Goal: Task Accomplishment & Management: Manage account settings

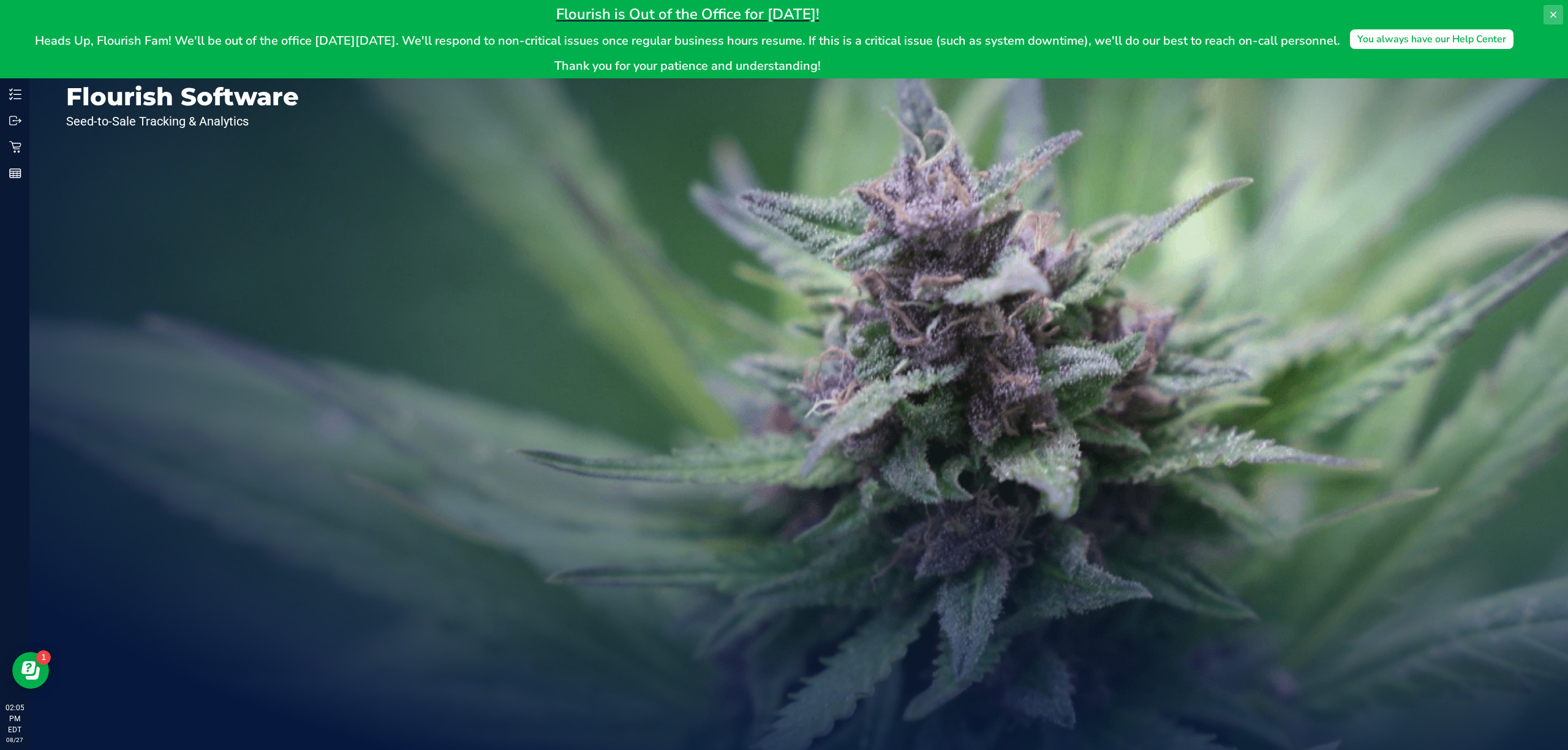
click at [1555, 13] on icon at bounding box center [1554, 14] width 6 height 6
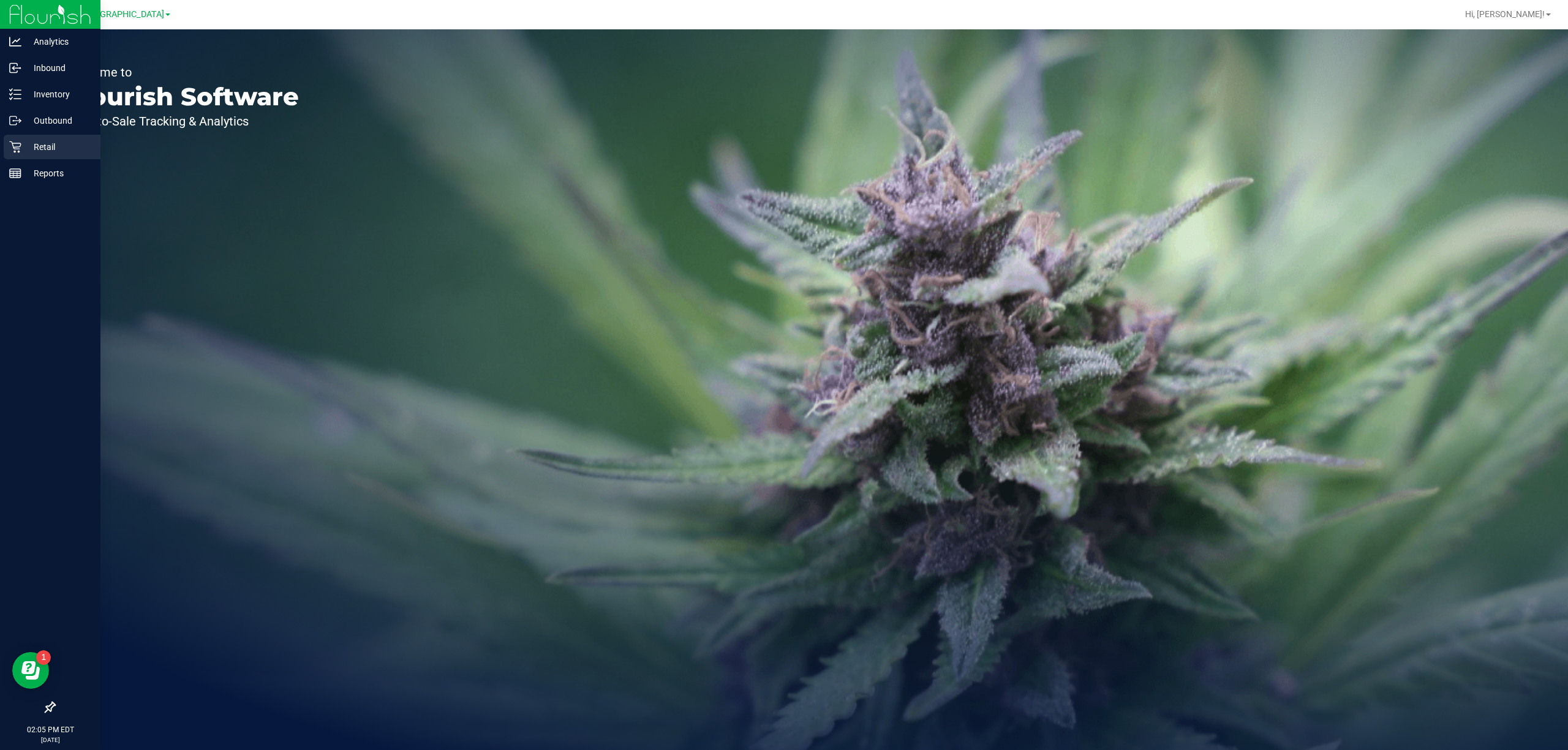
click at [25, 143] on p "Retail" at bounding box center [58, 147] width 74 height 14
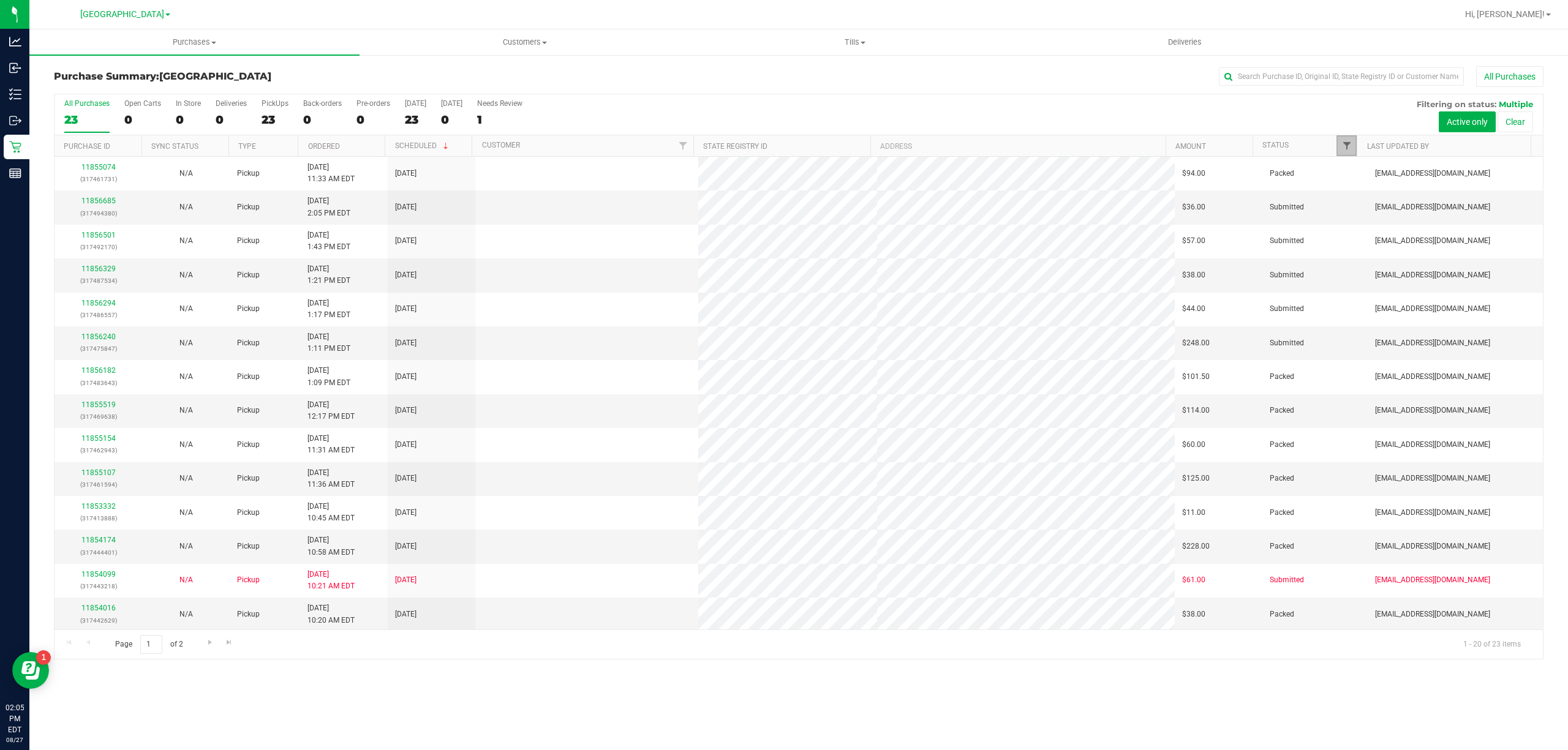
click at [1345, 148] on span "Filter" at bounding box center [1347, 146] width 10 height 10
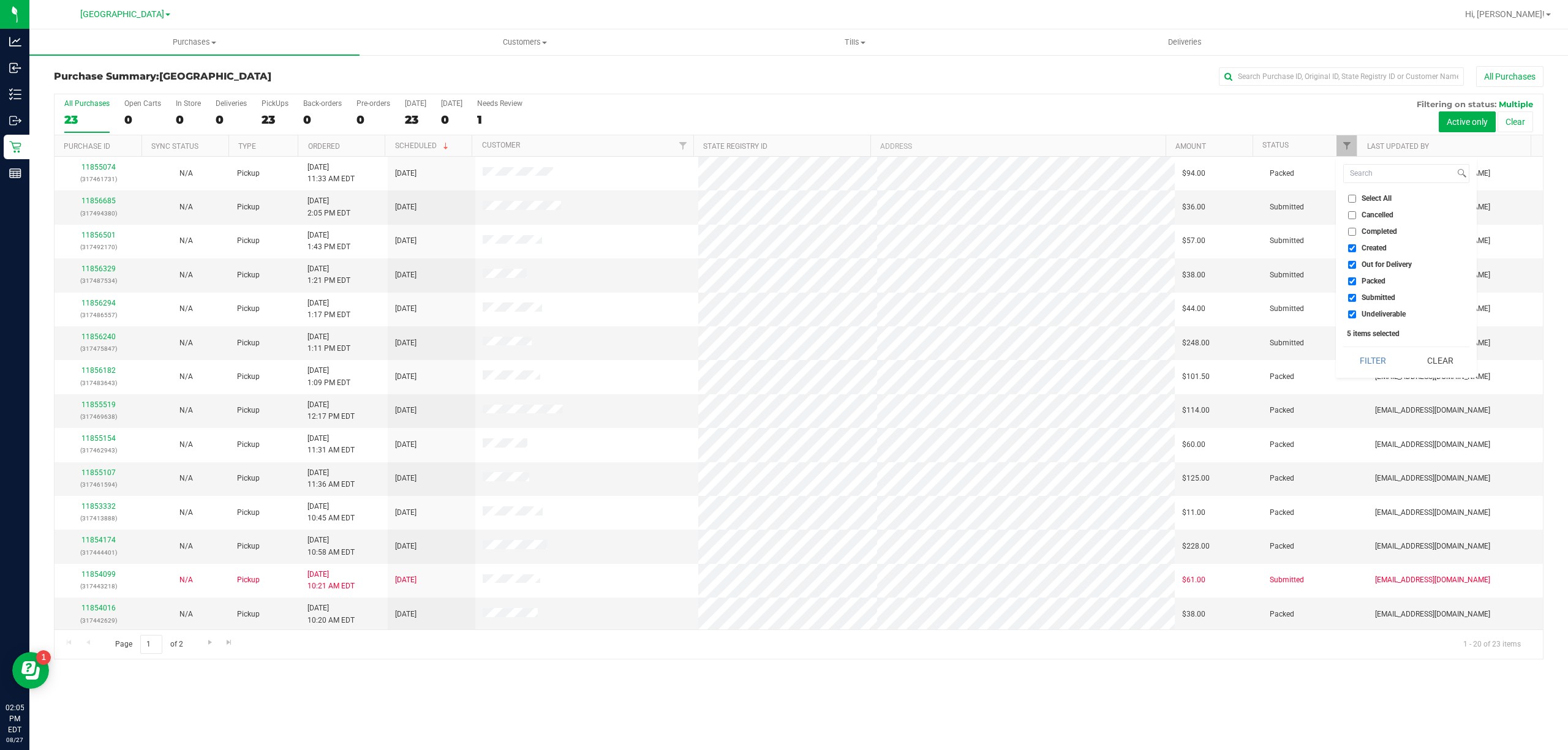
click at [1348, 314] on li "Undeliverable" at bounding box center [1406, 314] width 126 height 13
click at [1354, 278] on input "Packed" at bounding box center [1352, 281] width 8 height 8
checkbox input "false"
click at [1349, 315] on input "Undeliverable" at bounding box center [1352, 314] width 8 height 8
checkbox input "false"
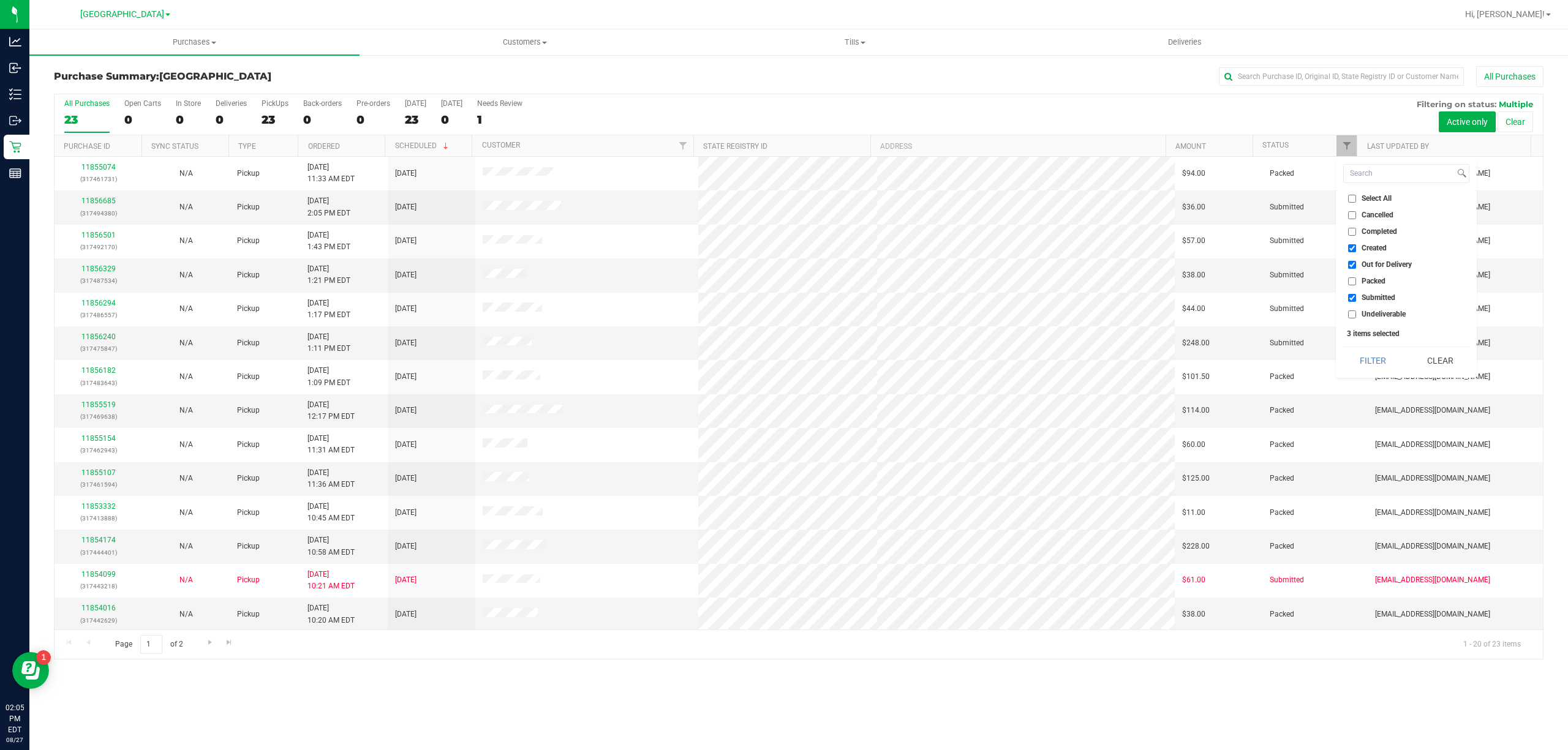
click at [1355, 261] on input "Out for Delivery" at bounding box center [1352, 264] width 8 height 8
checkbox input "false"
click at [1356, 249] on label "Created" at bounding box center [1367, 248] width 38 height 8
click at [1356, 249] on input "Created" at bounding box center [1352, 248] width 8 height 8
checkbox input "false"
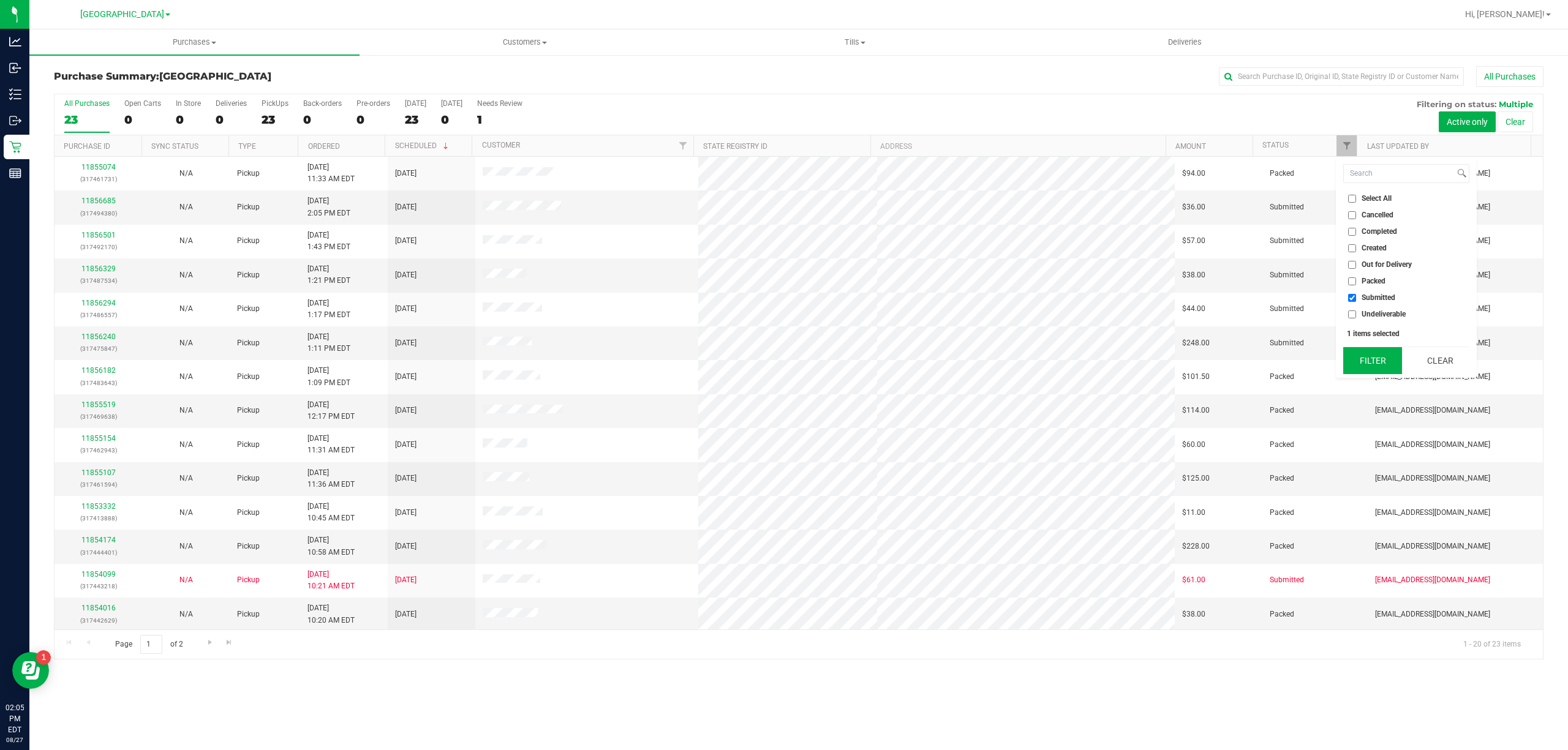
click at [1353, 351] on button "Filter" at bounding box center [1372, 360] width 59 height 27
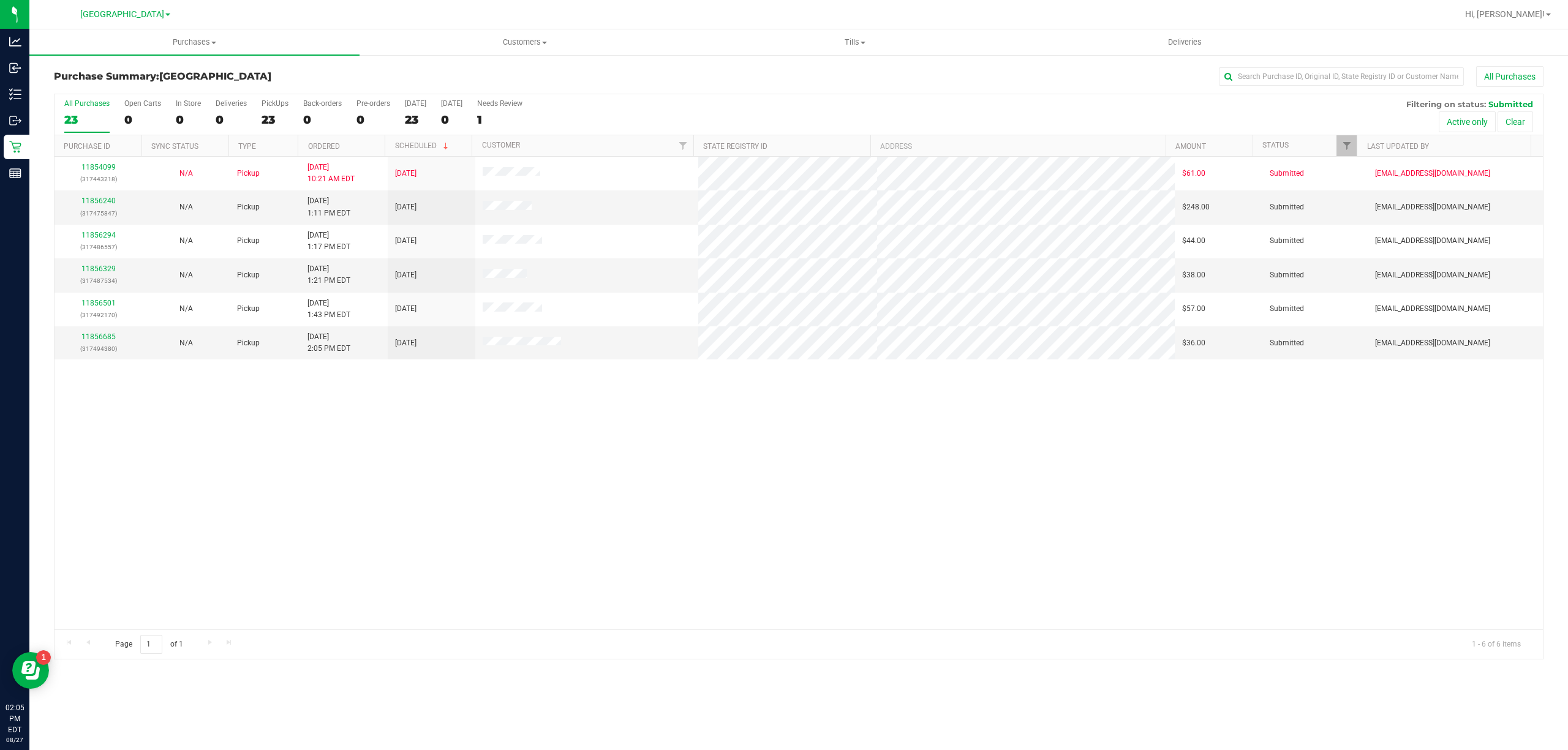
click at [617, 467] on div "11854099 (317443218) N/A Pickup 8/27/2025 10:21 AM EDT 8/27/2025 $61.00 Submitt…" at bounding box center [799, 393] width 1489 height 473
click at [100, 205] on link "11856240" at bounding box center [98, 201] width 34 height 9
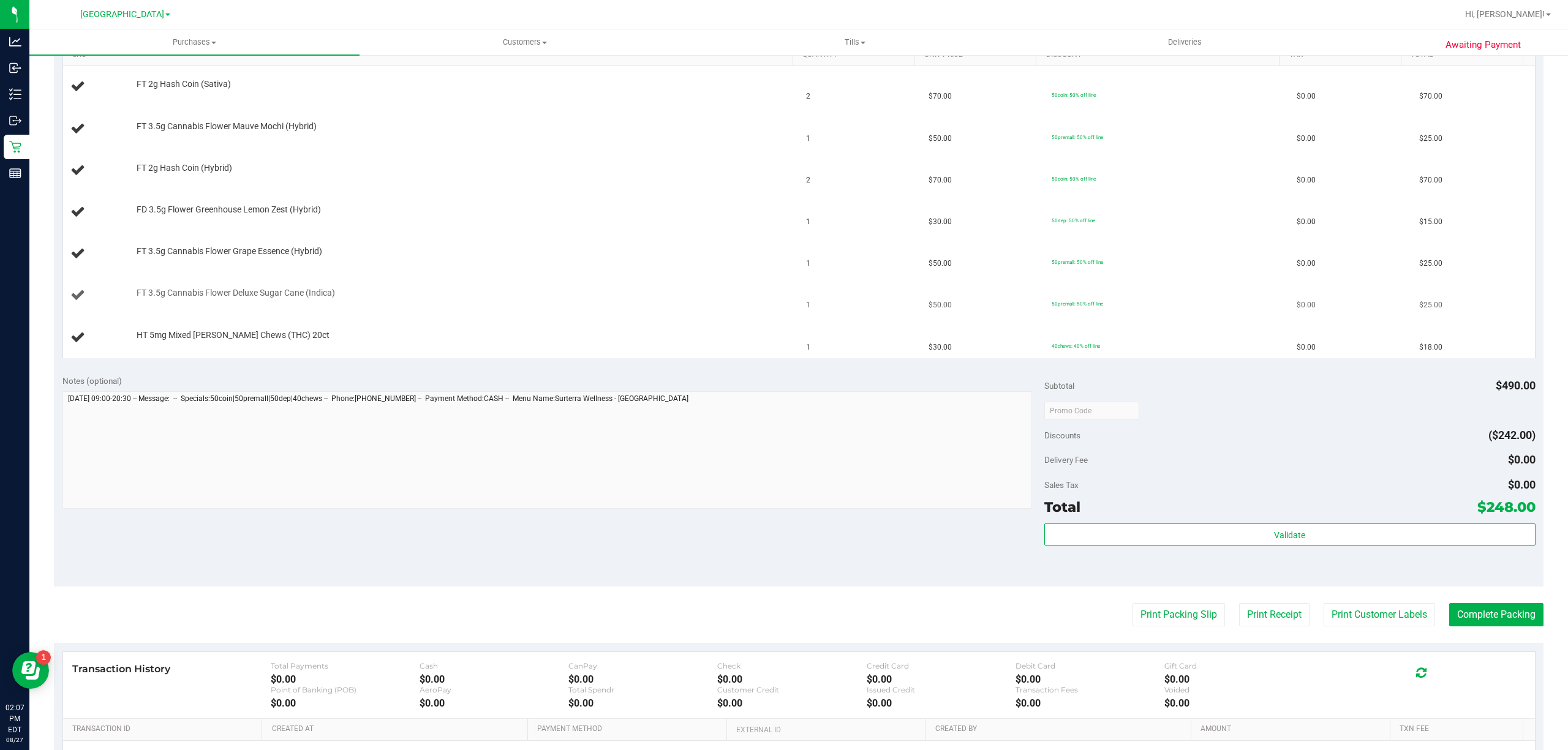
scroll to position [475, 0]
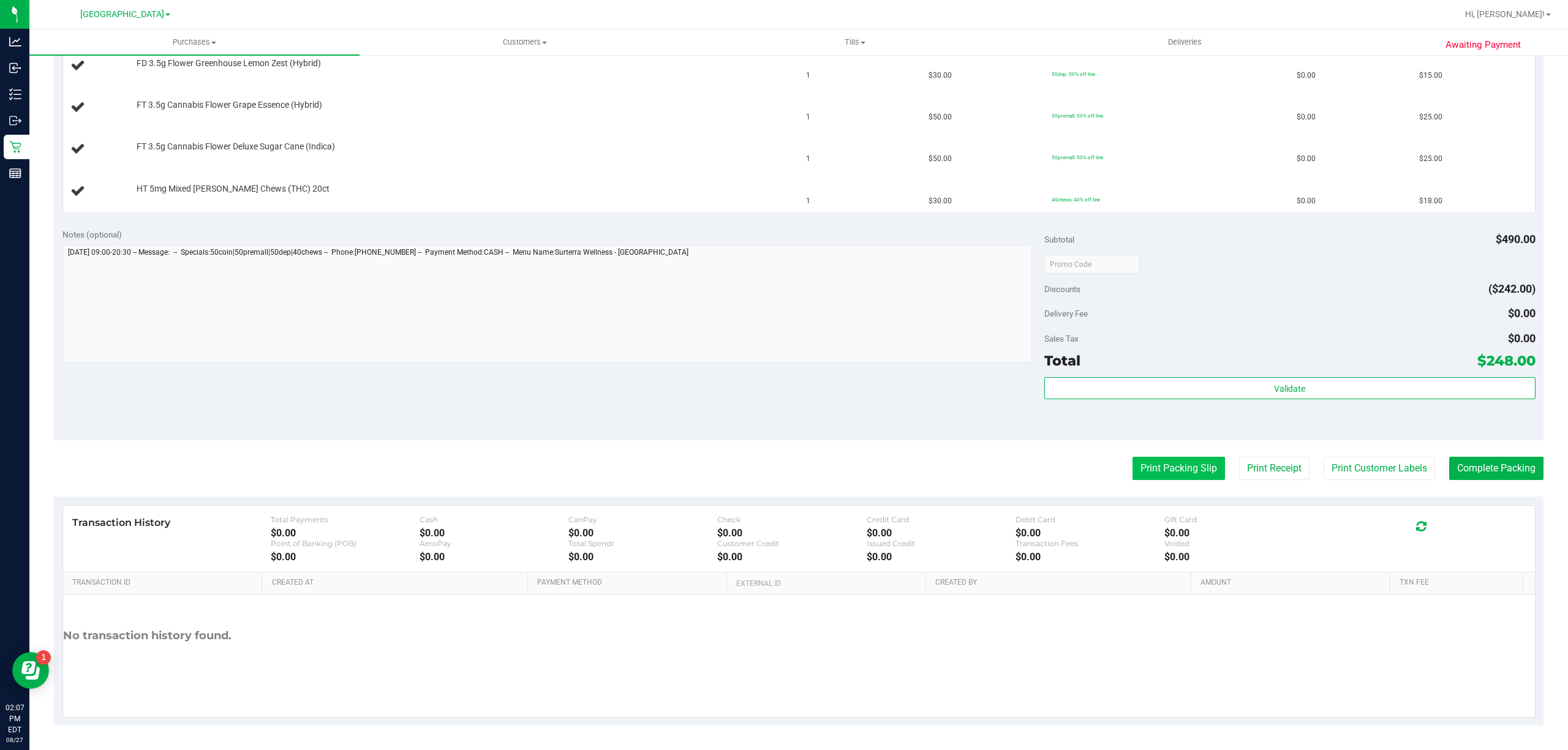
click at [1177, 474] on button "Print Packing Slip" at bounding box center [1179, 468] width 93 height 23
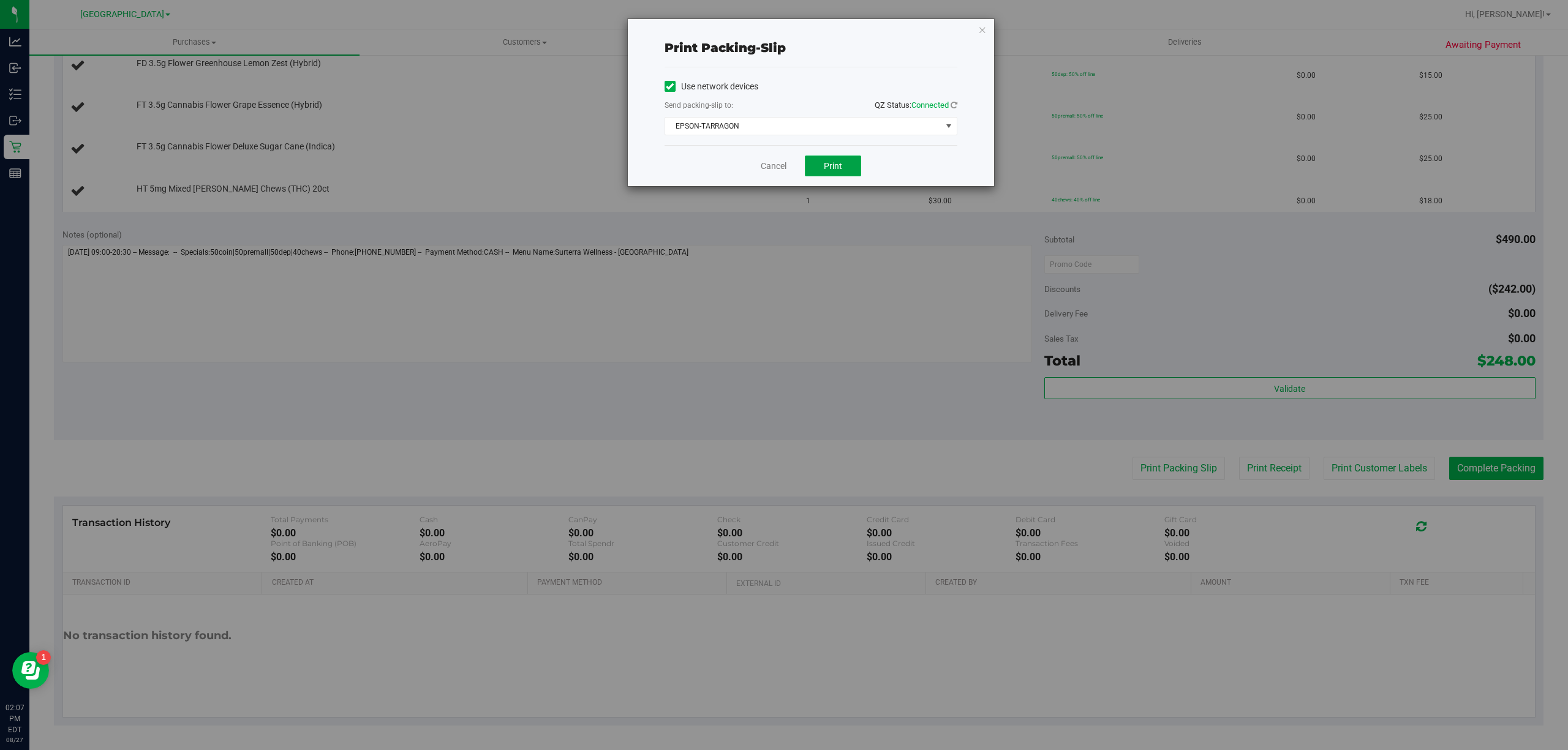
click at [833, 162] on span "Print" at bounding box center [833, 166] width 18 height 10
click at [755, 113] on div "Send packing-slip to: QZ Status: Connected" at bounding box center [811, 106] width 293 height 15
click at [745, 126] on span "EPSON-TARRAGON" at bounding box center [803, 126] width 276 height 17
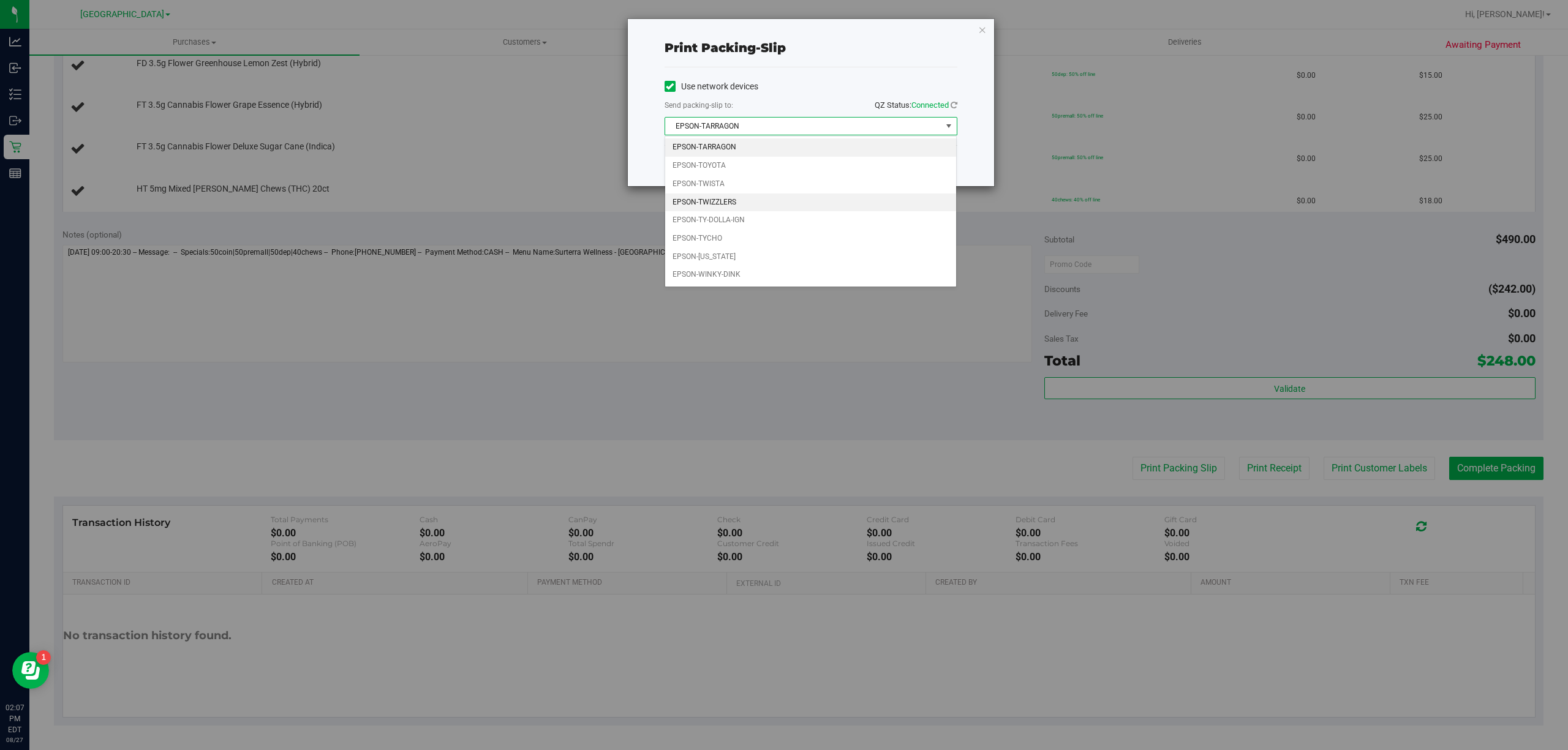
click at [704, 206] on li "EPSON-TWIZZLERS" at bounding box center [811, 202] width 291 height 18
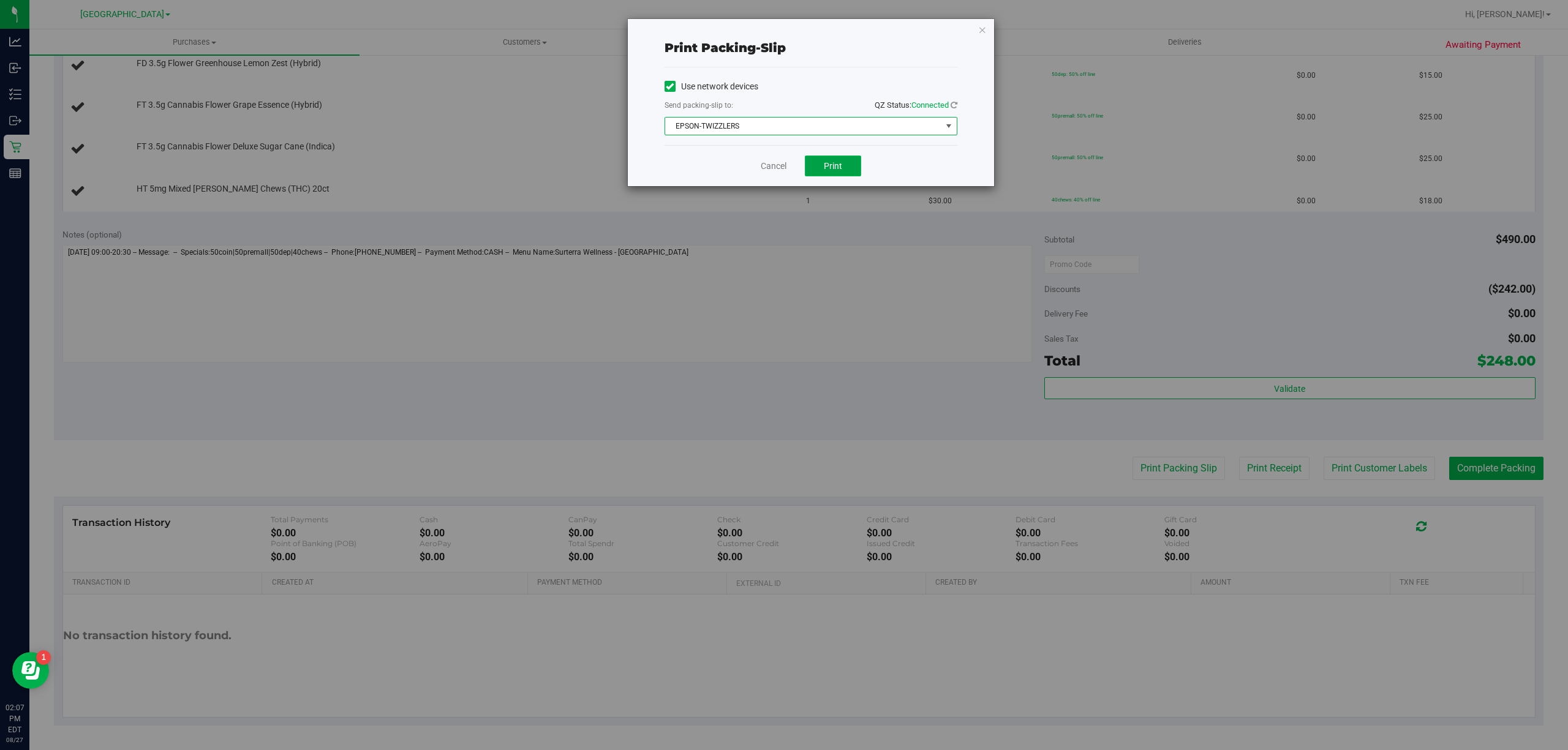
click at [826, 169] on span "Print" at bounding box center [833, 166] width 18 height 10
click at [783, 162] on link "Cancel" at bounding box center [774, 166] width 26 height 13
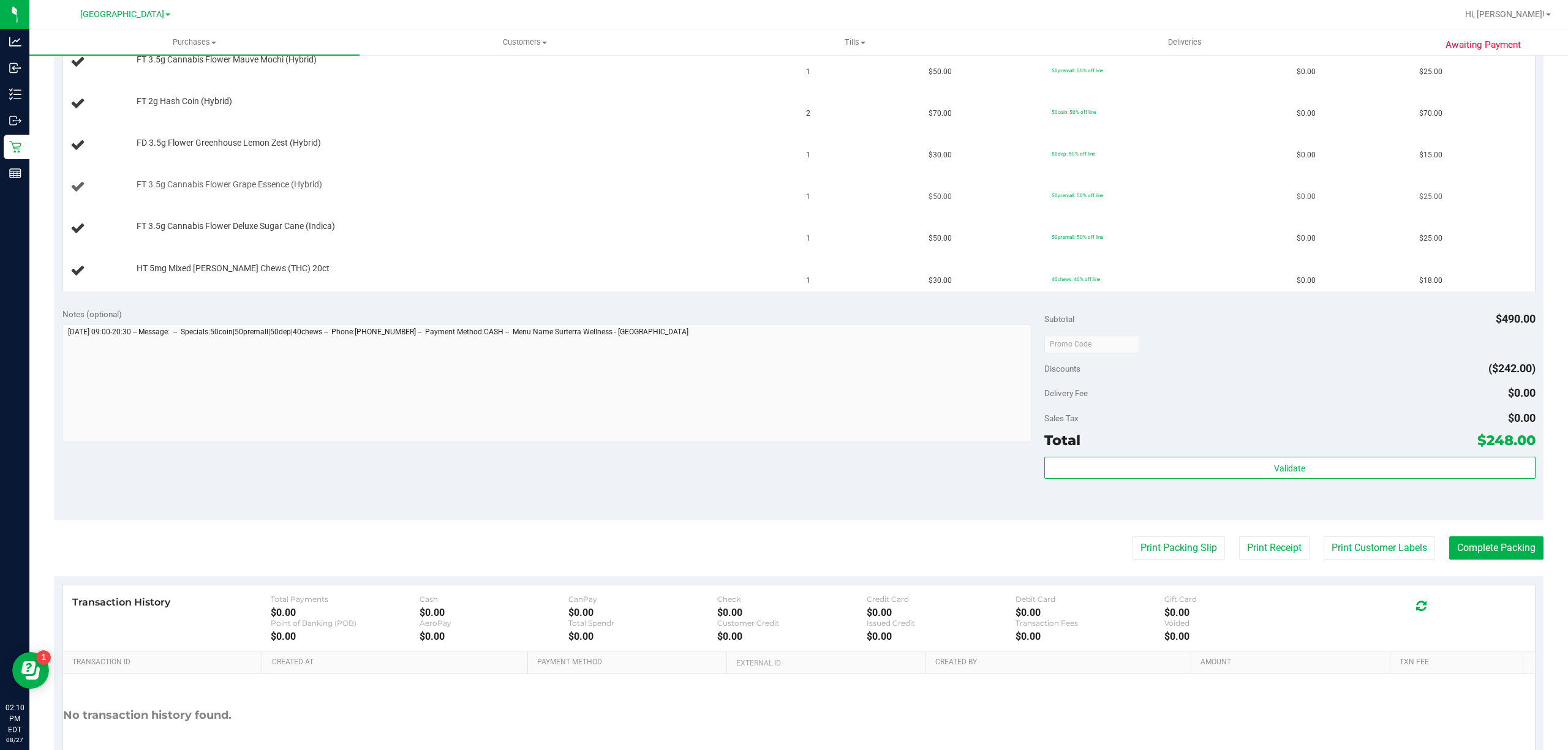
scroll to position [230, 0]
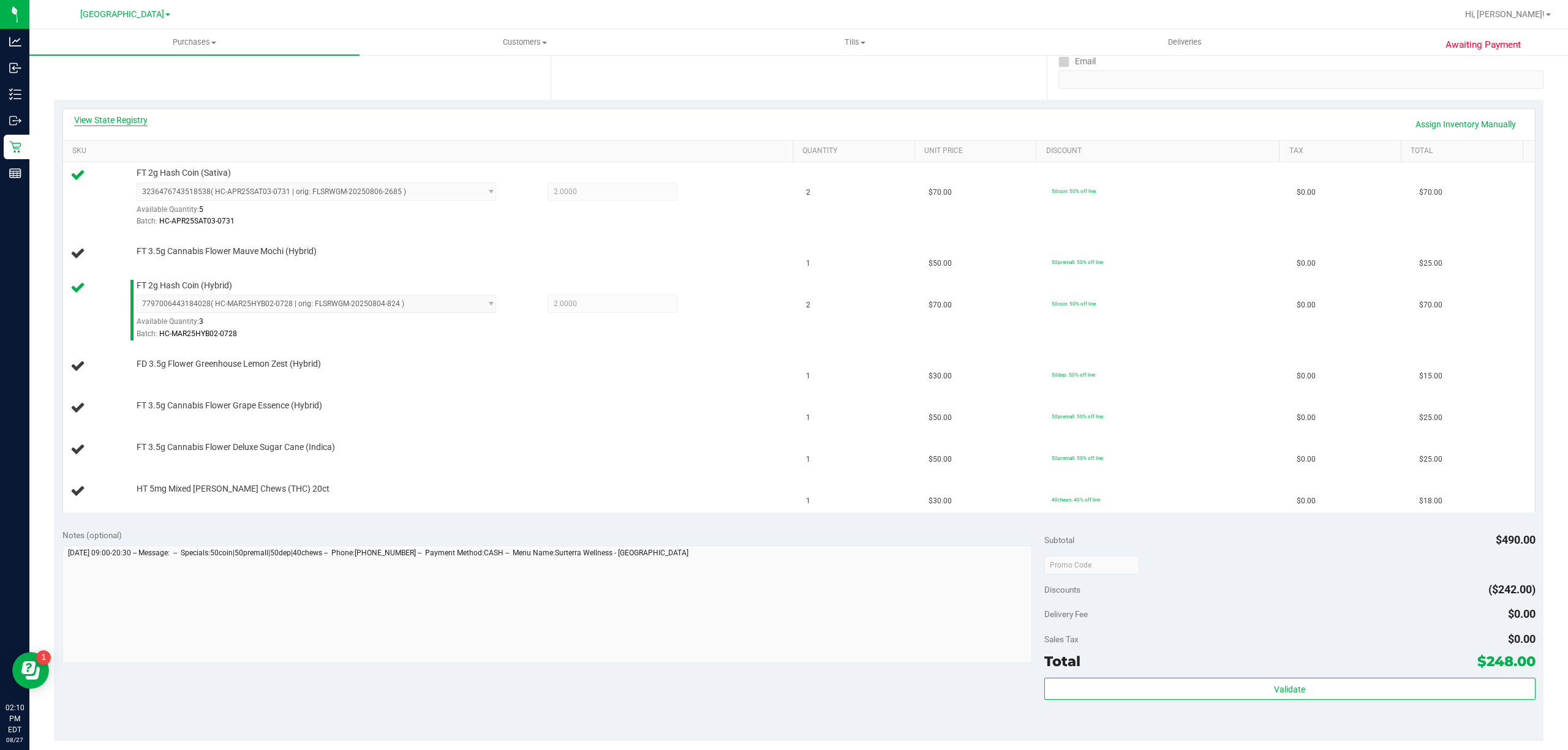
click at [113, 114] on link "View State Registry" at bounding box center [111, 120] width 74 height 12
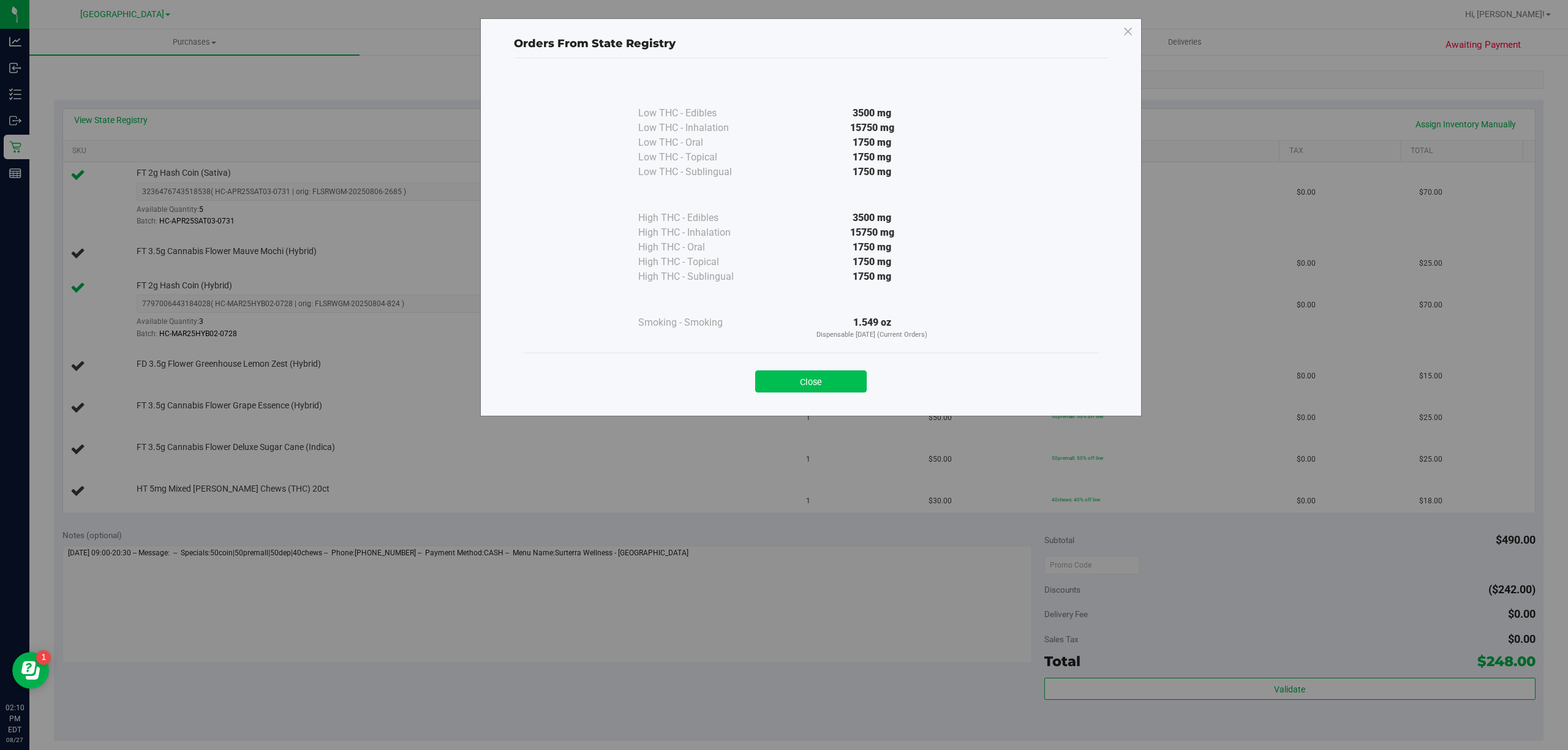
click at [787, 380] on button "Close" at bounding box center [811, 381] width 112 height 22
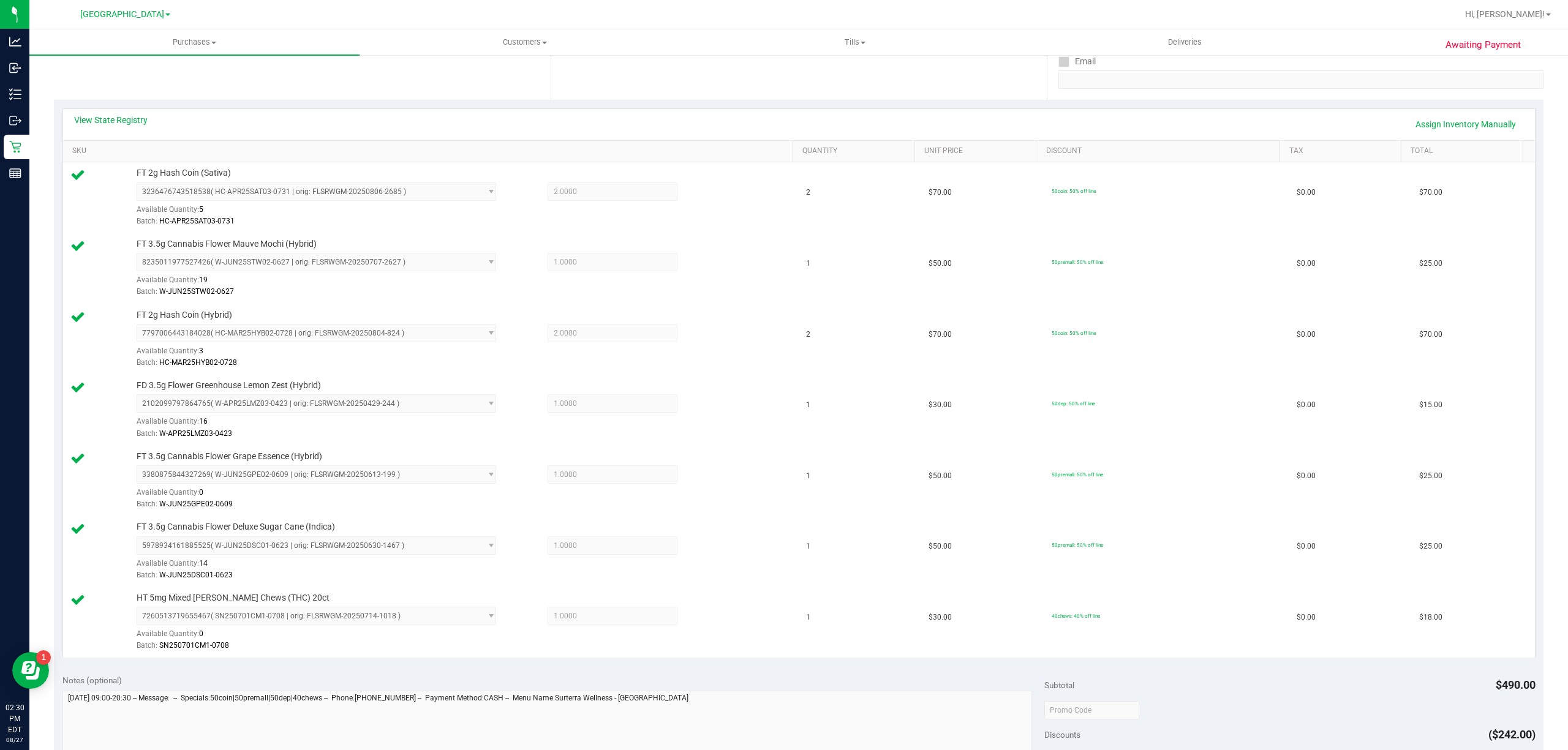
scroll to position [638, 0]
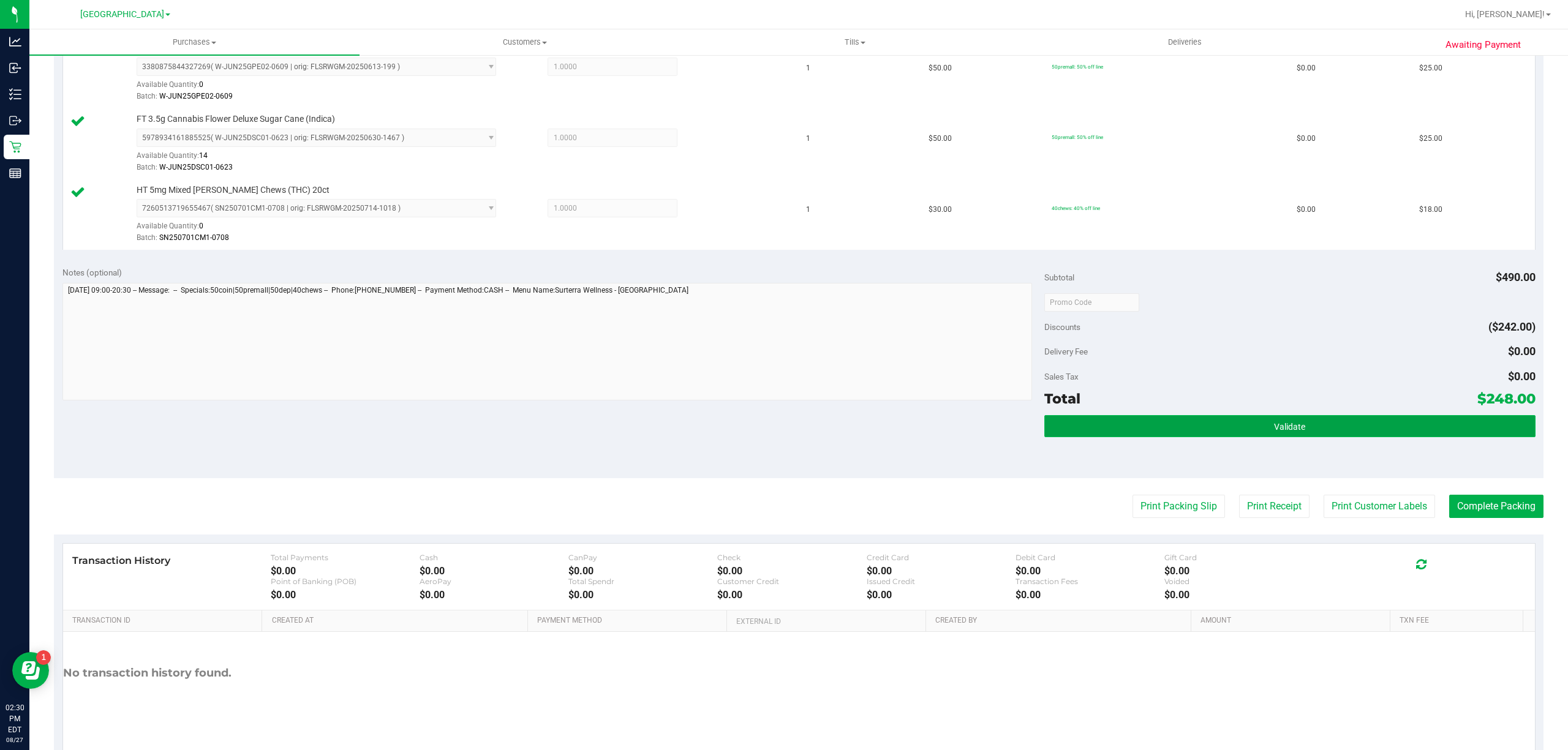
click at [1276, 437] on button "Validate" at bounding box center [1290, 426] width 491 height 22
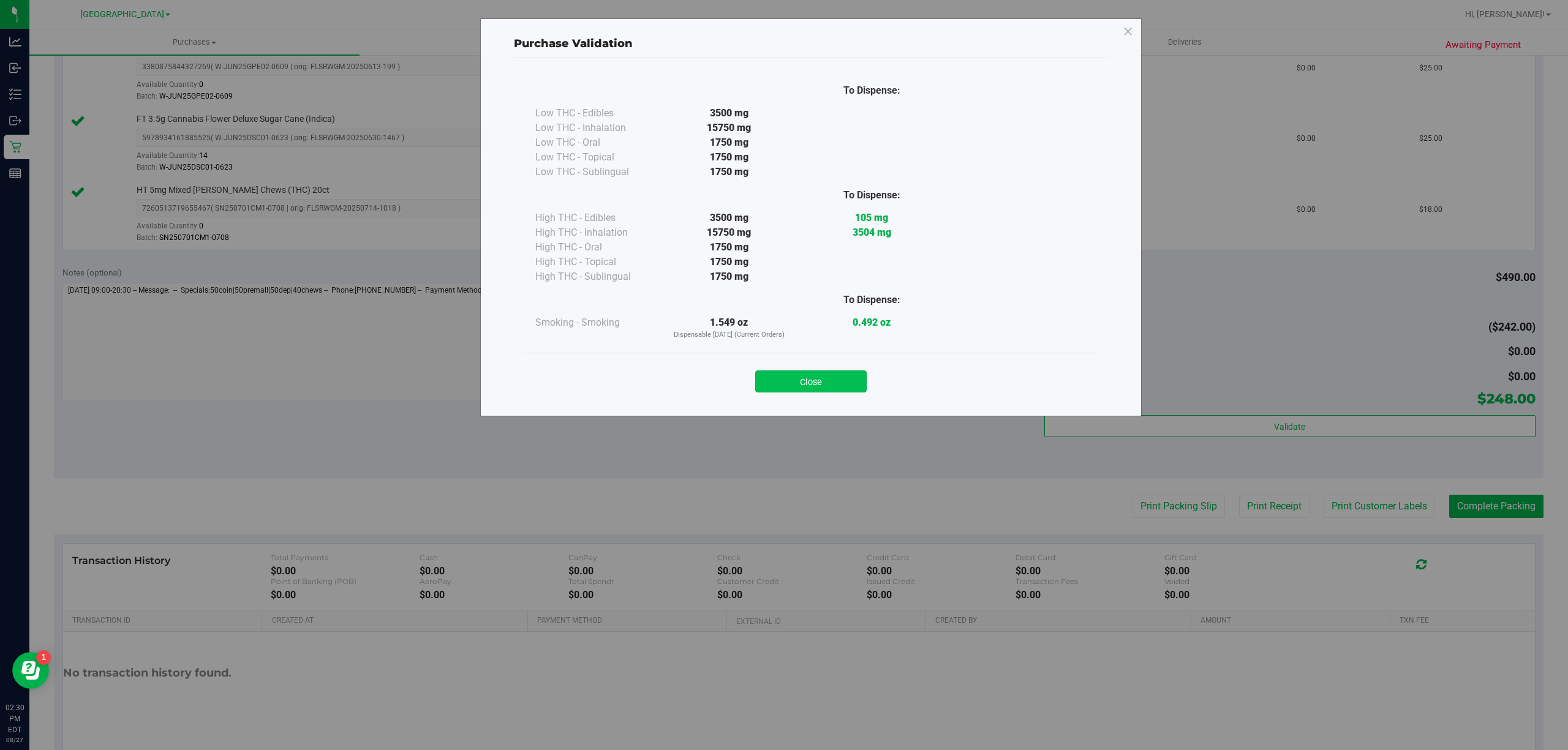
click at [822, 386] on button "Close" at bounding box center [811, 381] width 112 height 22
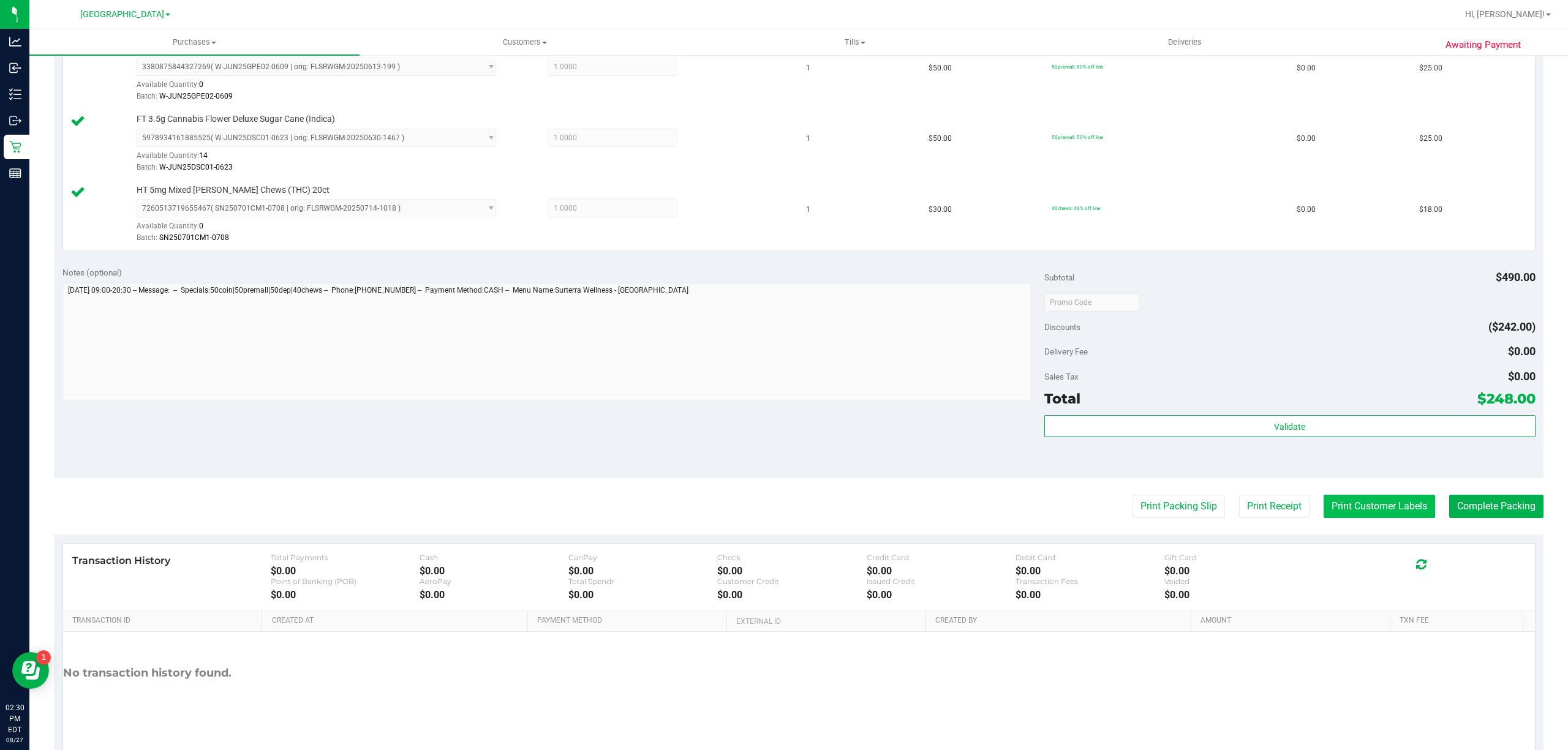
click at [1336, 512] on button "Print Customer Labels" at bounding box center [1379, 506] width 112 height 23
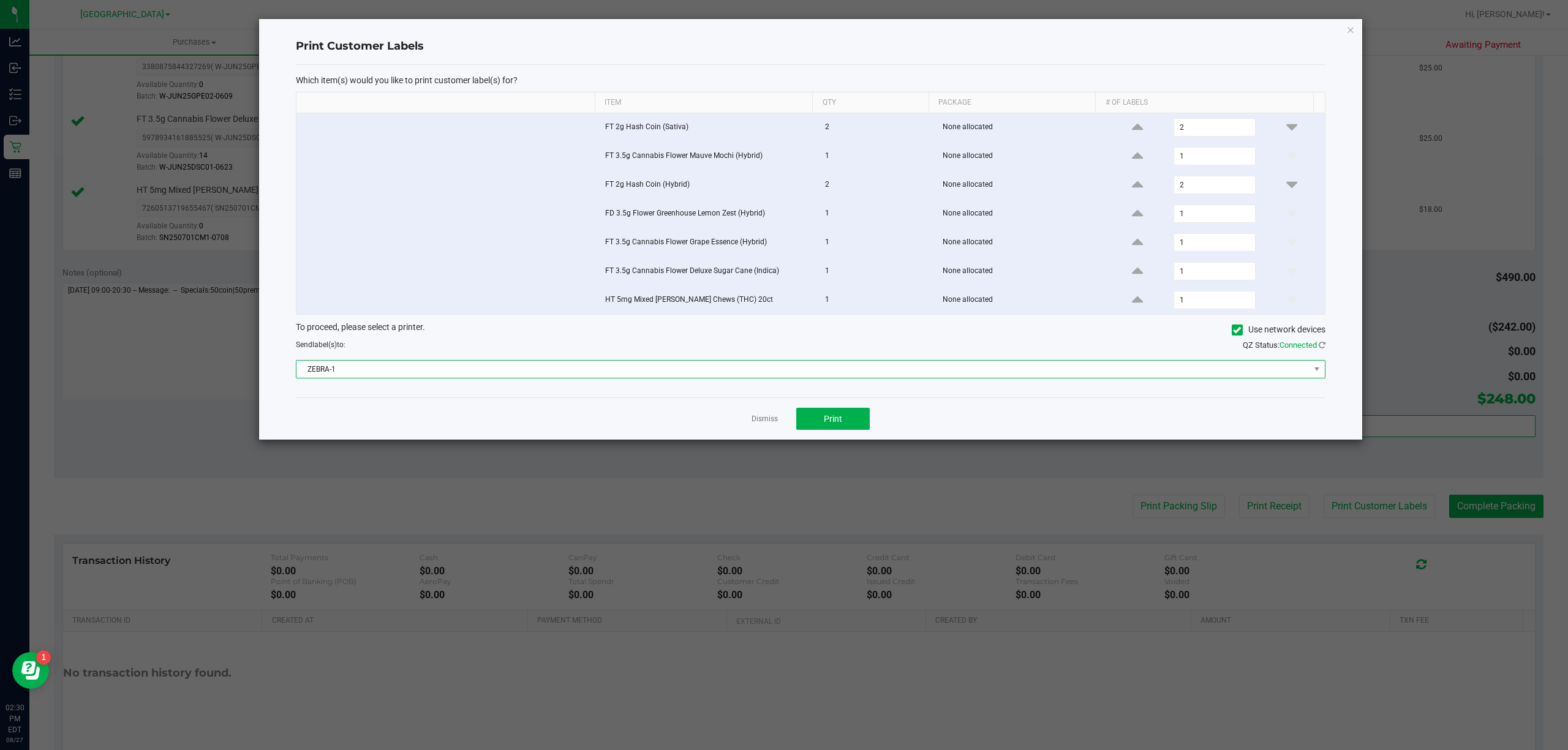
click at [777, 378] on span "ZEBRA-1" at bounding box center [803, 369] width 1013 height 17
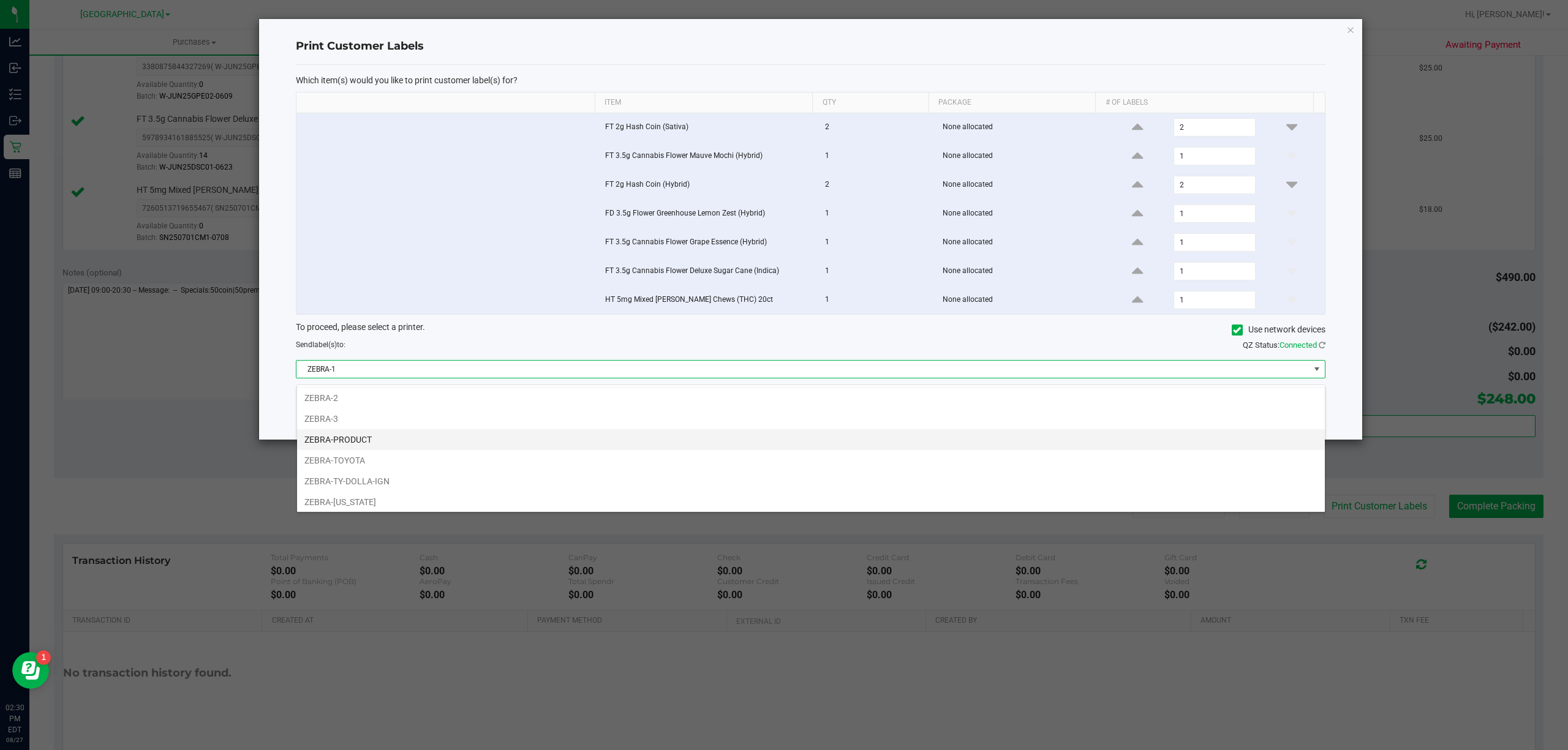
scroll to position [26, 0]
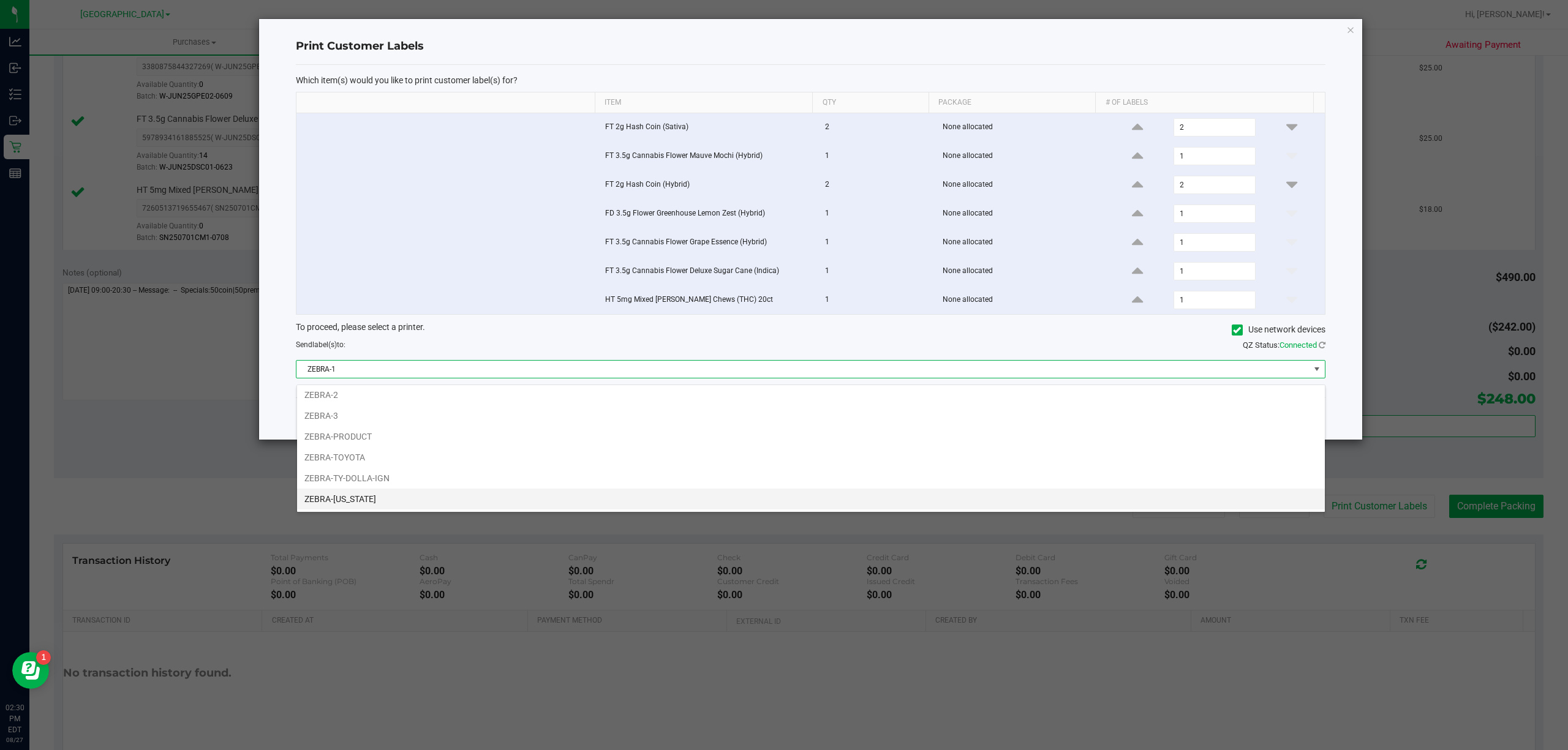
click at [336, 500] on li "ZEBRA-[US_STATE]" at bounding box center [811, 499] width 1027 height 21
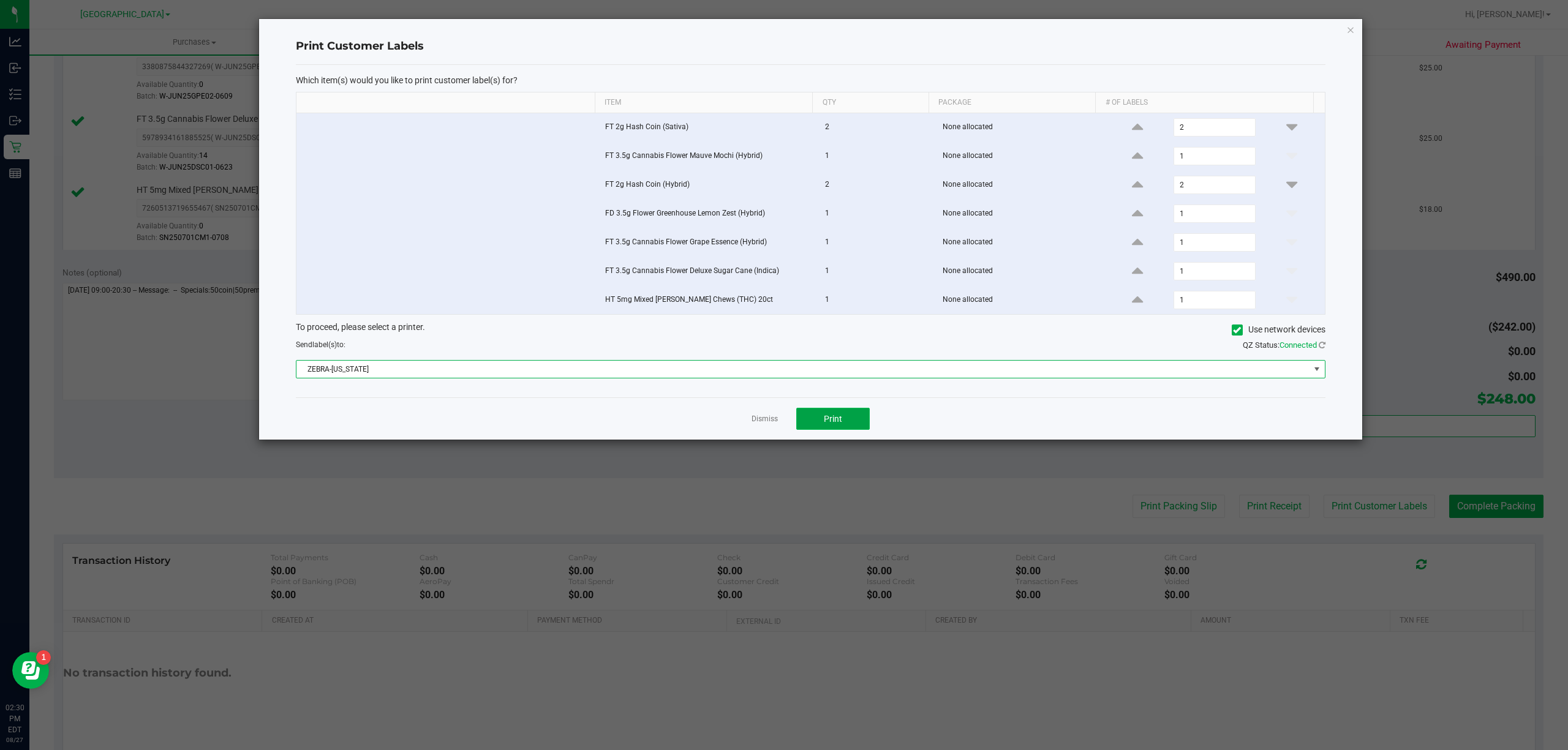
click at [838, 424] on span "Print" at bounding box center [833, 419] width 18 height 10
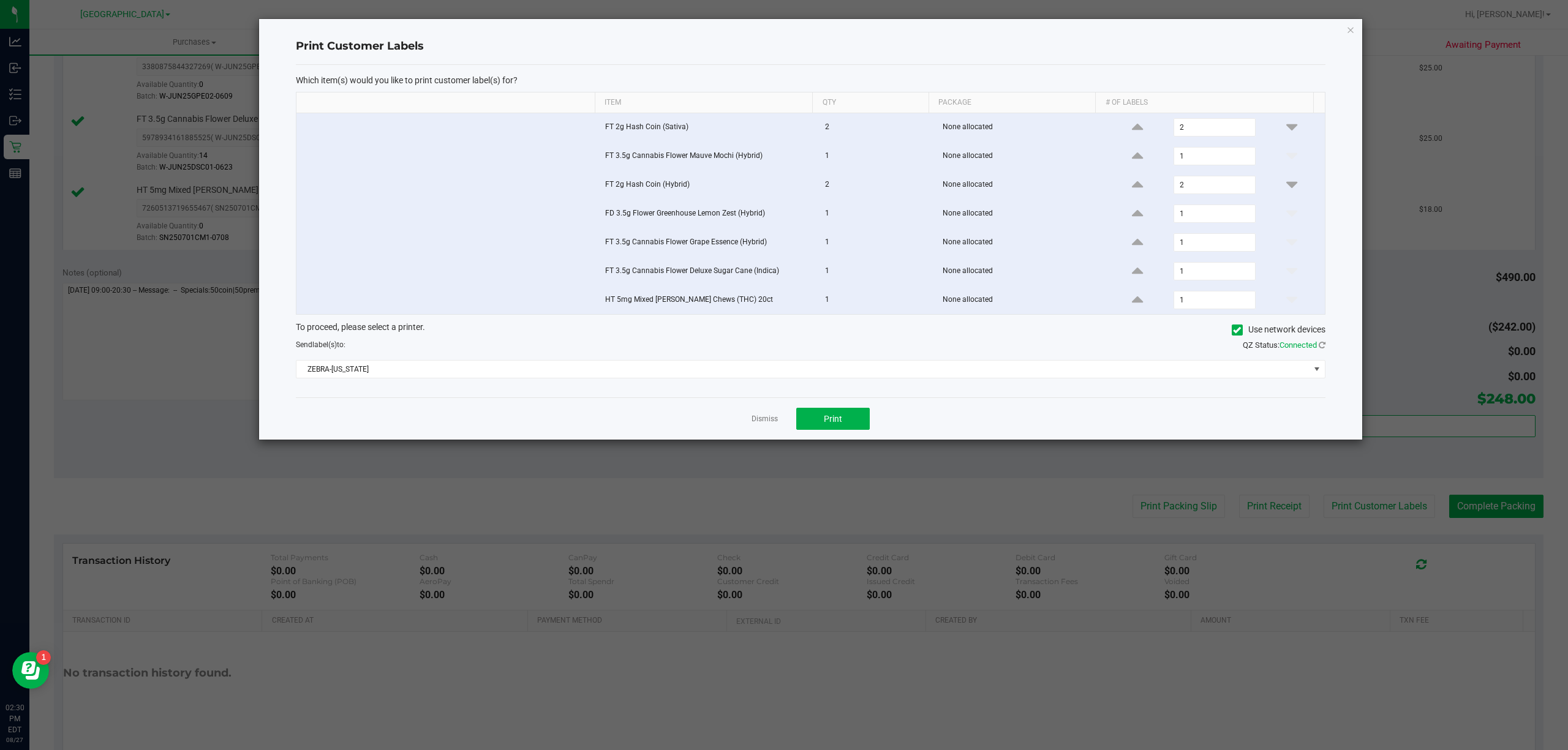
click at [774, 419] on app-cancel-button "Dismiss" at bounding box center [765, 419] width 26 height 13
click at [768, 423] on link "Dismiss" at bounding box center [765, 419] width 26 height 11
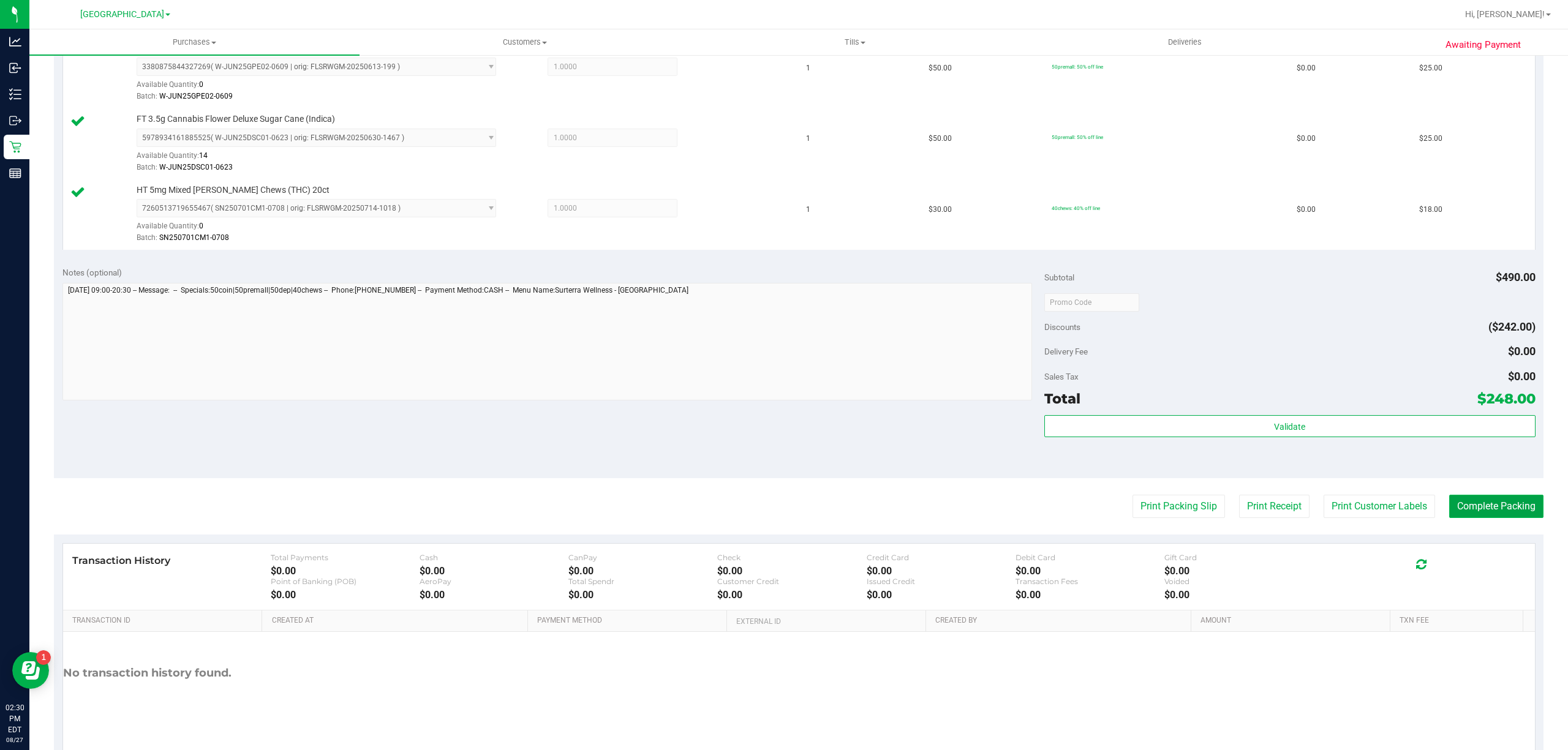
click at [1477, 513] on button "Complete Packing" at bounding box center [1496, 506] width 94 height 23
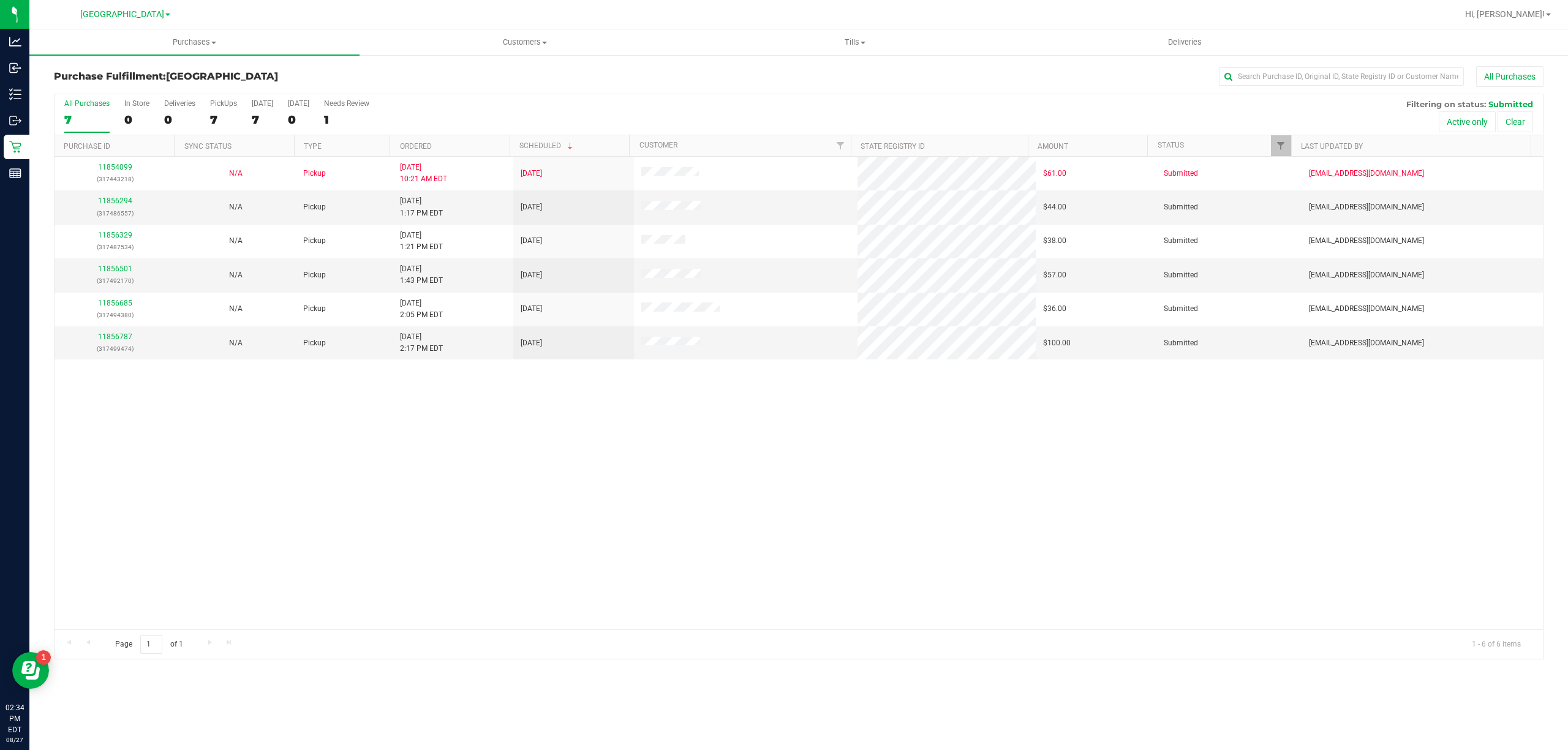
click at [825, 470] on div "11854099 (317443218) N/A Pickup 8/27/2025 10:21 AM EDT 8/27/2025 $61.00 Submitt…" at bounding box center [799, 393] width 1489 height 473
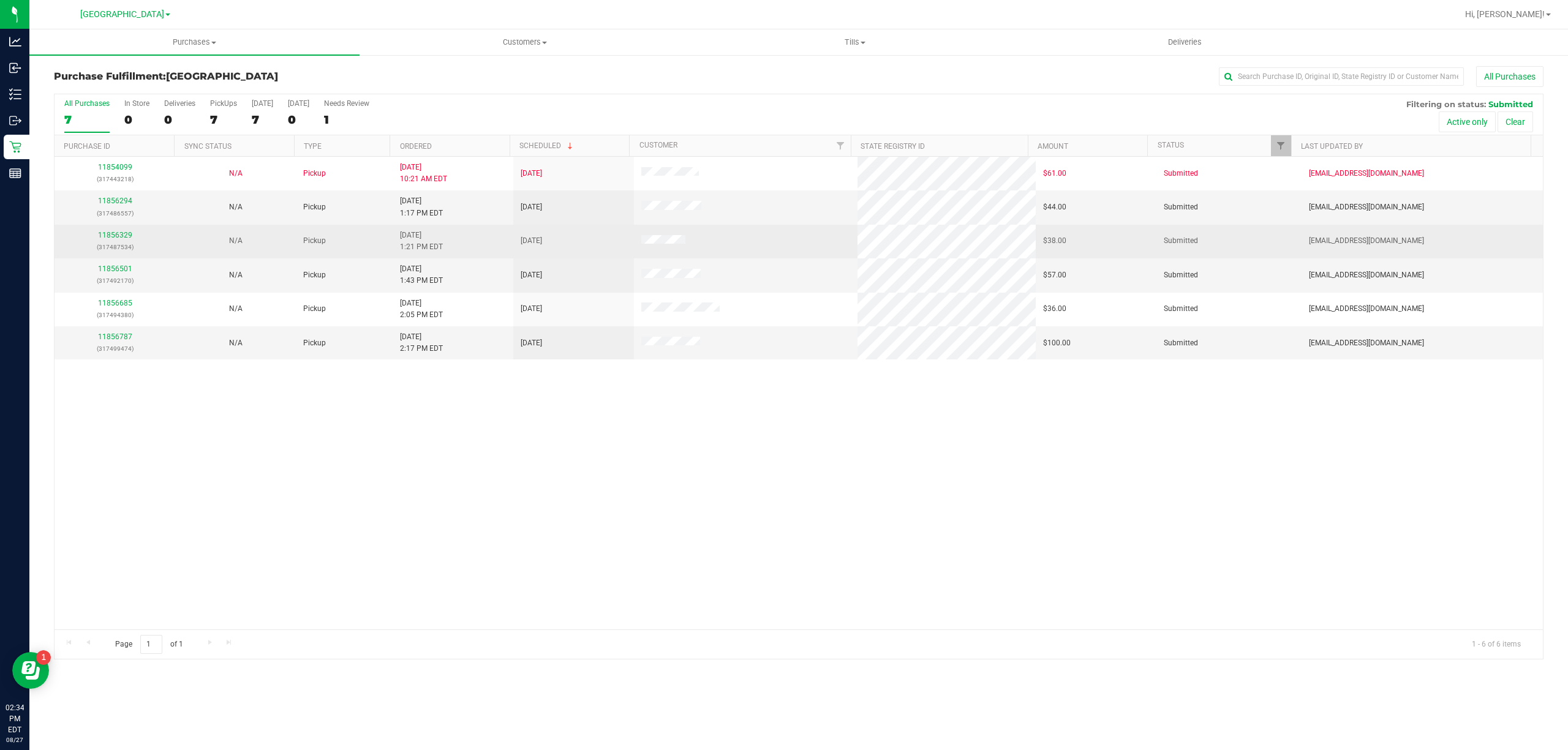
click at [118, 229] on td "11856329 (317487534)" at bounding box center [115, 241] width 121 height 33
click at [113, 236] on link "11856329" at bounding box center [115, 236] width 34 height 9
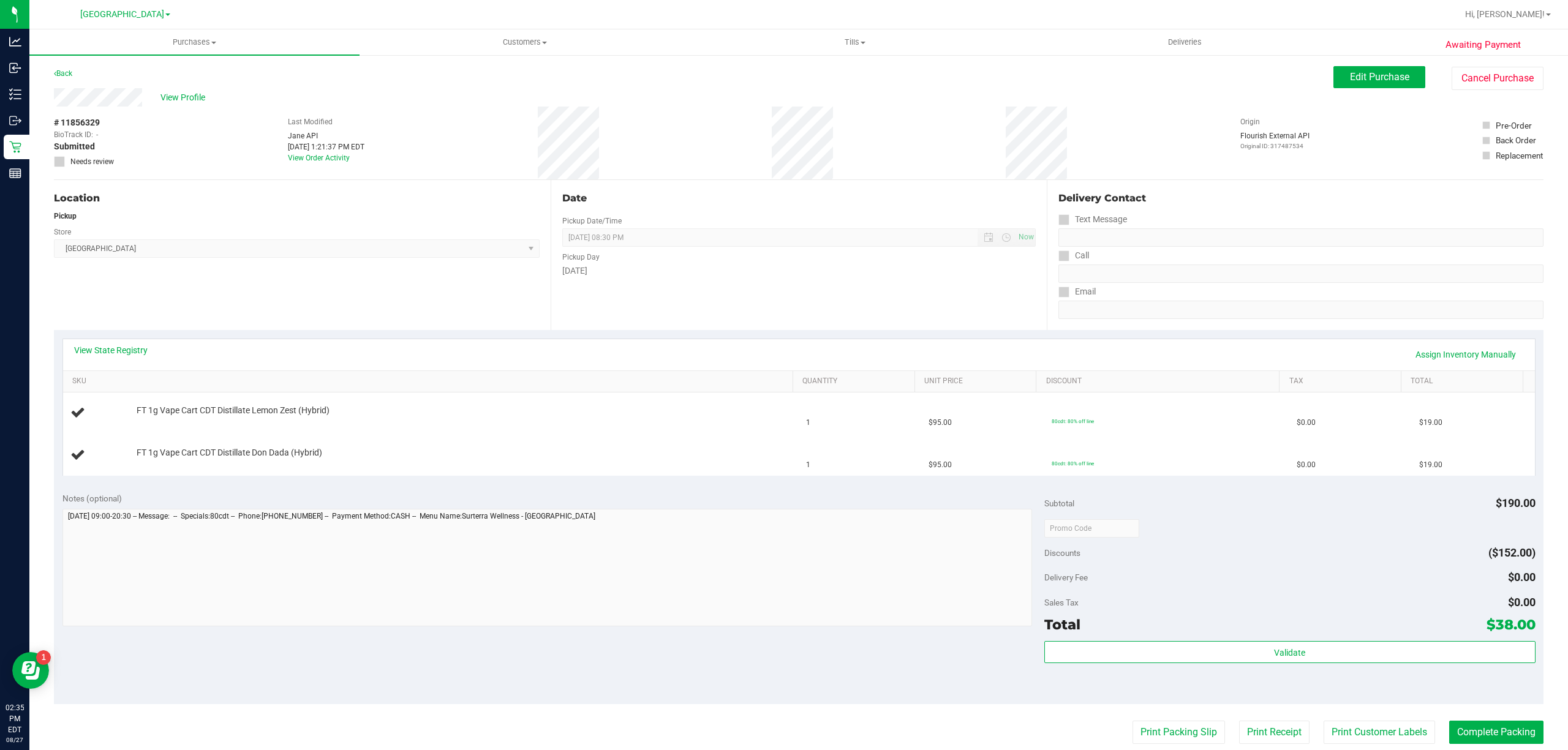
click at [375, 237] on div "Store" at bounding box center [297, 230] width 486 height 18
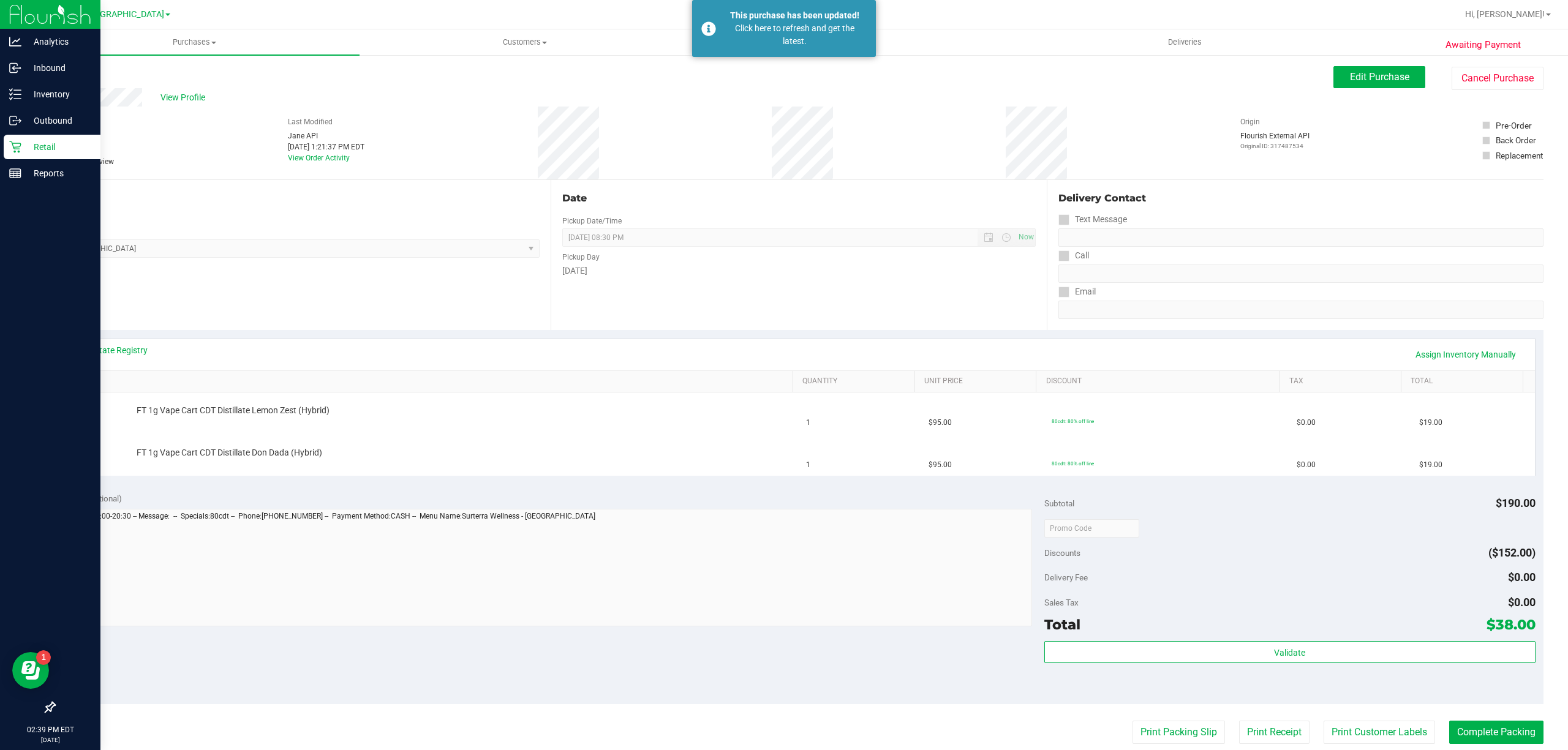
click at [13, 145] on icon at bounding box center [15, 147] width 12 height 12
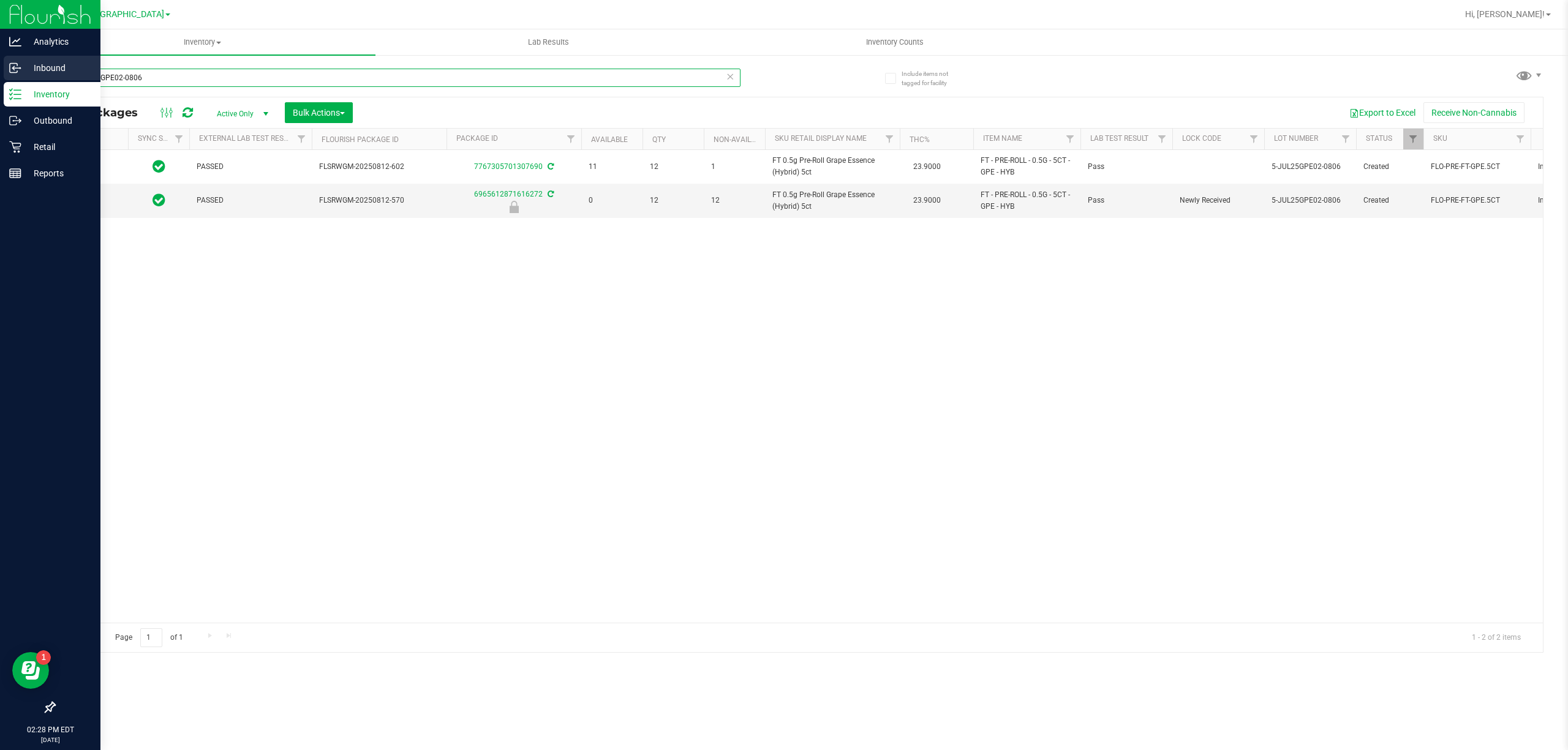
drag, startPoint x: 209, startPoint y: 74, endPoint x: 0, endPoint y: 79, distance: 209.1
click at [0, 79] on div "Analytics Inbound Inventory Outbound Retail Reports 02:28 PM EDT 08/27/2025 08/…" at bounding box center [784, 375] width 1568 height 750
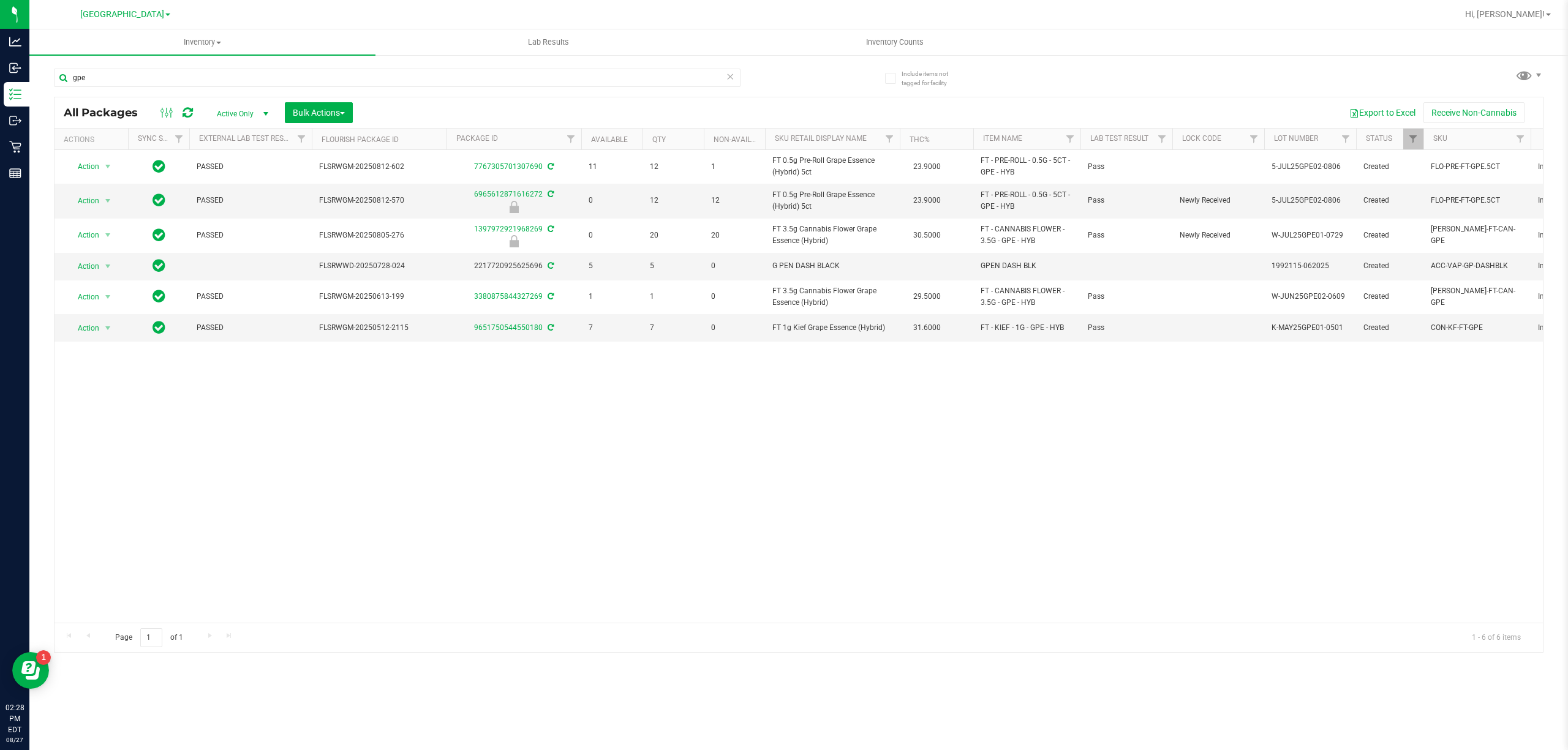
click at [836, 454] on div "Action Action Adjust qty Create package Edit attributes Global inventory Locate…" at bounding box center [799, 386] width 1489 height 473
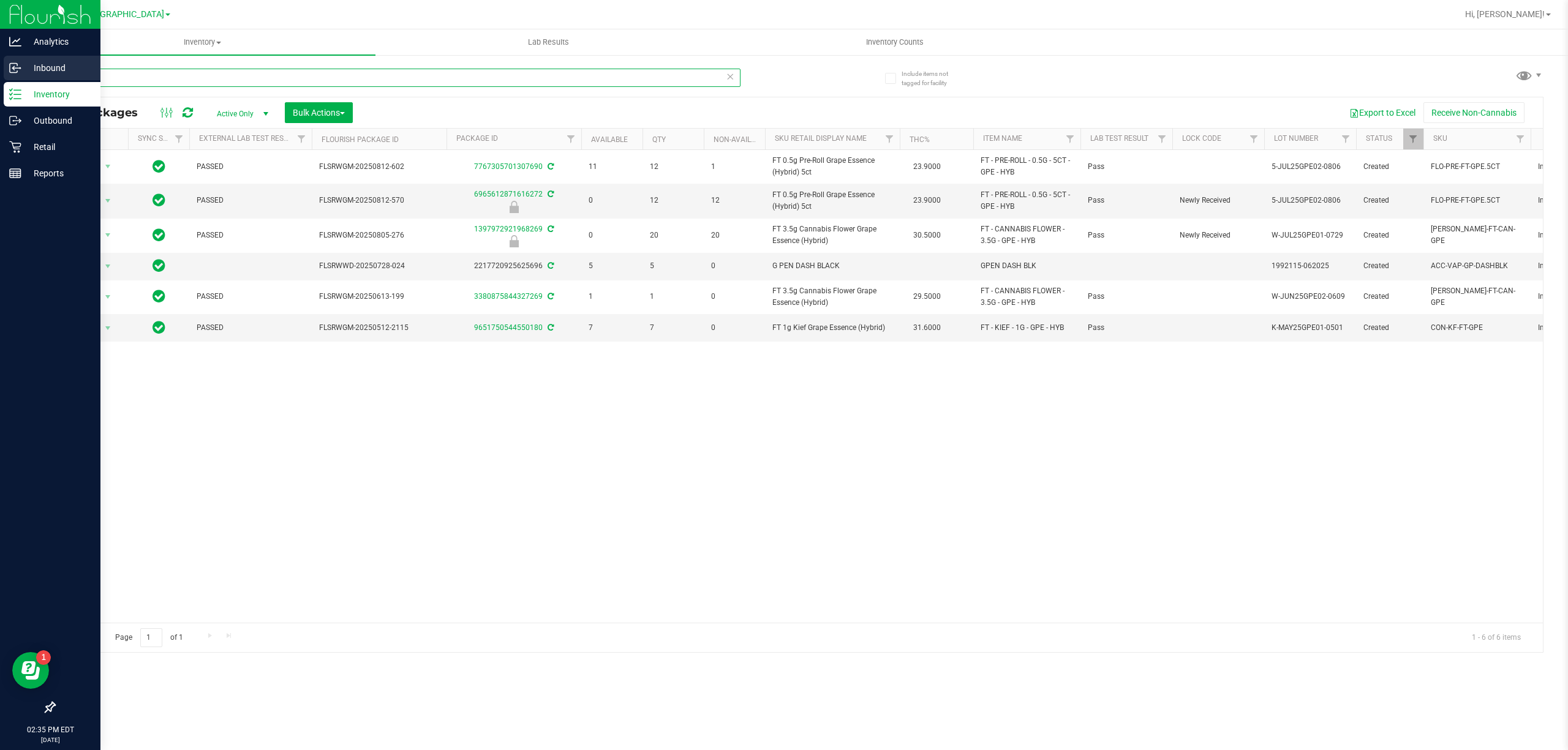
drag, startPoint x: 94, startPoint y: 81, endPoint x: 0, endPoint y: 72, distance: 94.4
click at [0, 72] on div "Analytics Inbound Inventory Outbound Retail Reports 02:35 PM EDT 08/27/2025 08/…" at bounding box center [784, 375] width 1568 height 750
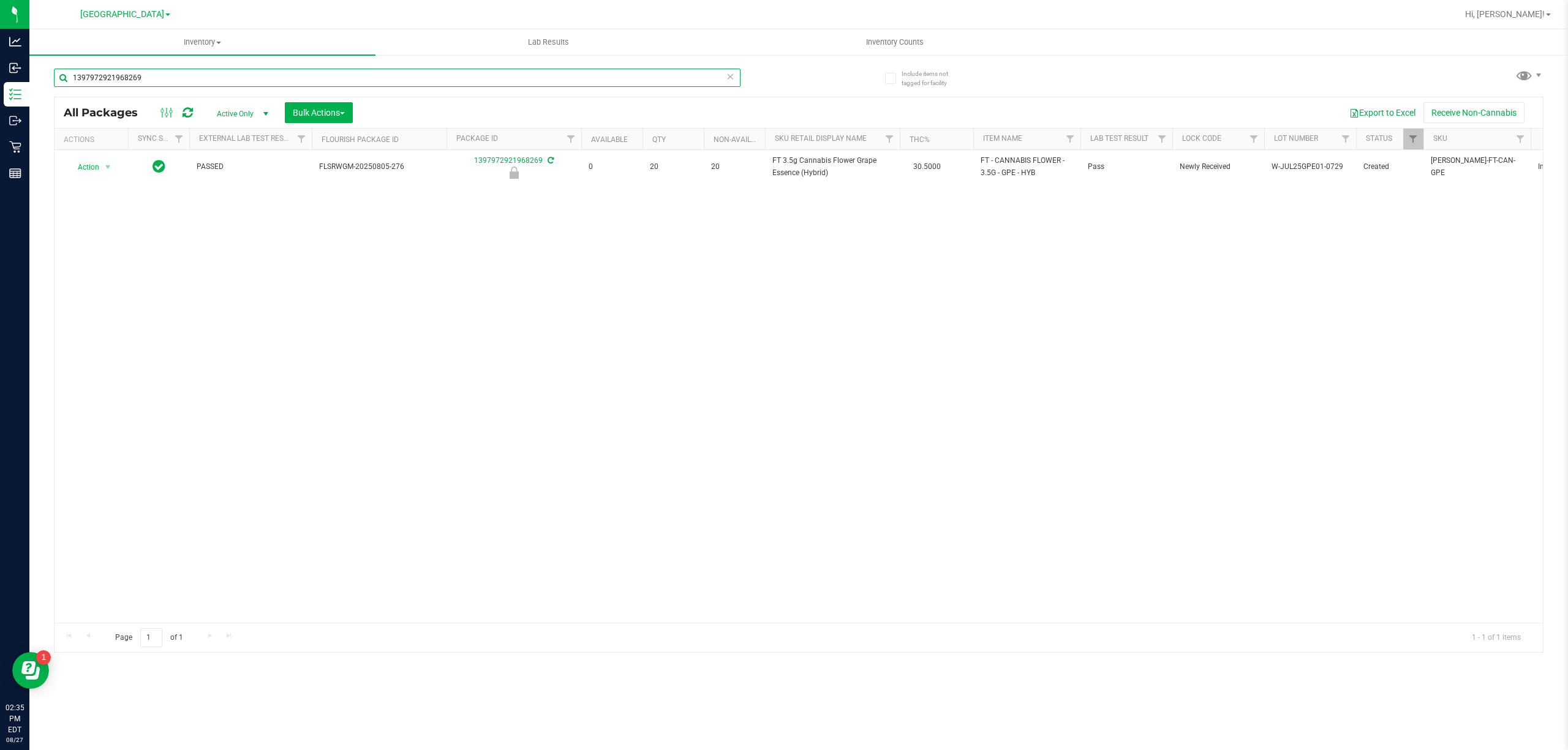
type input "1397972921968269"
drag, startPoint x: 262, startPoint y: 216, endPoint x: 160, endPoint y: 219, distance: 102.0
click at [258, 219] on div "Action Action Edit attributes Global inventory Locate package Package audit log…" at bounding box center [799, 386] width 1489 height 473
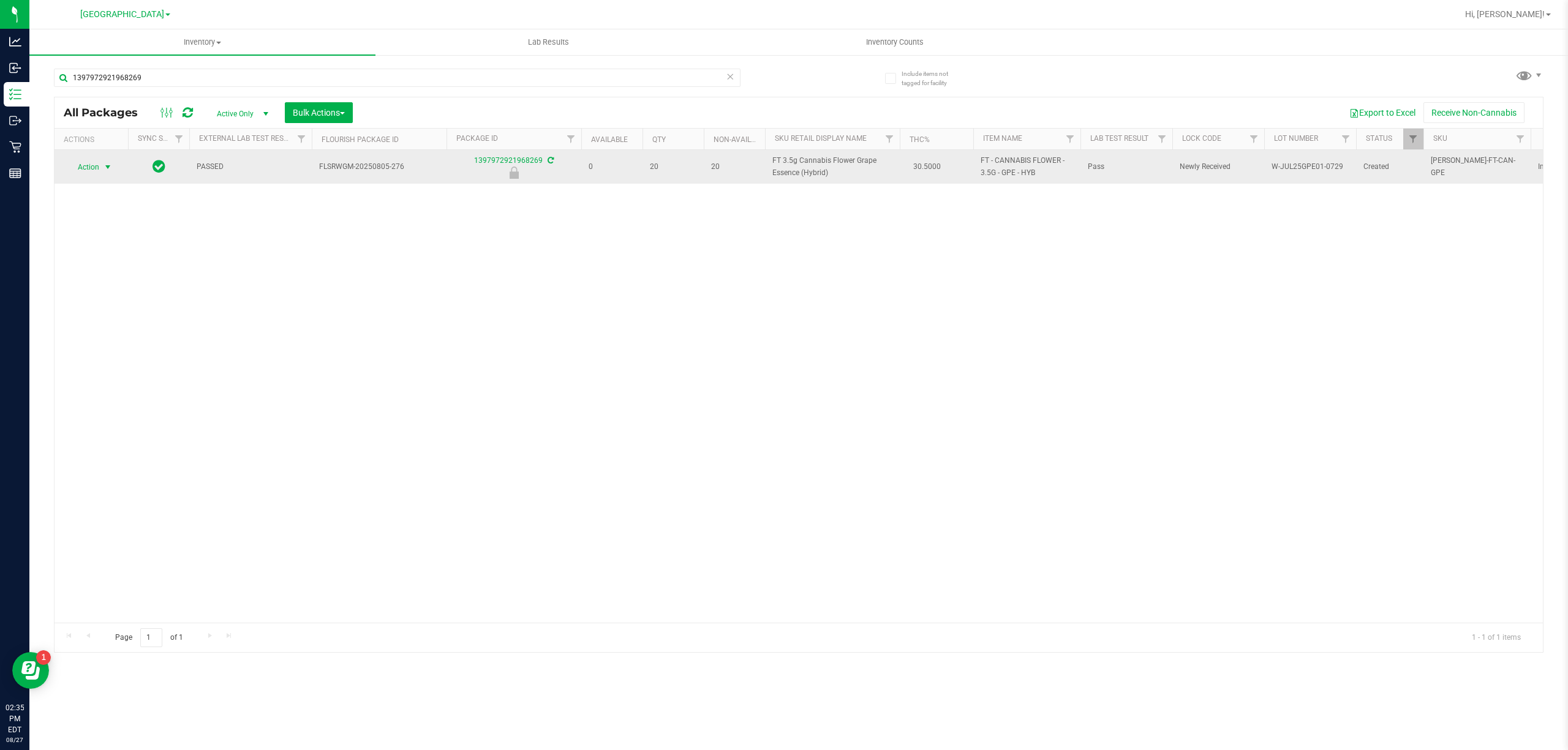
click at [98, 172] on span "Action" at bounding box center [83, 167] width 33 height 17
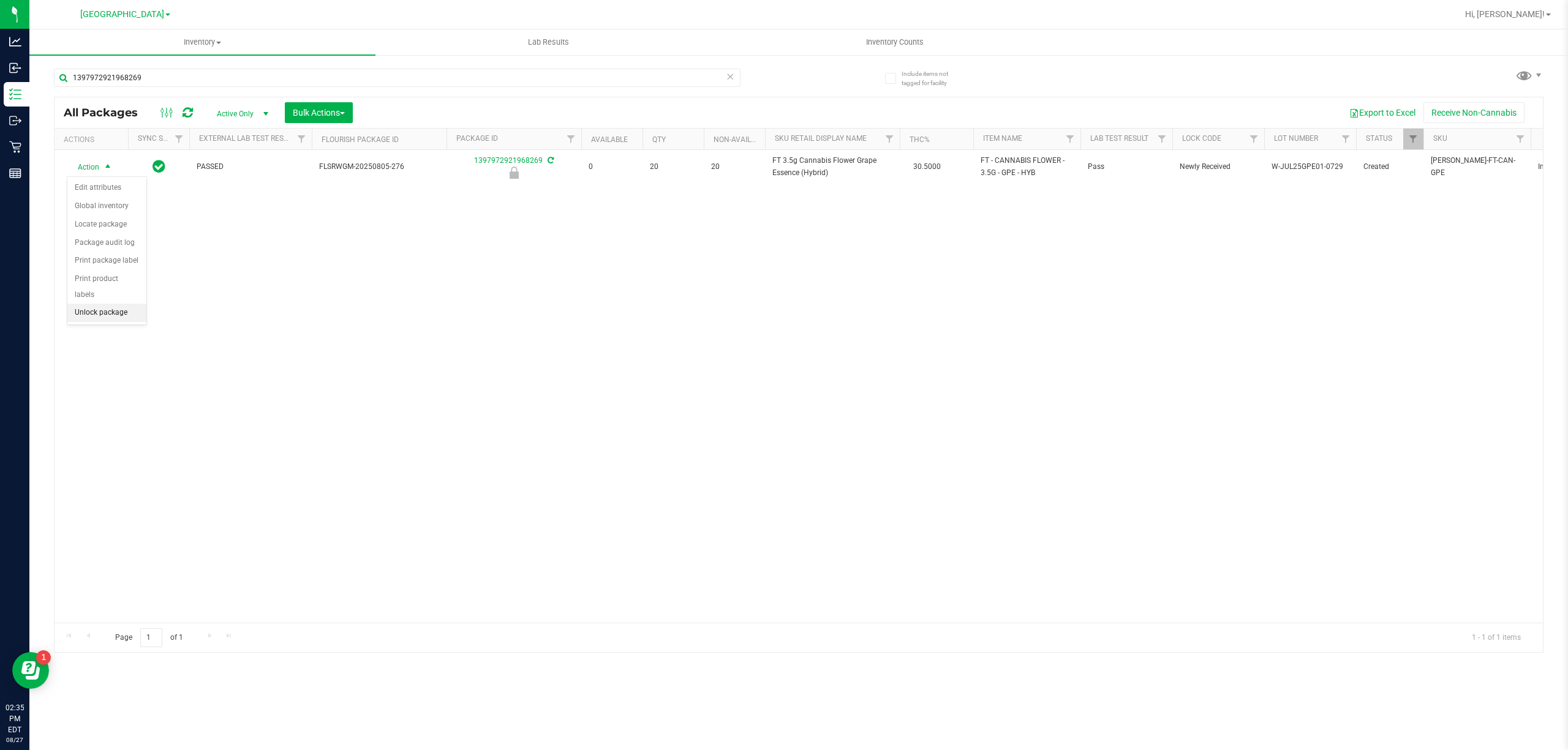
click at [114, 321] on li "Unlock package" at bounding box center [106, 312] width 79 height 18
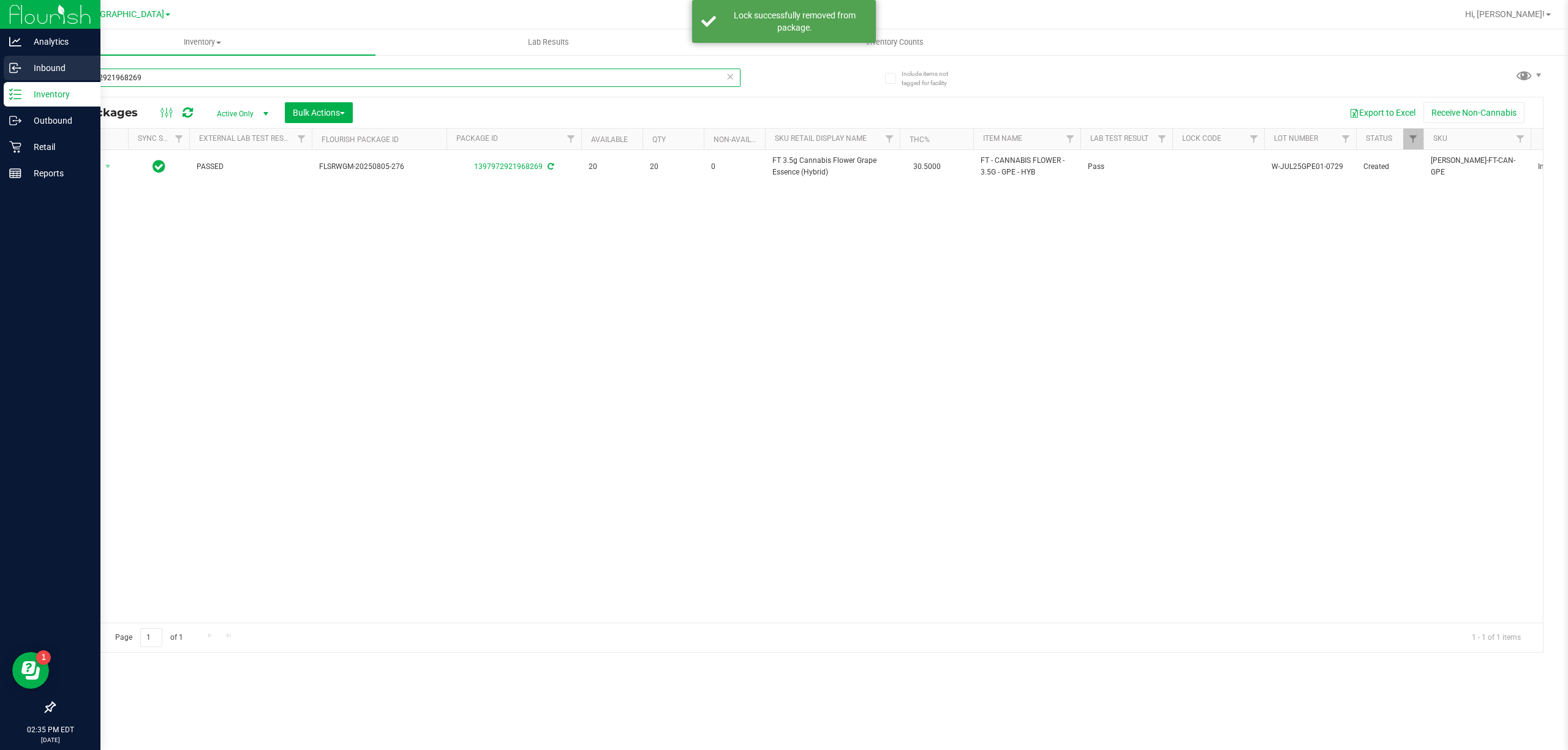
drag, startPoint x: 182, startPoint y: 79, endPoint x: 0, endPoint y: 72, distance: 182.1
click at [0, 72] on div "Analytics Inbound Inventory Outbound Retail Reports 02:35 PM EDT 08/27/2025 08/…" at bounding box center [784, 375] width 1568 height 750
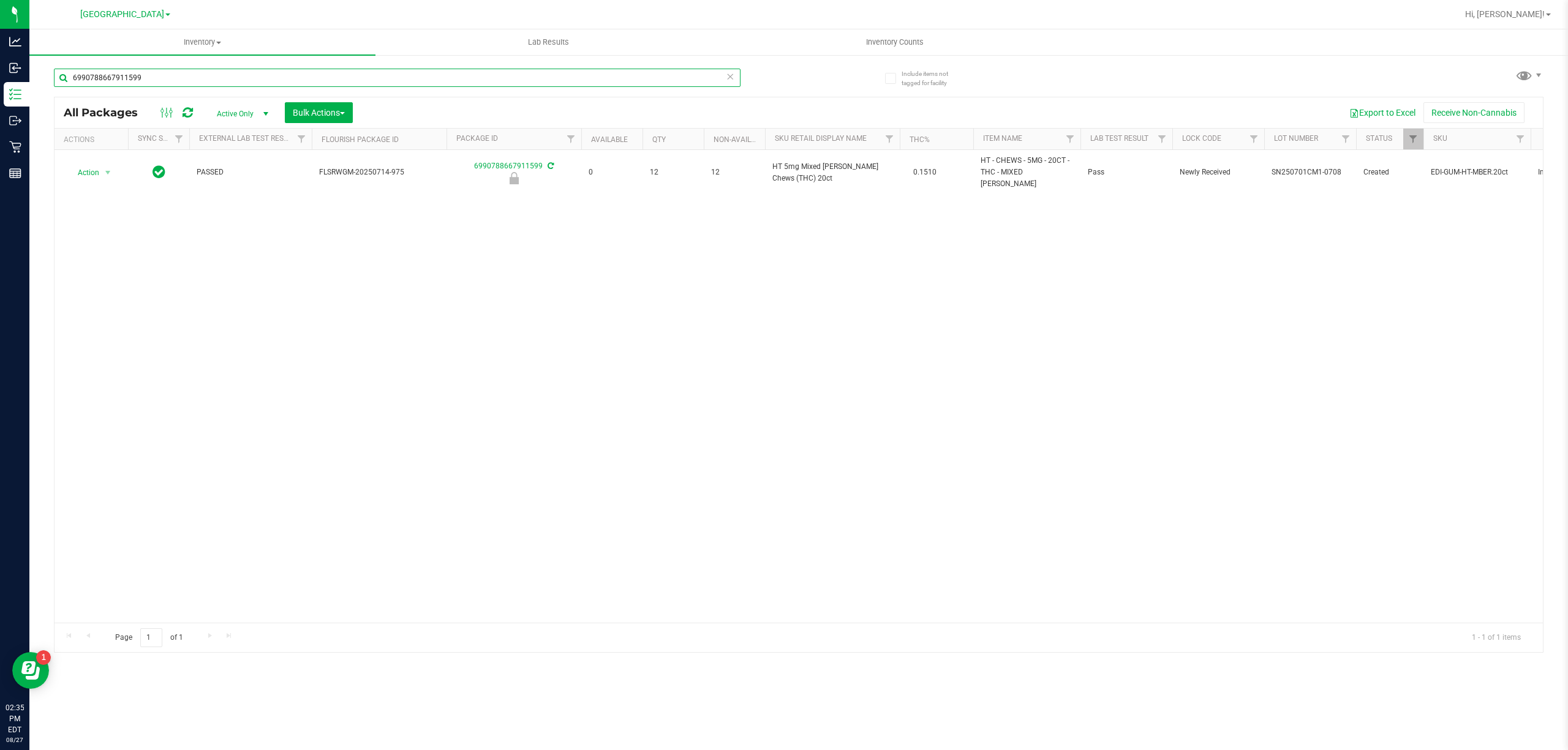
type input "6990788667911599"
click at [530, 487] on div "Action Action Edit attributes Global inventory Locate package Package audit log…" at bounding box center [799, 386] width 1489 height 473
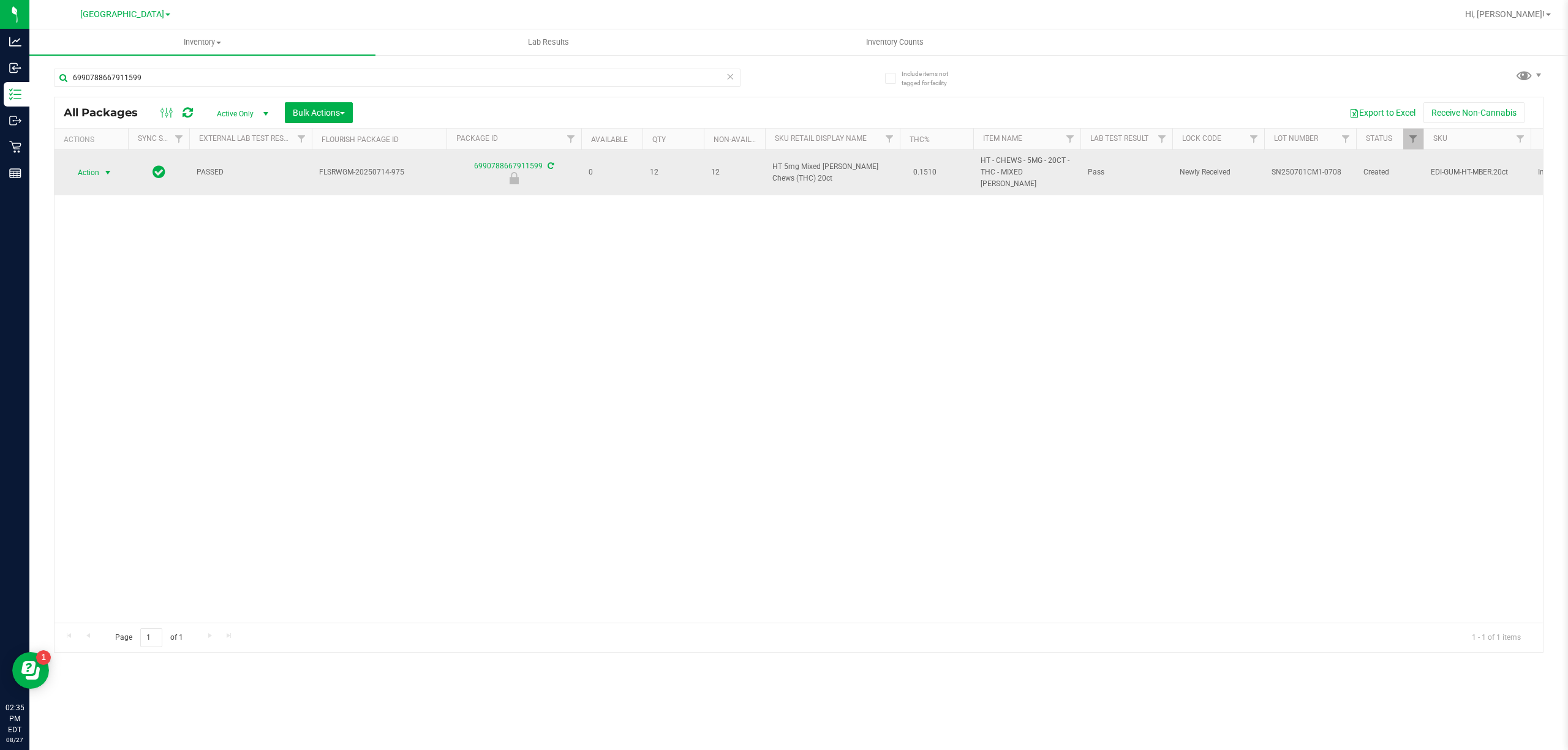
click at [93, 166] on span "Action" at bounding box center [83, 173] width 33 height 17
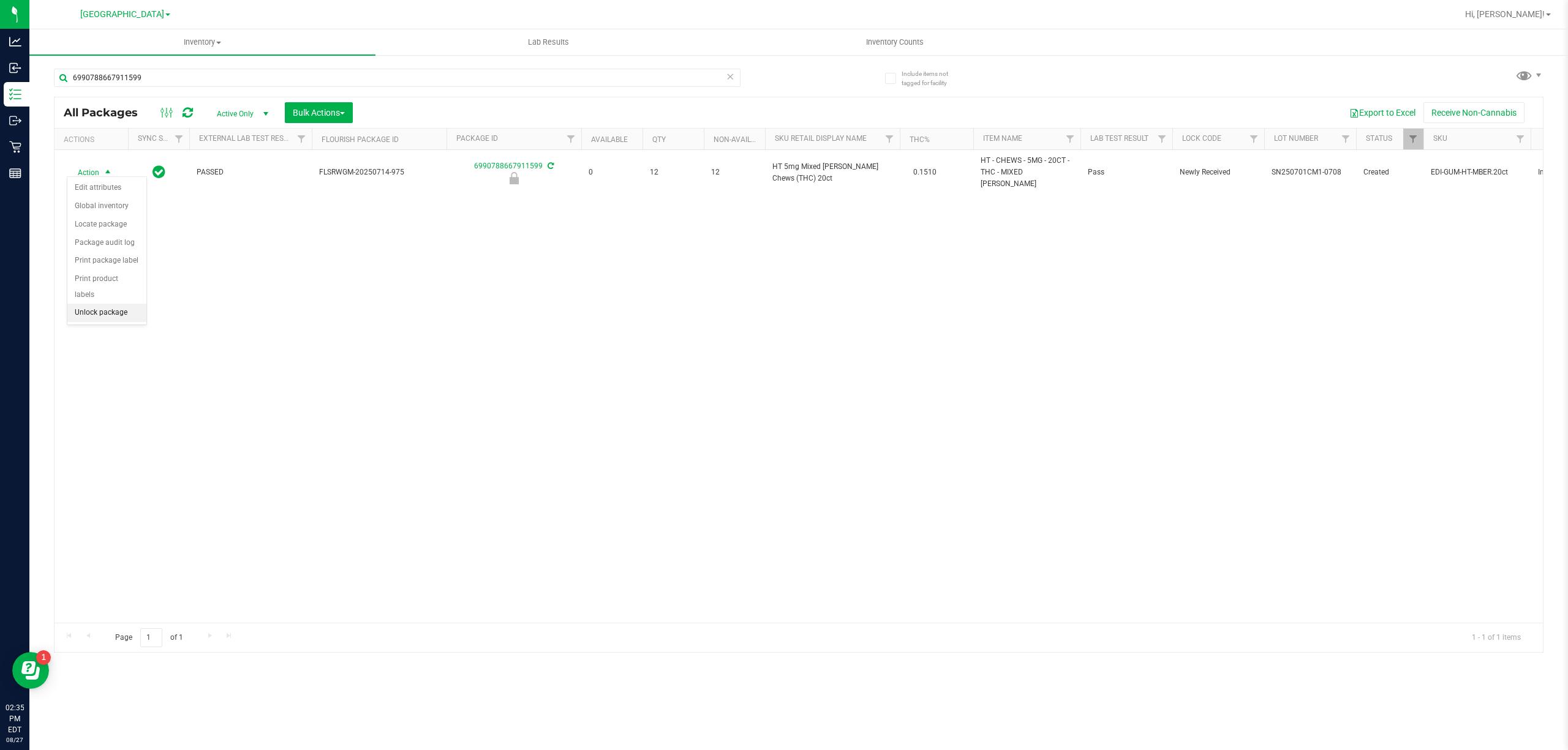
click at [75, 319] on li "Unlock package" at bounding box center [106, 312] width 79 height 18
click at [456, 356] on div "Action Action Adjust qty Create package Edit attributes Global inventory Locate…" at bounding box center [799, 386] width 1489 height 473
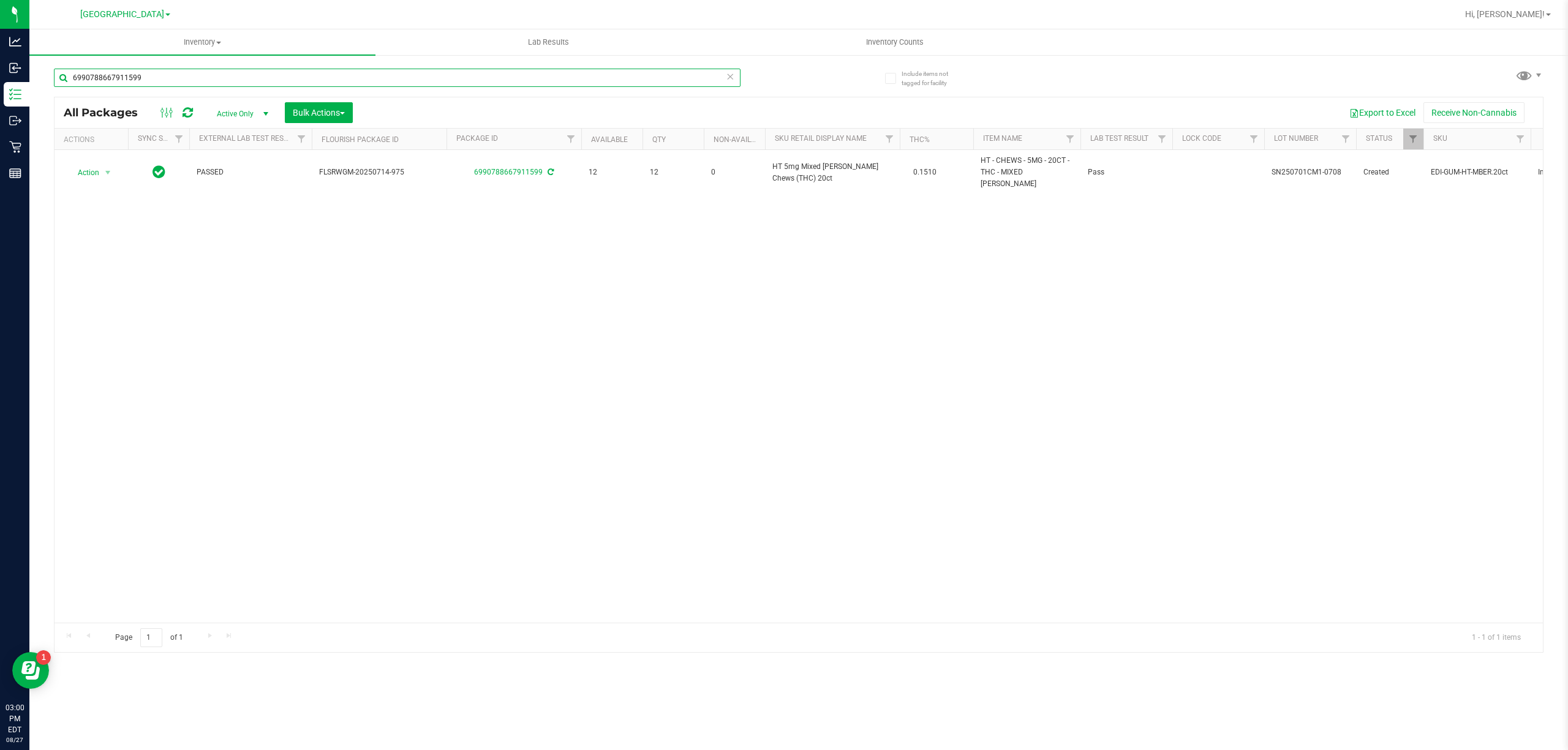
click at [137, 79] on input "6990788667911599" at bounding box center [398, 77] width 687 height 18
click at [138, 79] on input "6990788667911599" at bounding box center [398, 77] width 687 height 18
click at [138, 78] on input "6990788667911599" at bounding box center [398, 77] width 687 height 18
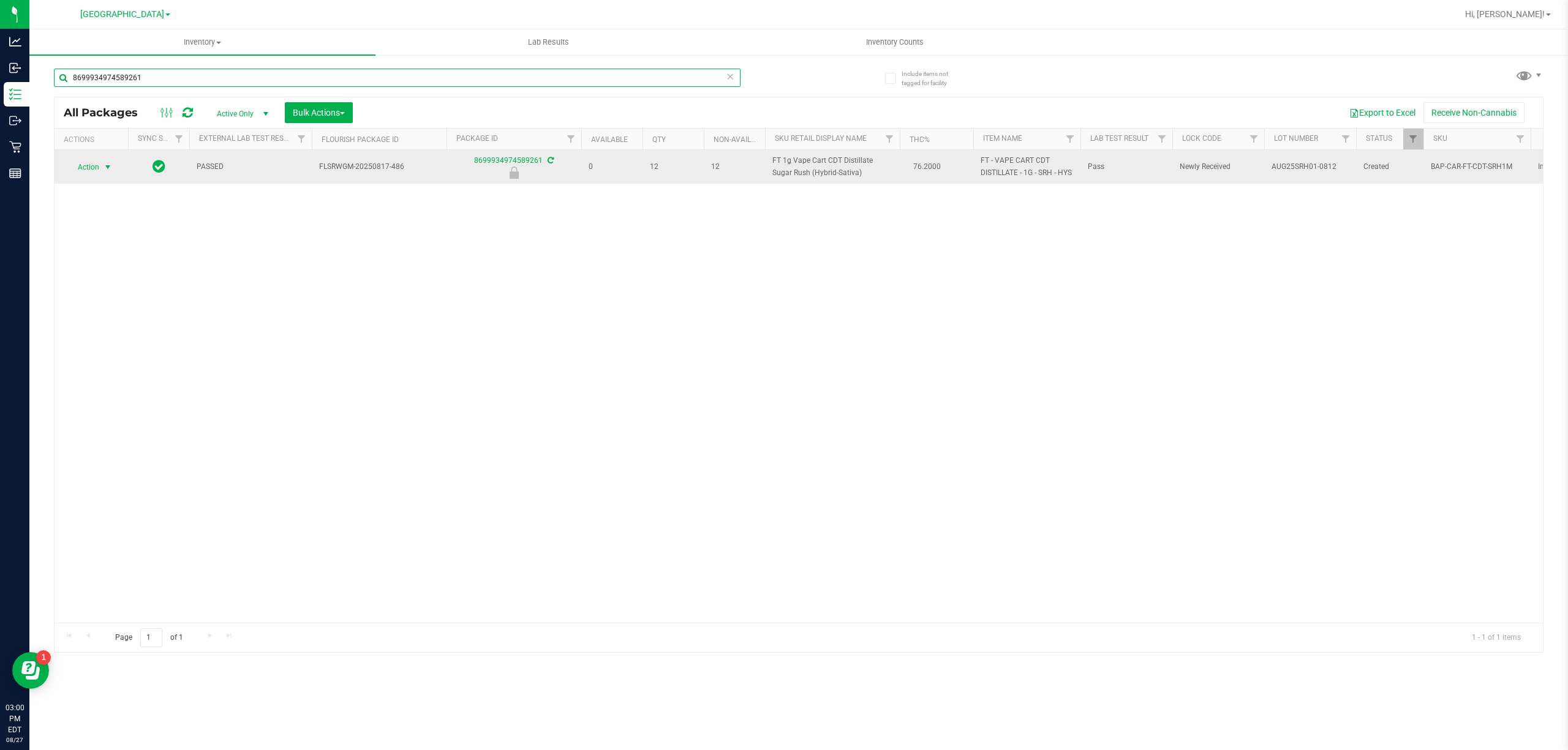
type input "8699934974589261"
click at [94, 165] on span "Action" at bounding box center [83, 167] width 33 height 17
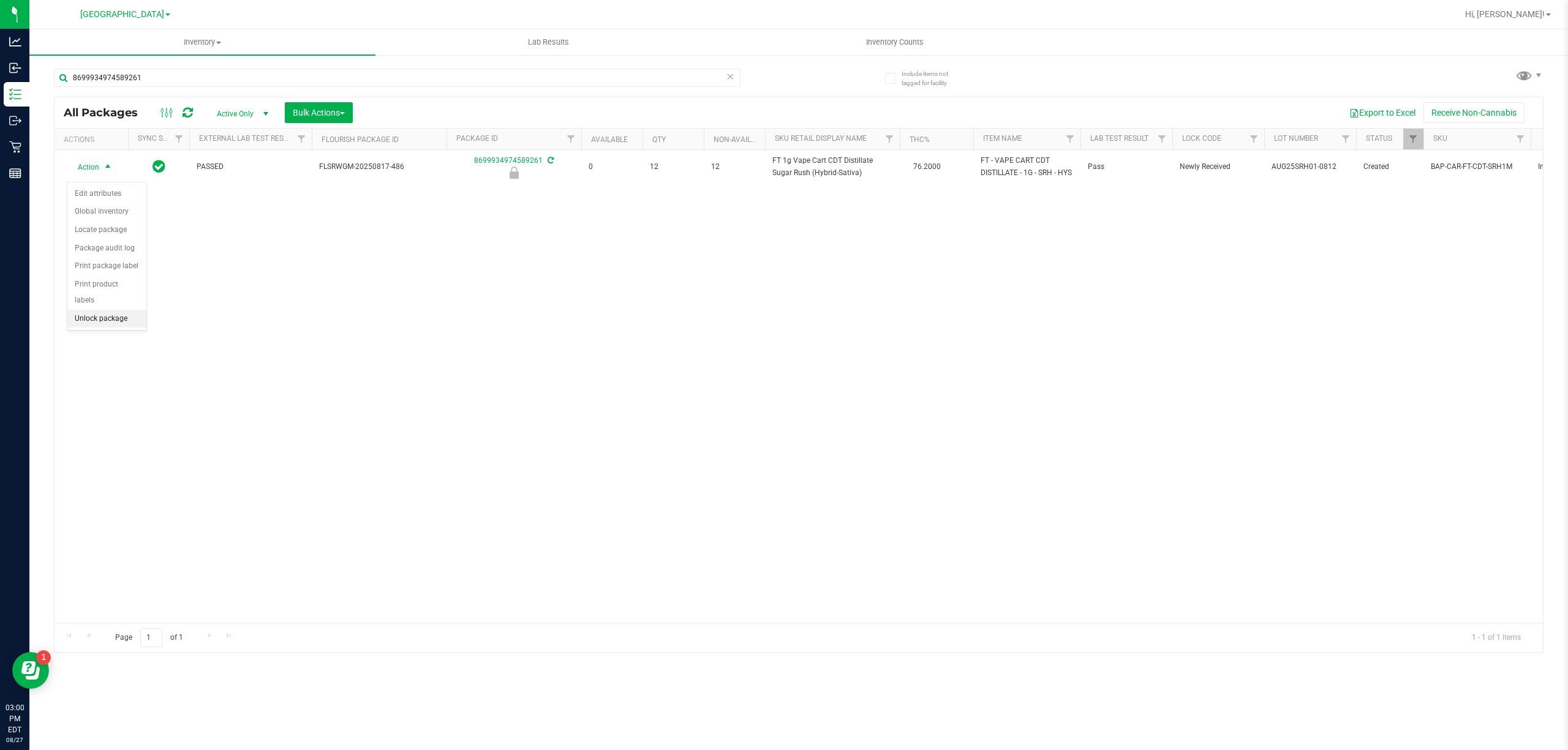
click at [123, 324] on li "Unlock package" at bounding box center [106, 319] width 79 height 18
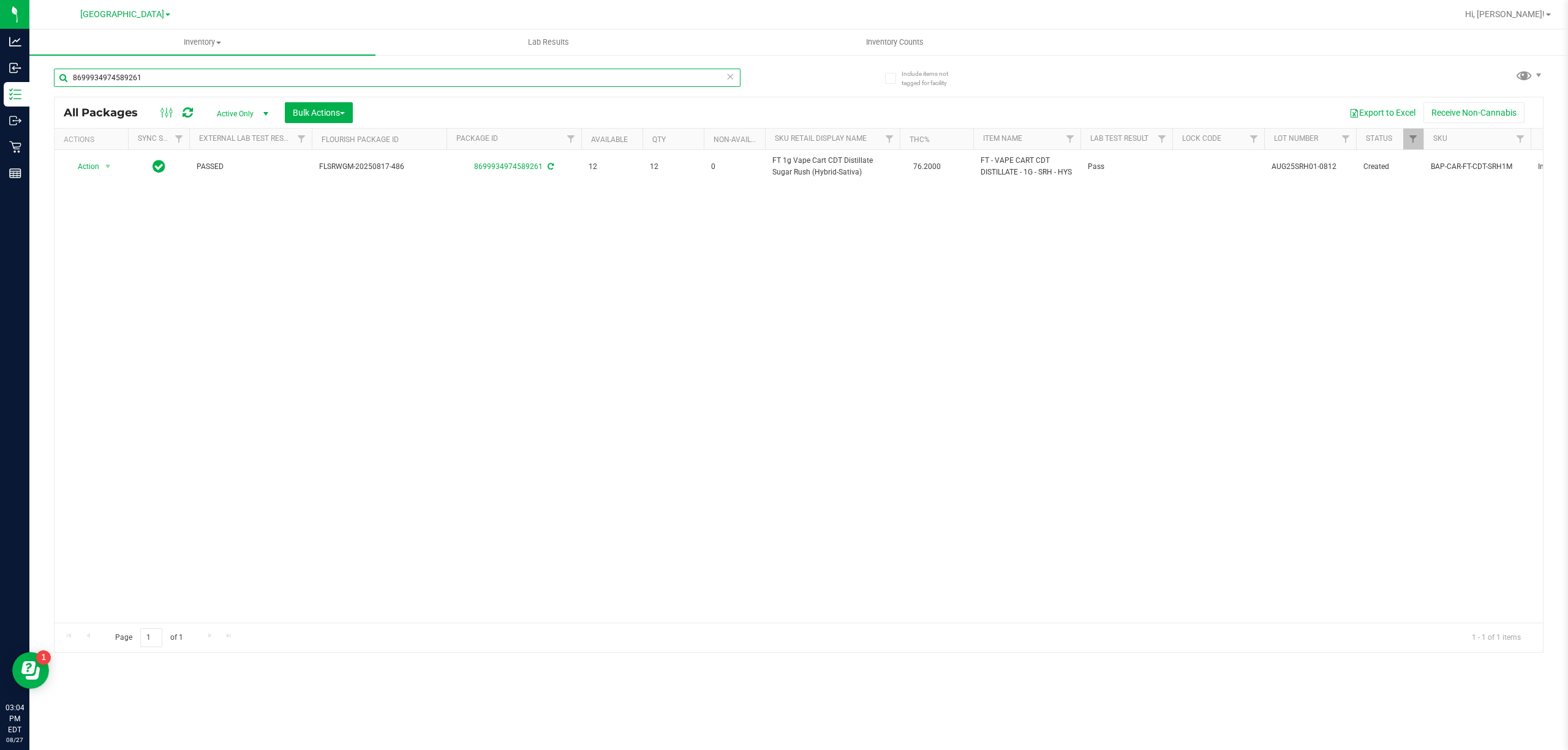
click at [185, 75] on input "8699934974589261" at bounding box center [398, 77] width 687 height 18
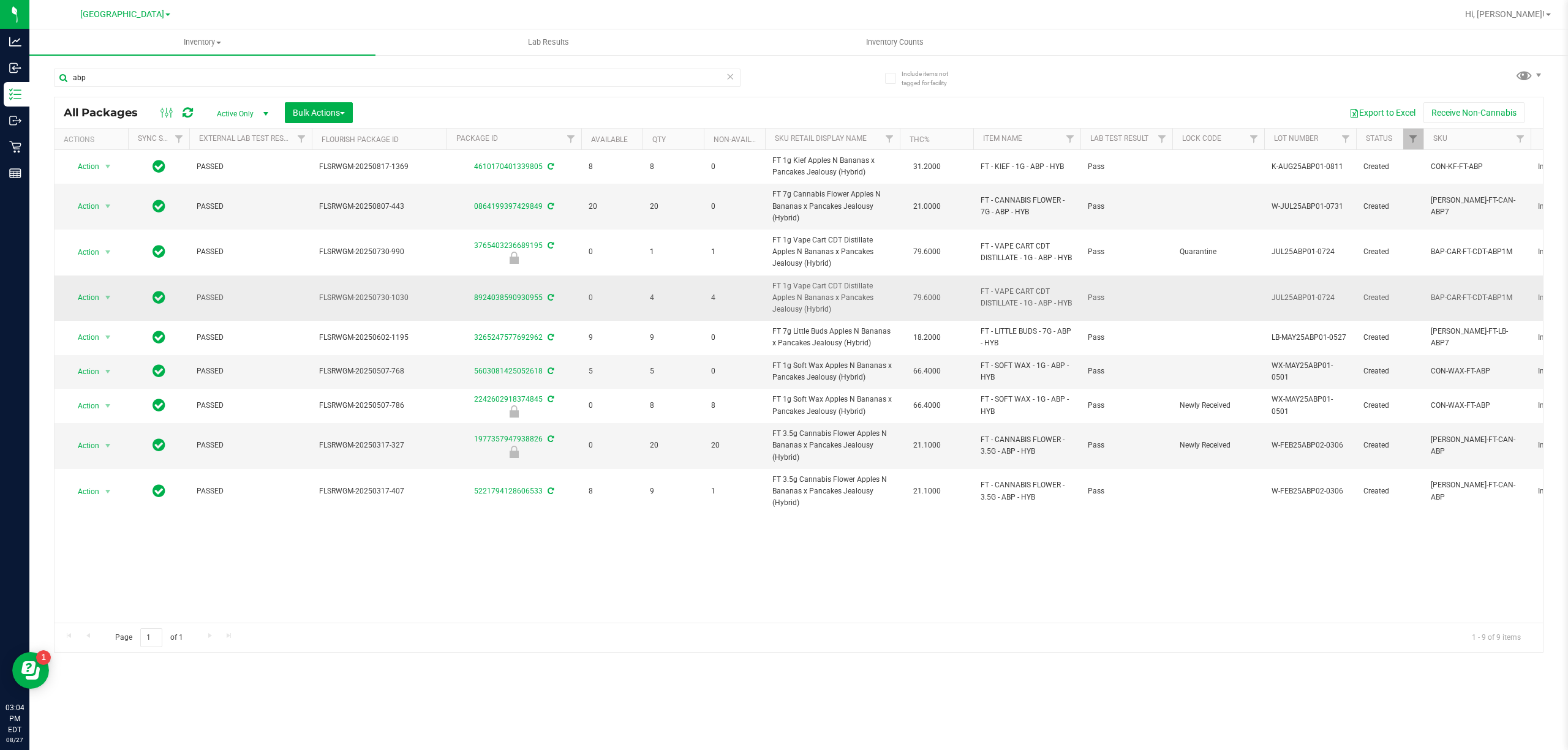
click at [830, 297] on span "FT 1g Vape Cart CDT Distillate Apples N Bananas x Pancakes Jealousy (Hybrid)" at bounding box center [832, 298] width 120 height 35
copy td "FT 1g Vape Cart CDT Distillate Apples N Bananas x Pancakes Jealousy (Hybrid)"
click at [181, 79] on input "abp" at bounding box center [398, 77] width 687 height 18
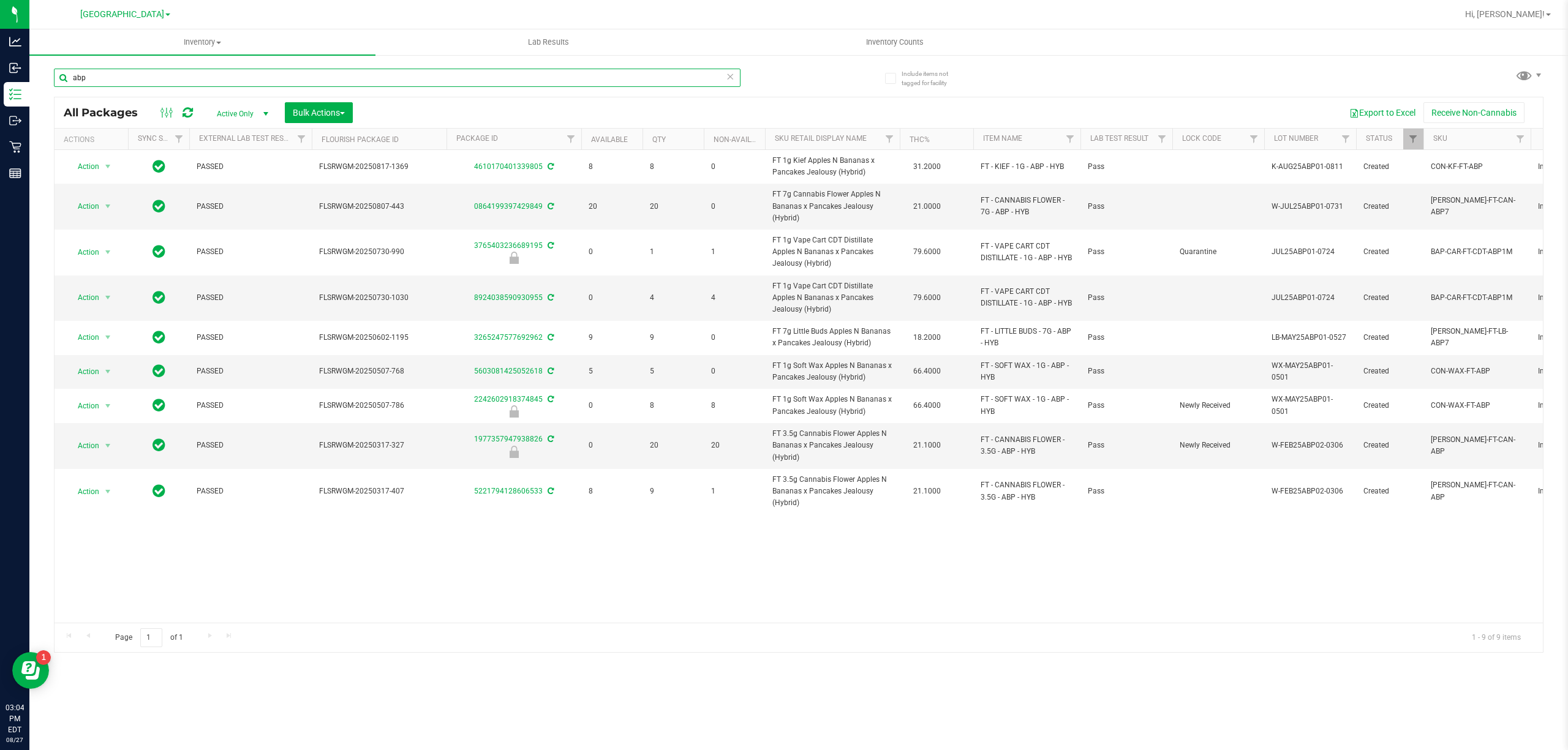
click at [181, 79] on input "abp" at bounding box center [398, 77] width 687 height 18
paste input "FT 1g Vape Cart CDT Distillate Apples N Bananas x Pancakes Jealousy (Hybrid)"
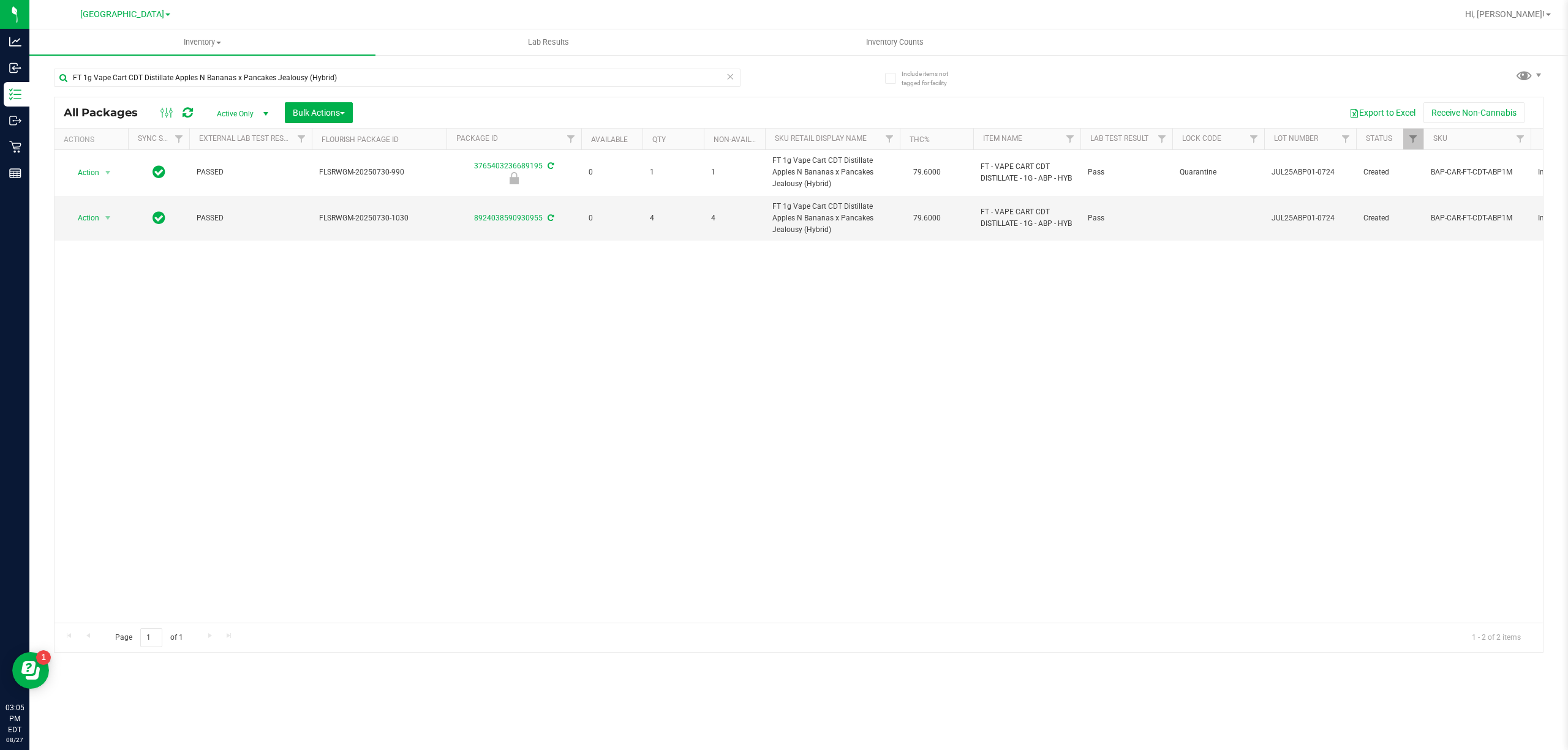
click at [704, 299] on div "Action Action Edit attributes Global inventory Locate package Package audit log…" at bounding box center [799, 386] width 1489 height 473
click at [219, 74] on input "FT 1g Vape Cart CDT Distillate Apples N Bananas x Pancakes Jealousy (Hybrid)" at bounding box center [398, 77] width 687 height 18
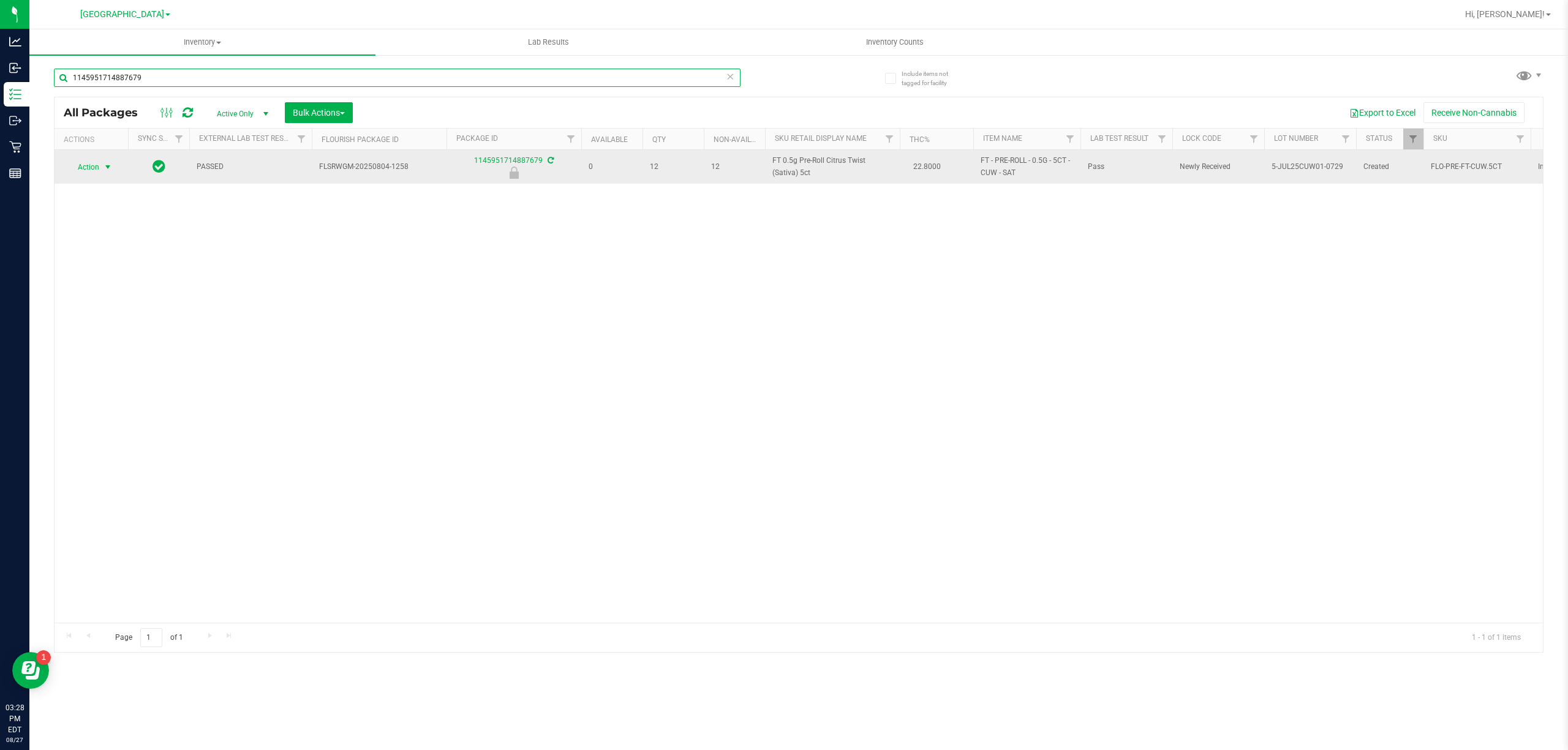
type input "1145951714887679"
click at [84, 166] on span "Action" at bounding box center [83, 167] width 33 height 17
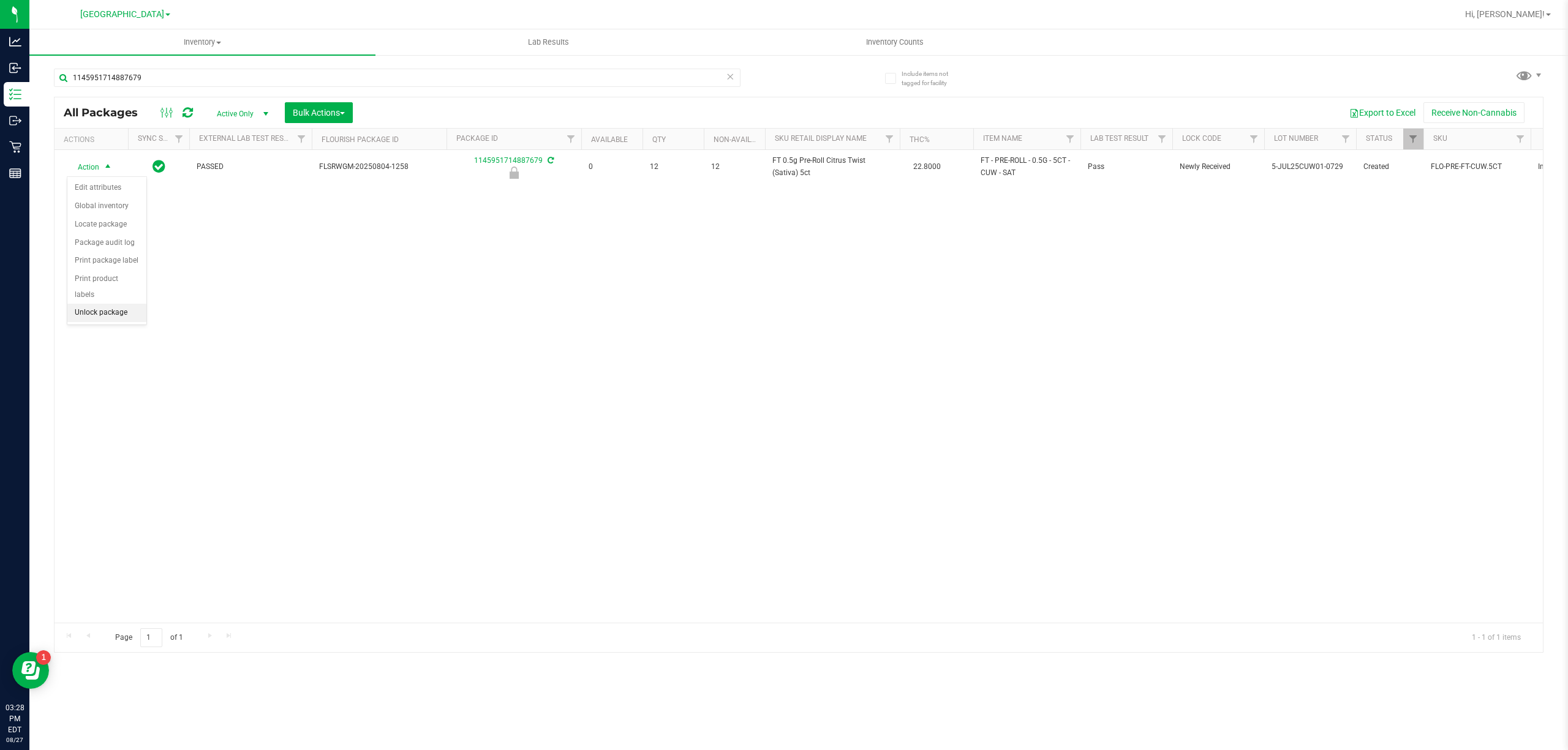
click at [114, 314] on li "Unlock package" at bounding box center [106, 312] width 79 height 18
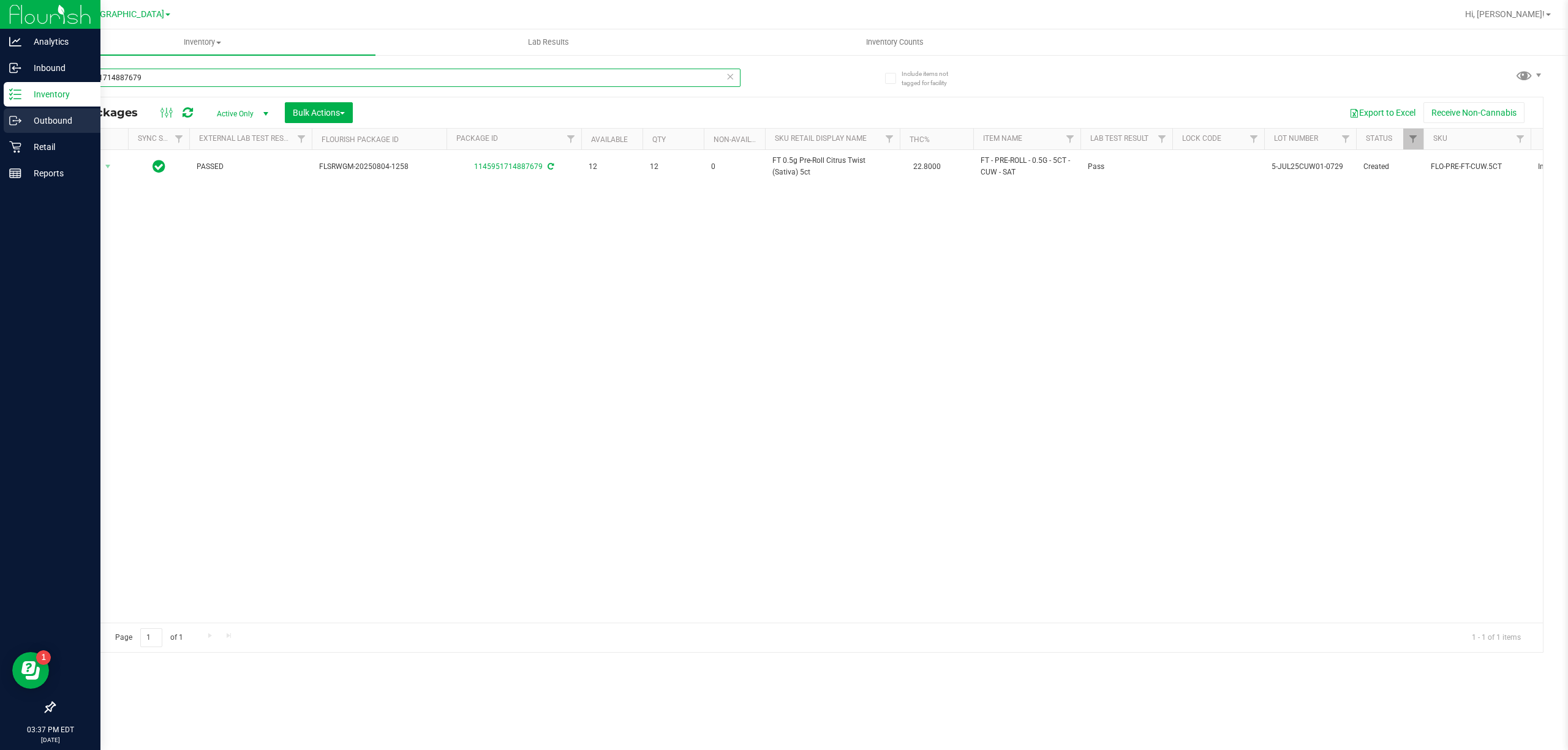
drag, startPoint x: 170, startPoint y: 72, endPoint x: 0, endPoint y: 108, distance: 173.8
click at [0, 108] on div "Analytics Inbound Inventory Outbound Retail Reports 03:37 PM EDT 08/27/2025 08/…" at bounding box center [784, 375] width 1568 height 750
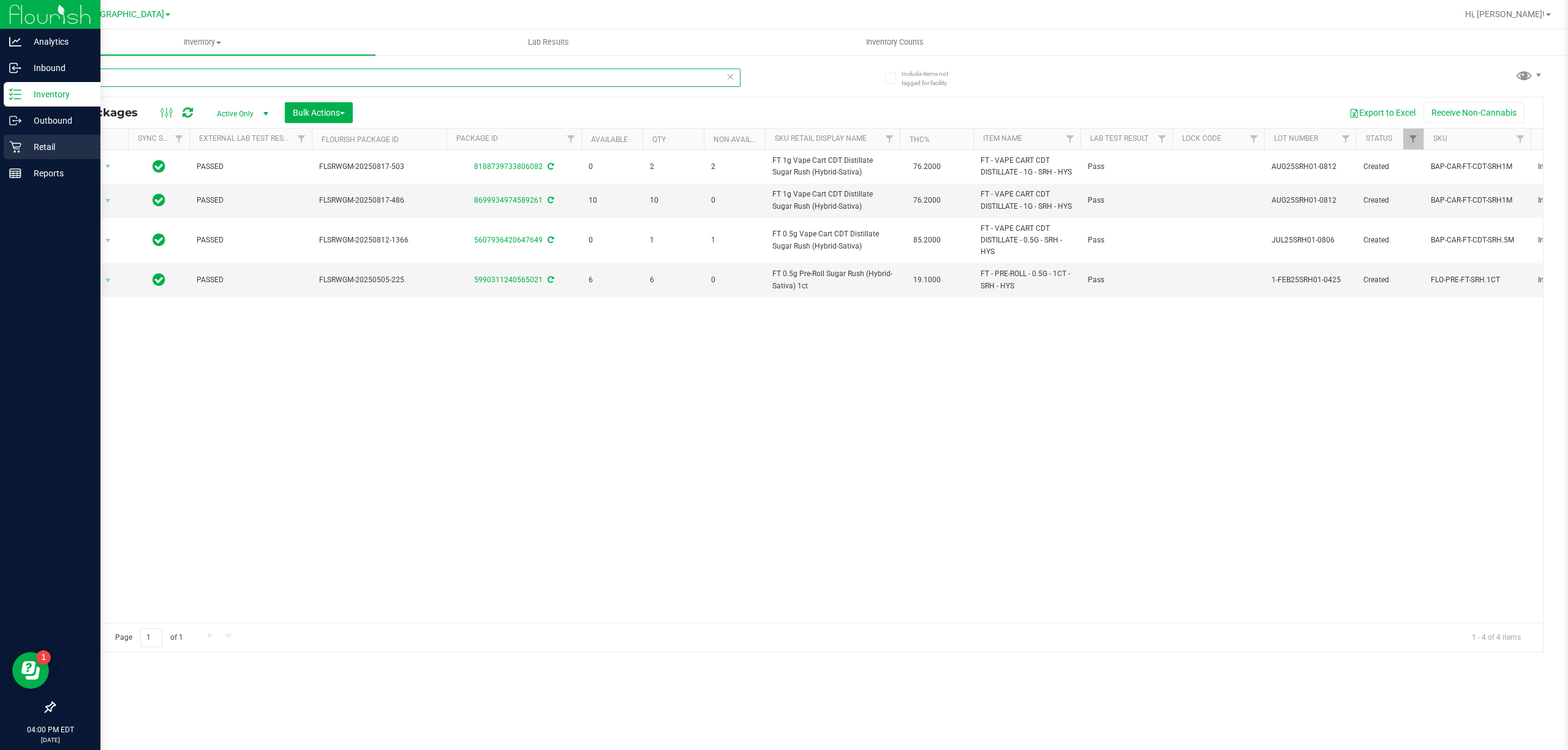
type input "srh"
click at [38, 143] on p "Retail" at bounding box center [58, 147] width 74 height 14
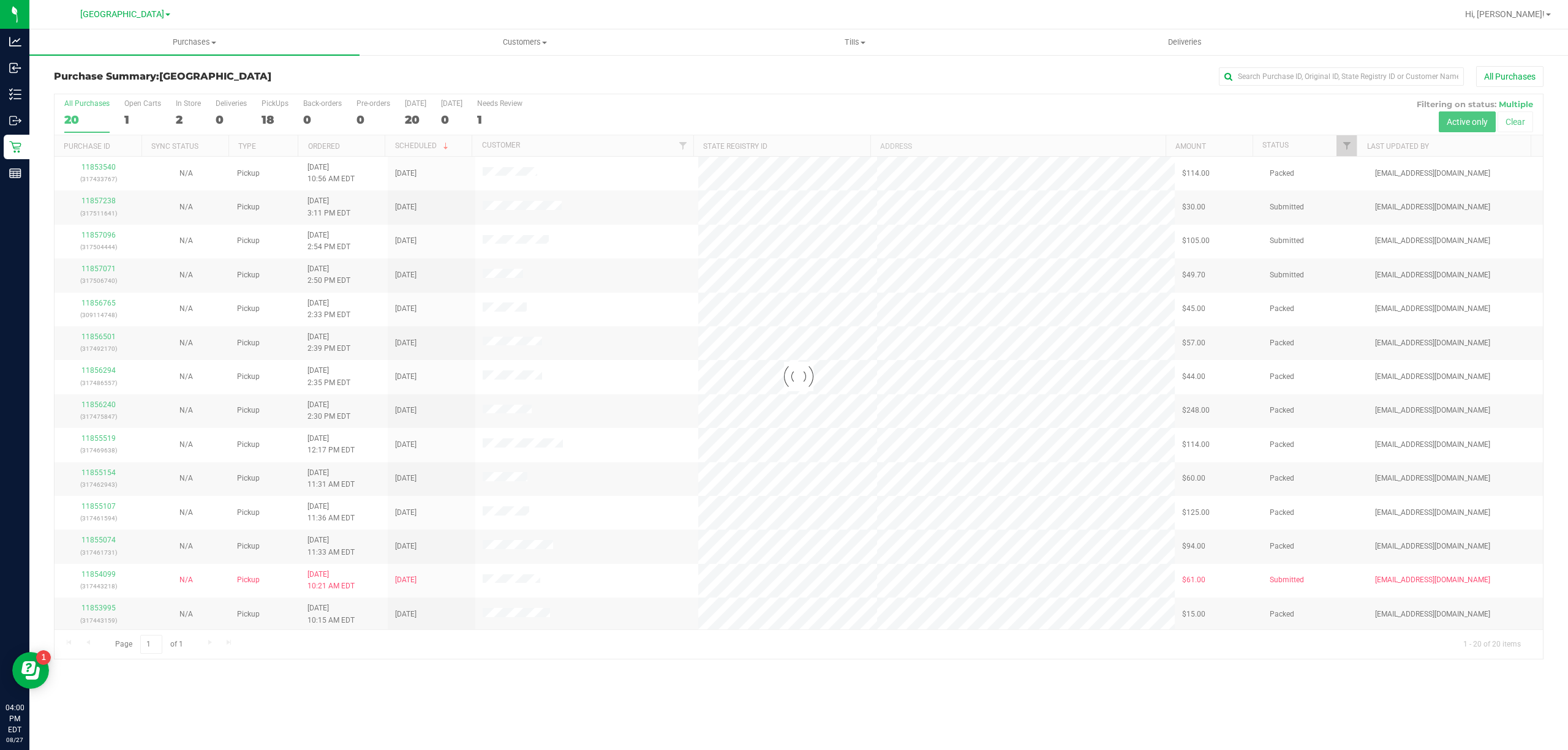
click at [1338, 142] on div at bounding box center [799, 377] width 1489 height 564
click at [1349, 142] on span "Filter" at bounding box center [1347, 146] width 10 height 10
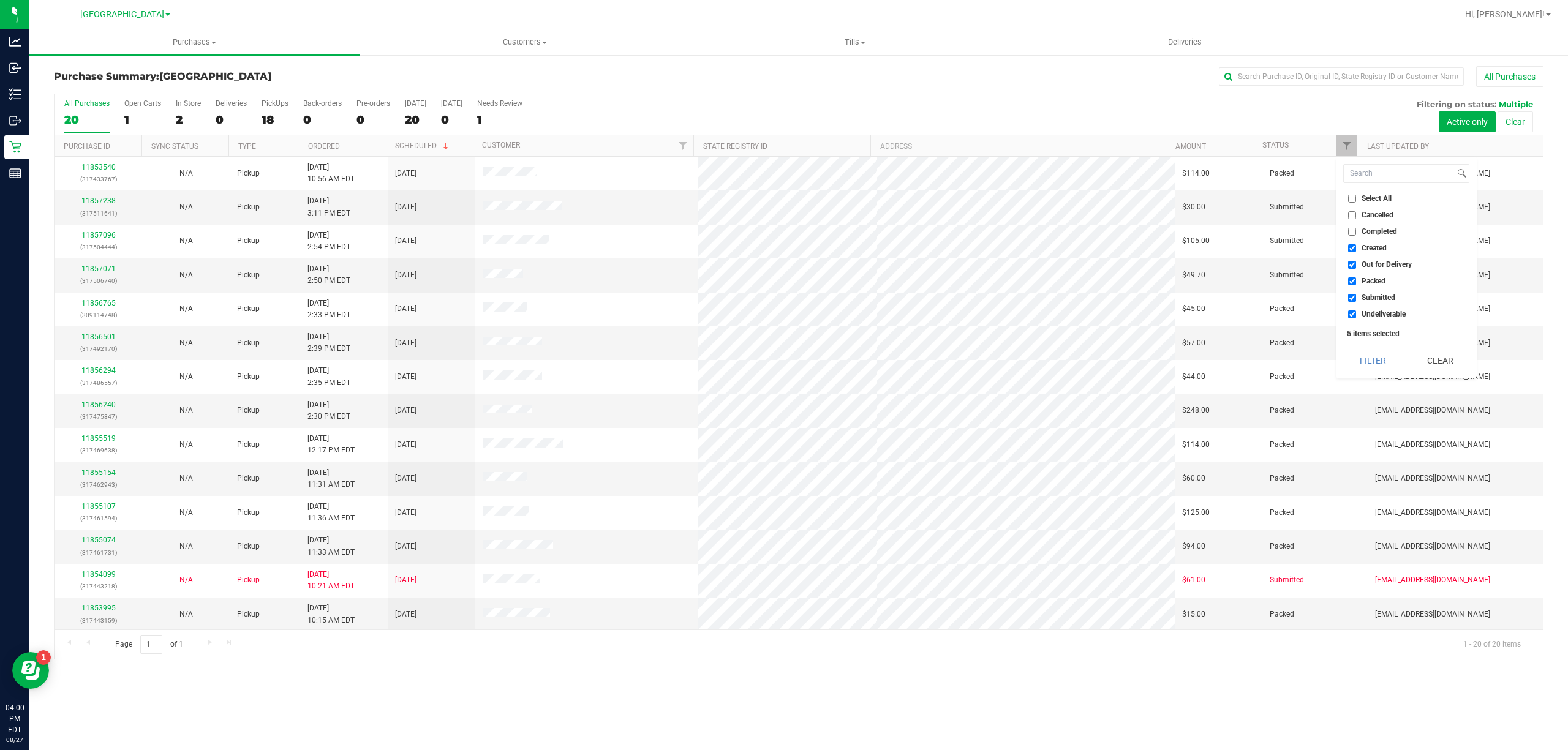
click at [1379, 195] on span "Select All" at bounding box center [1376, 198] width 30 height 8
click at [1356, 195] on input "Select All" at bounding box center [1352, 198] width 8 height 8
checkbox input "true"
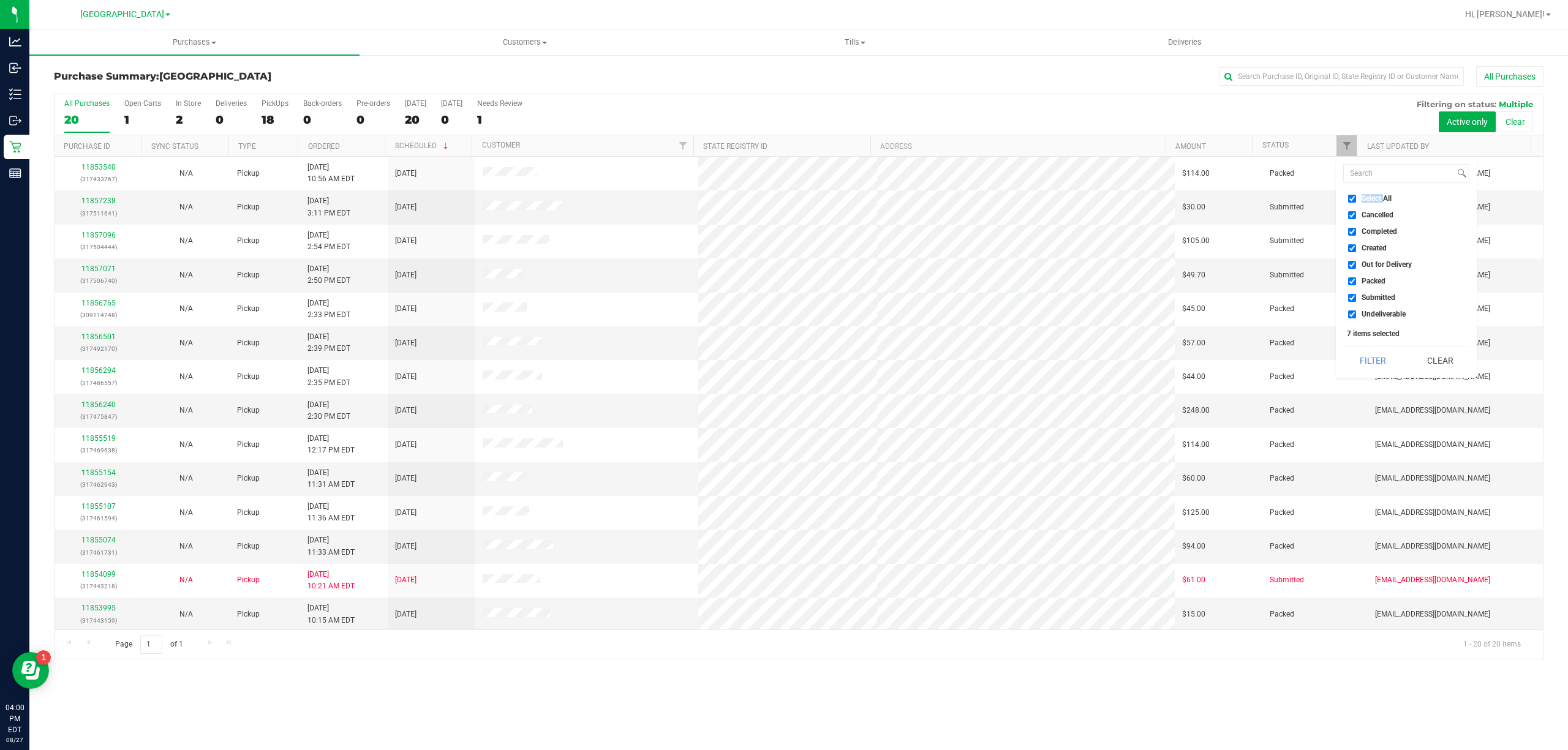
click at [1379, 195] on span "Select All" at bounding box center [1376, 198] width 30 height 8
click at [1356, 195] on input "Select All" at bounding box center [1352, 198] width 8 height 8
checkbox input "false"
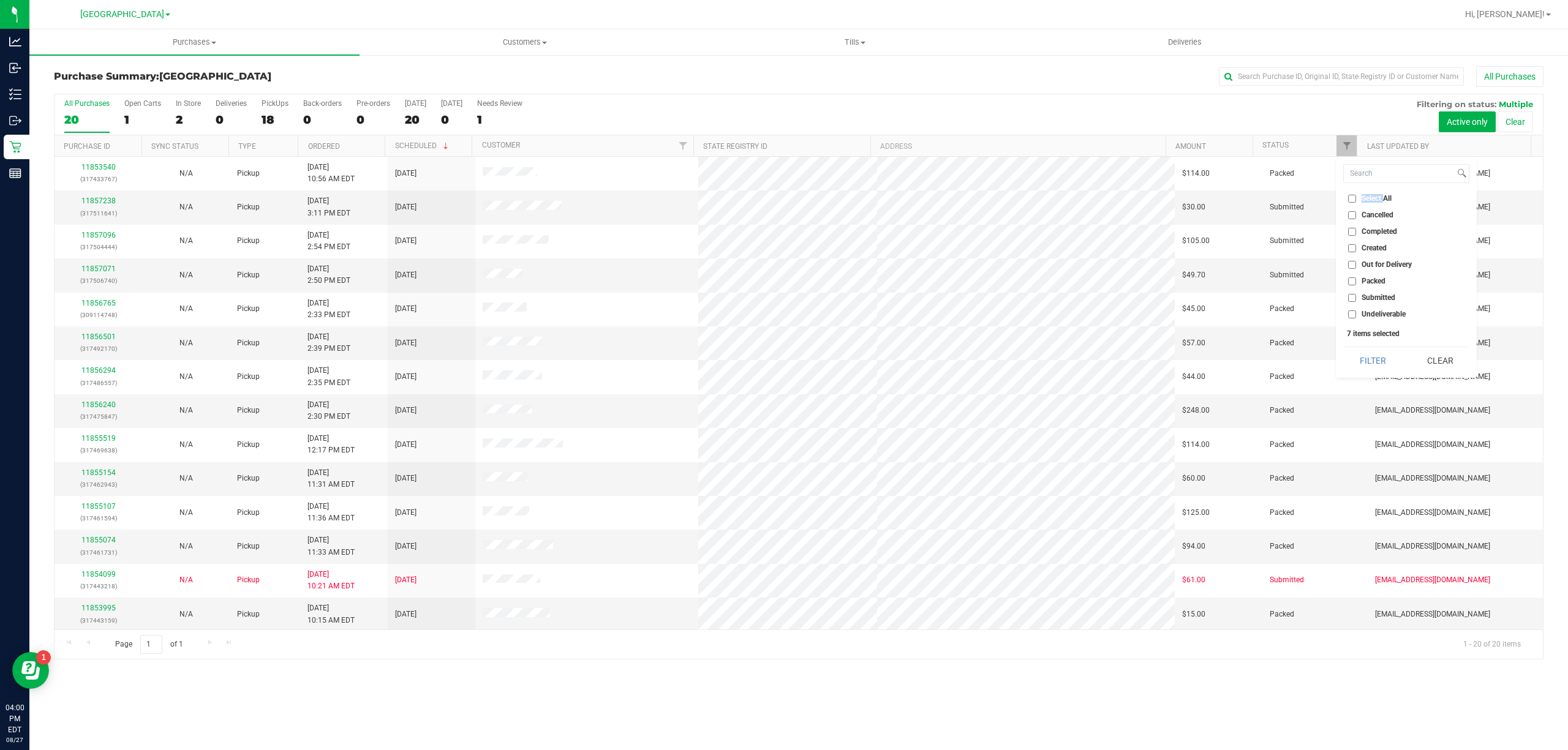
checkbox input "false"
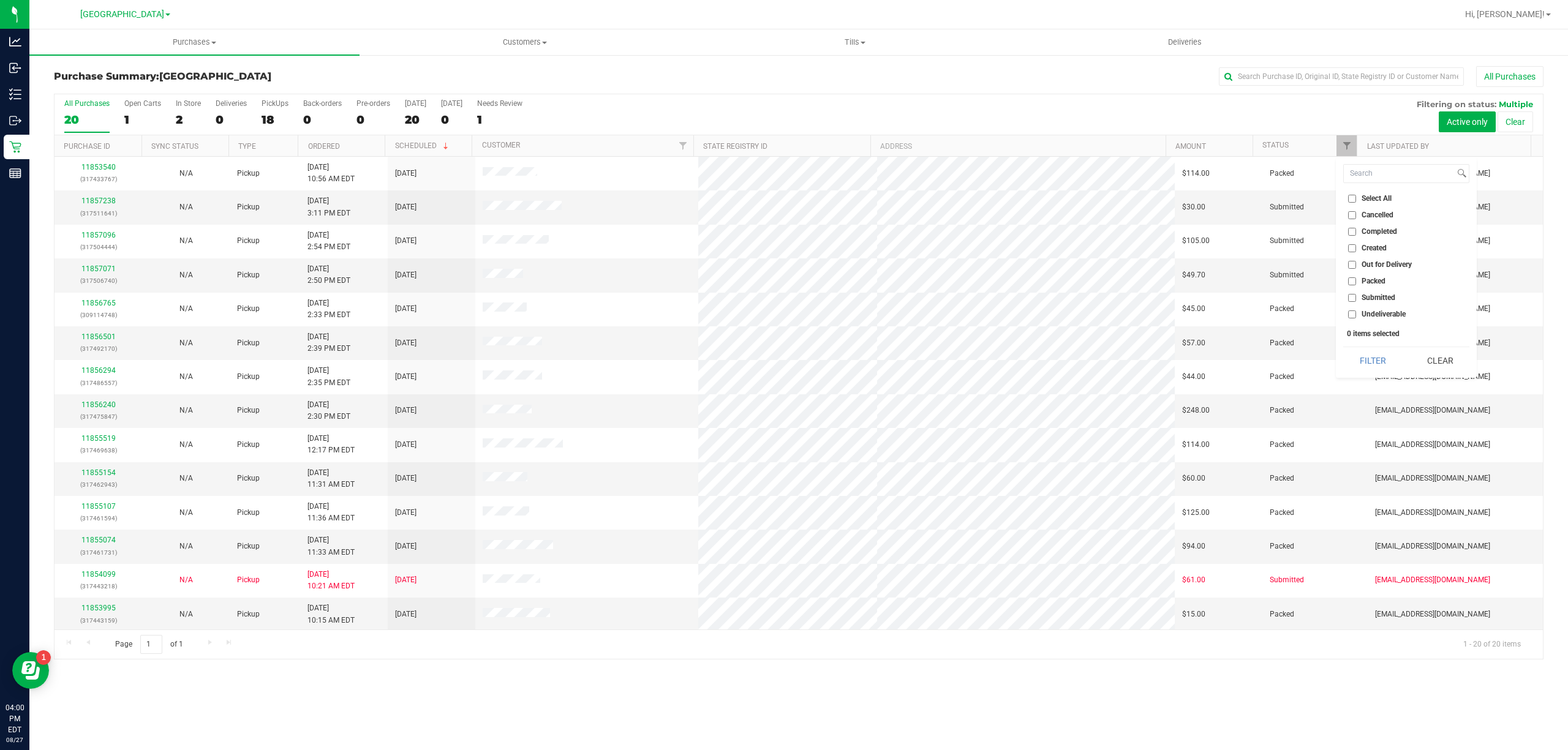
click at [1368, 297] on span "Submitted" at bounding box center [1378, 298] width 33 height 8
click at [1356, 297] on input "Submitted" at bounding box center [1352, 298] width 8 height 8
checkbox input "true"
click at [1382, 353] on button "Filter" at bounding box center [1372, 360] width 59 height 27
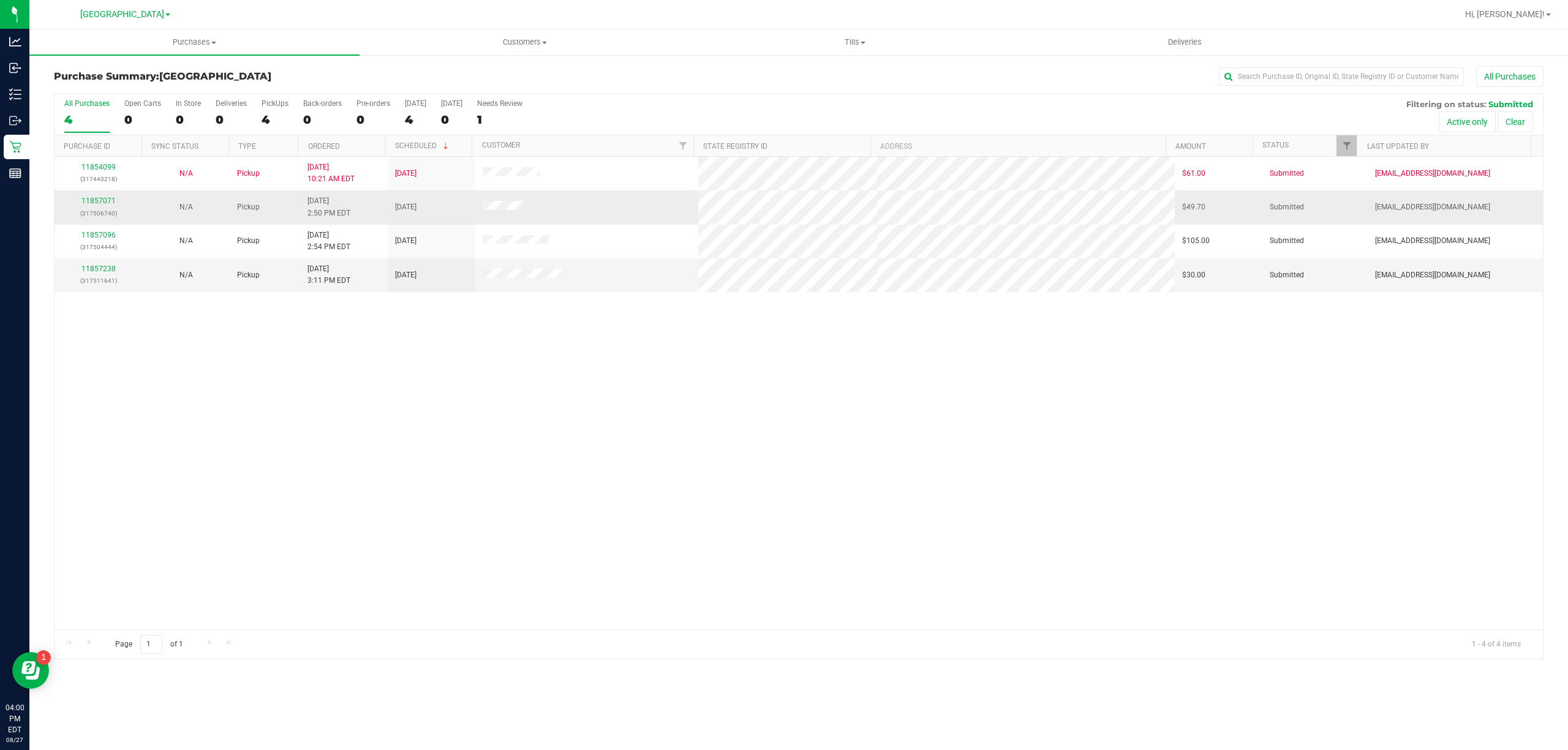
click at [101, 207] on div "11857071 (317506740)" at bounding box center [98, 207] width 73 height 23
click at [101, 200] on link "11857071" at bounding box center [98, 201] width 34 height 9
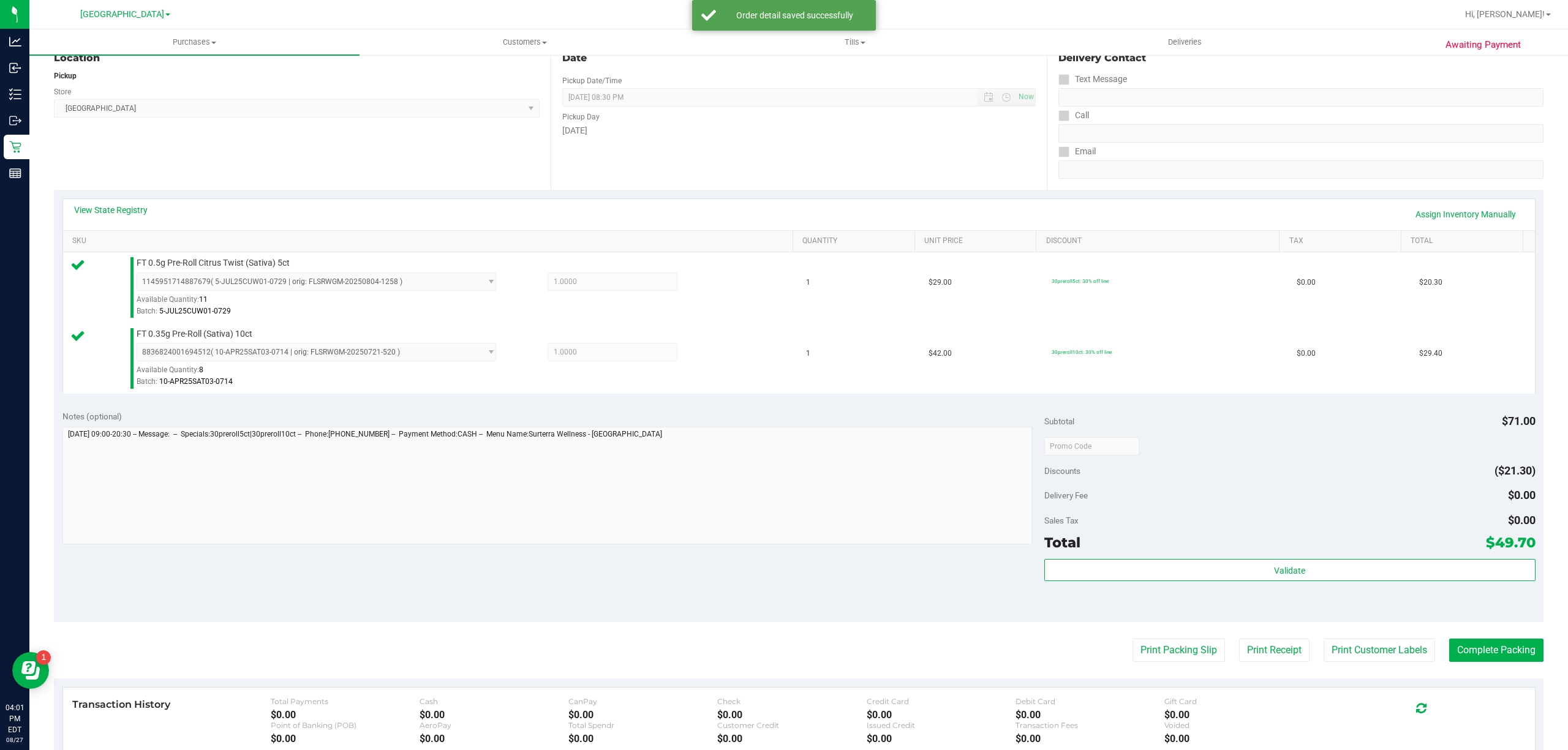
scroll to position [324, 0]
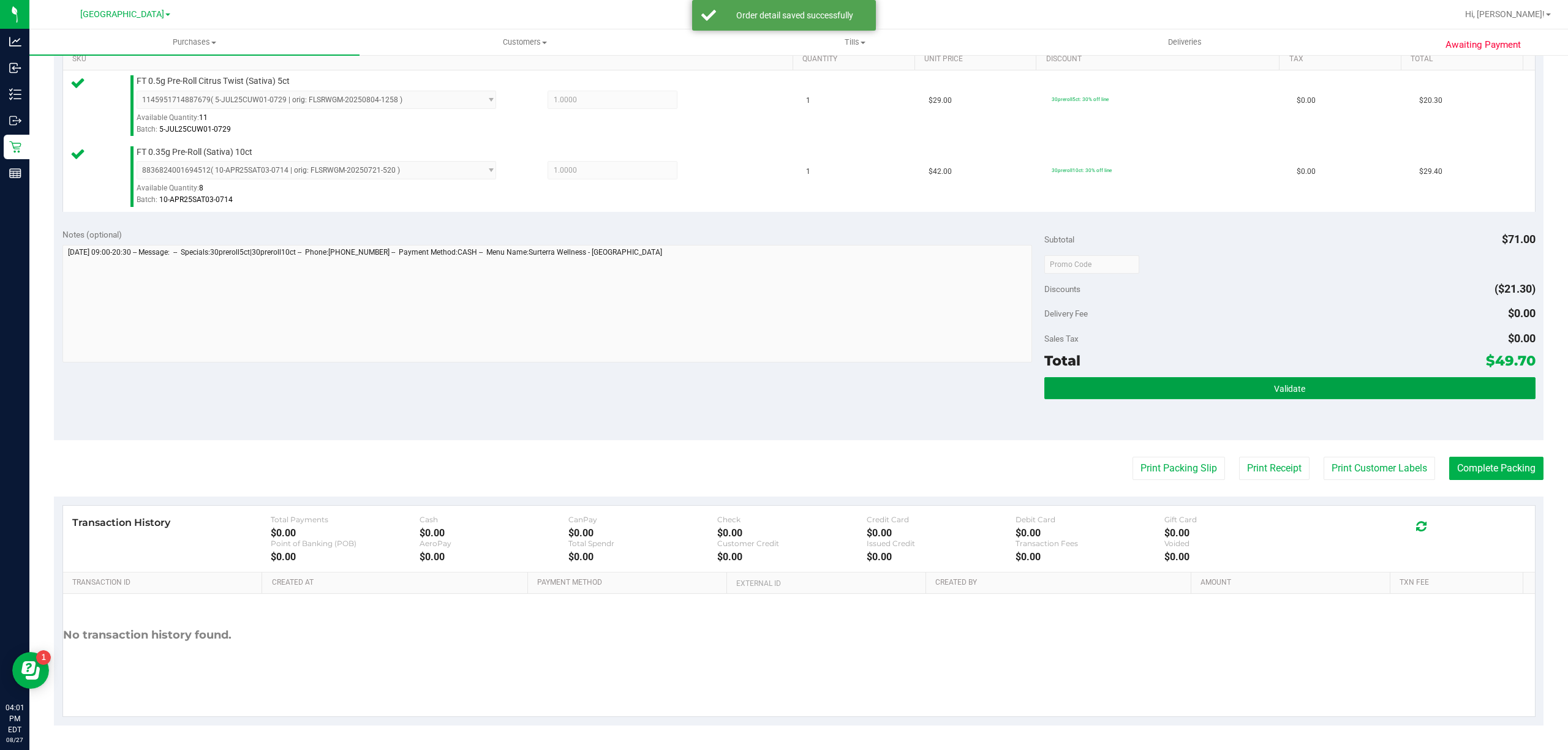
drag, startPoint x: 1361, startPoint y: 380, endPoint x: 1360, endPoint y: 399, distance: 19.0
click at [1361, 384] on button "Validate" at bounding box center [1290, 388] width 491 height 22
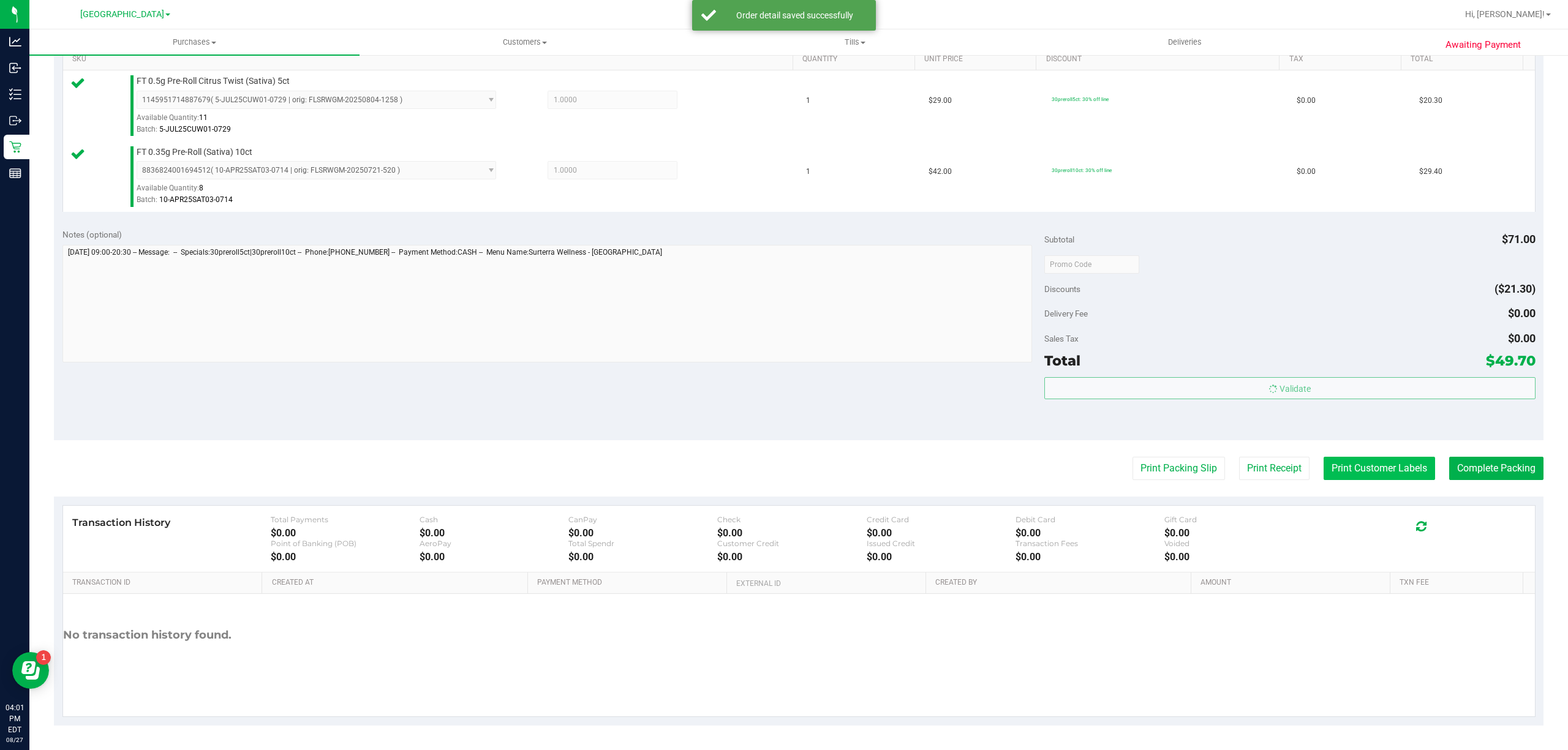
click at [1370, 468] on button "Print Customer Labels" at bounding box center [1379, 468] width 112 height 23
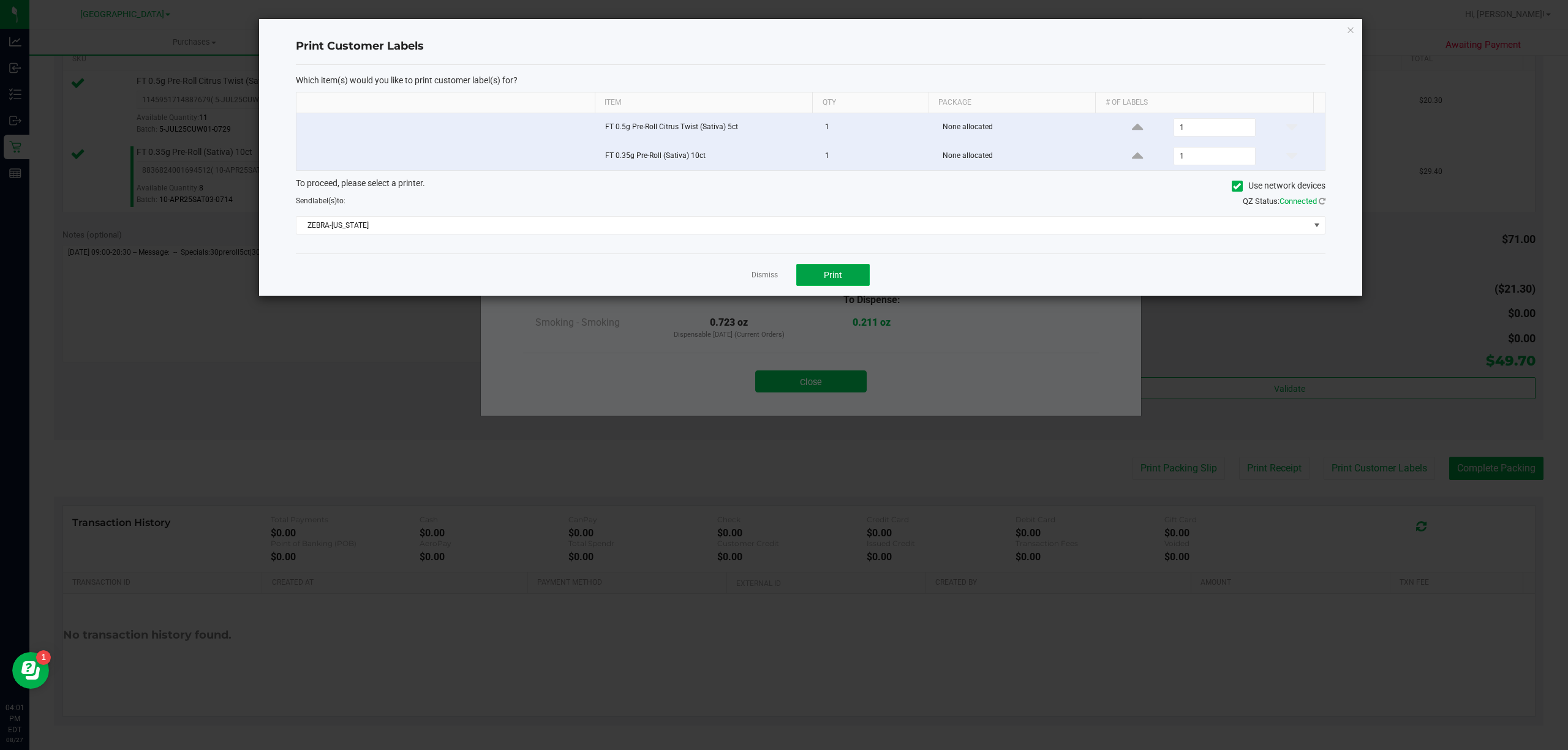
drag, startPoint x: 827, startPoint y: 276, endPoint x: 820, endPoint y: 276, distance: 7.0
click at [820, 276] on button "Print" at bounding box center [833, 275] width 74 height 22
click at [767, 280] on link "Dismiss" at bounding box center [765, 275] width 26 height 11
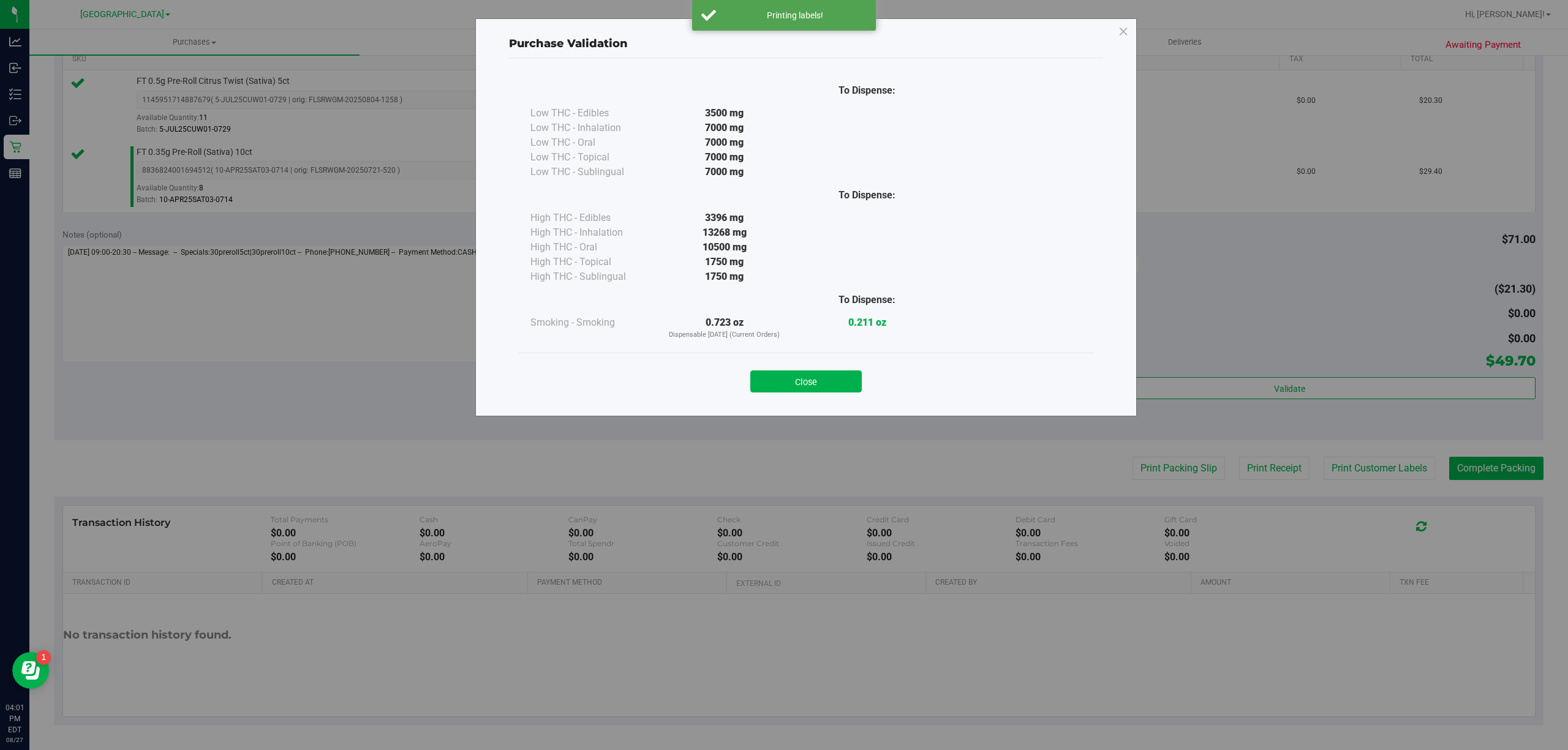
click at [827, 385] on button "Close" at bounding box center [806, 381] width 112 height 22
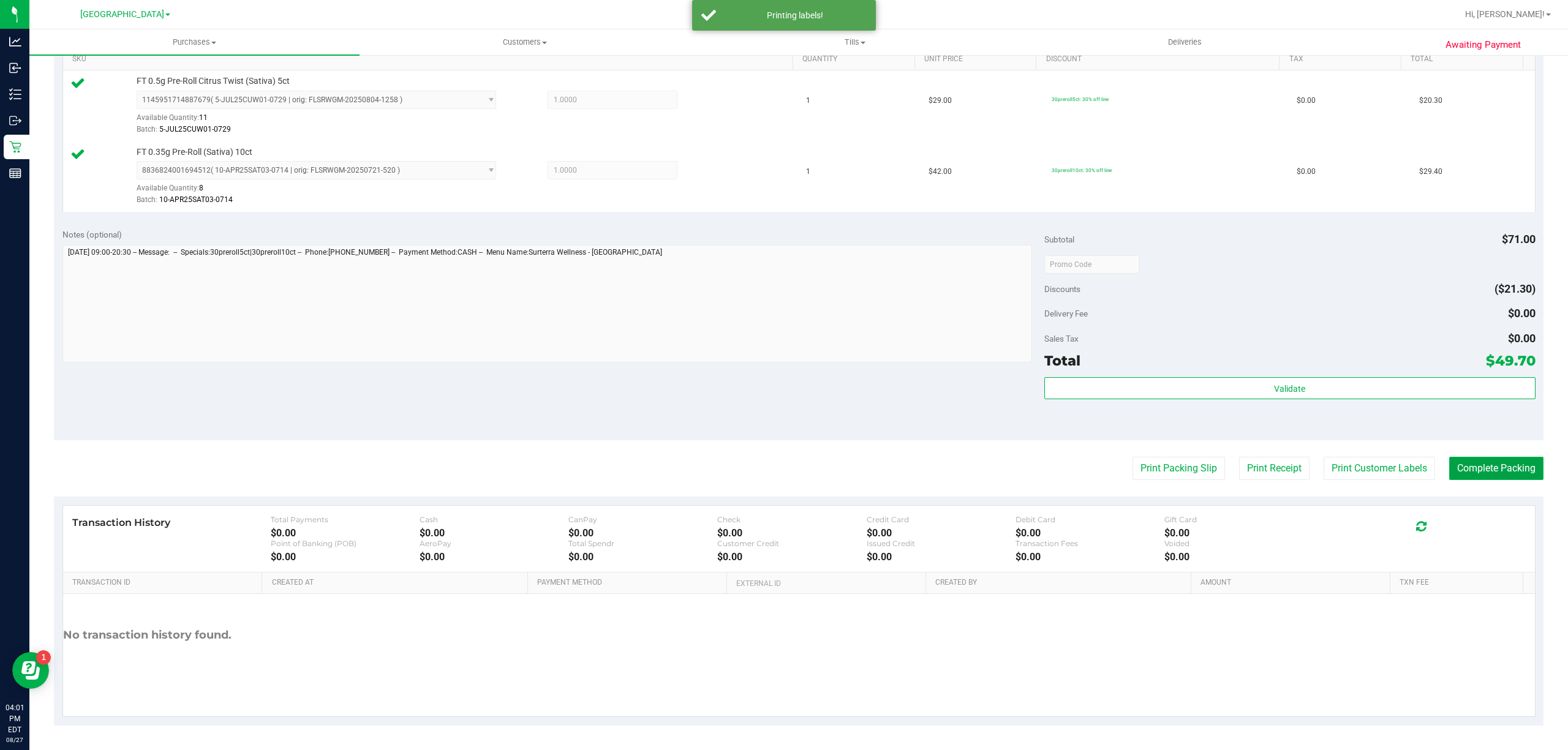
click at [1501, 473] on button "Complete Packing" at bounding box center [1496, 468] width 94 height 23
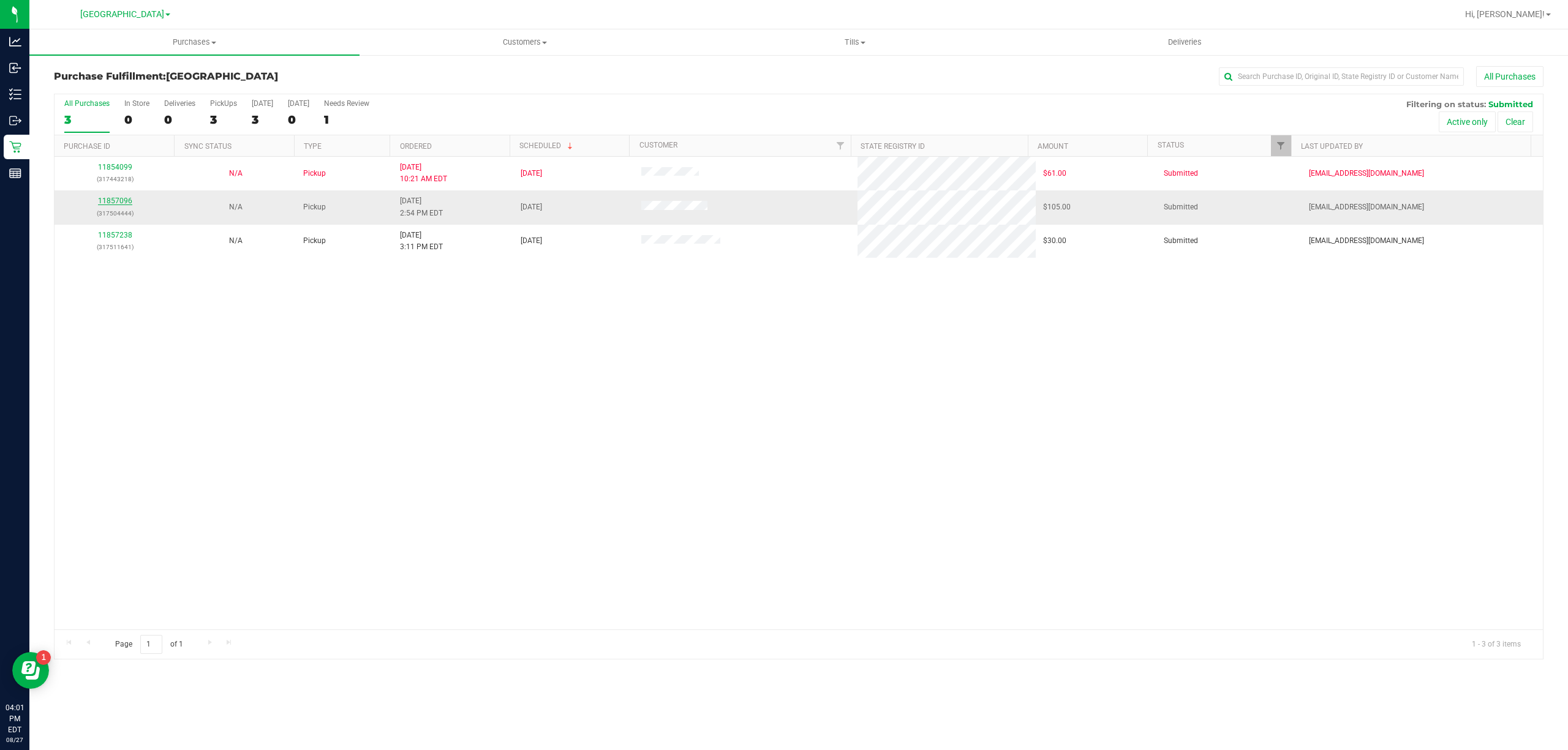
click at [110, 197] on link "11857096" at bounding box center [115, 201] width 34 height 9
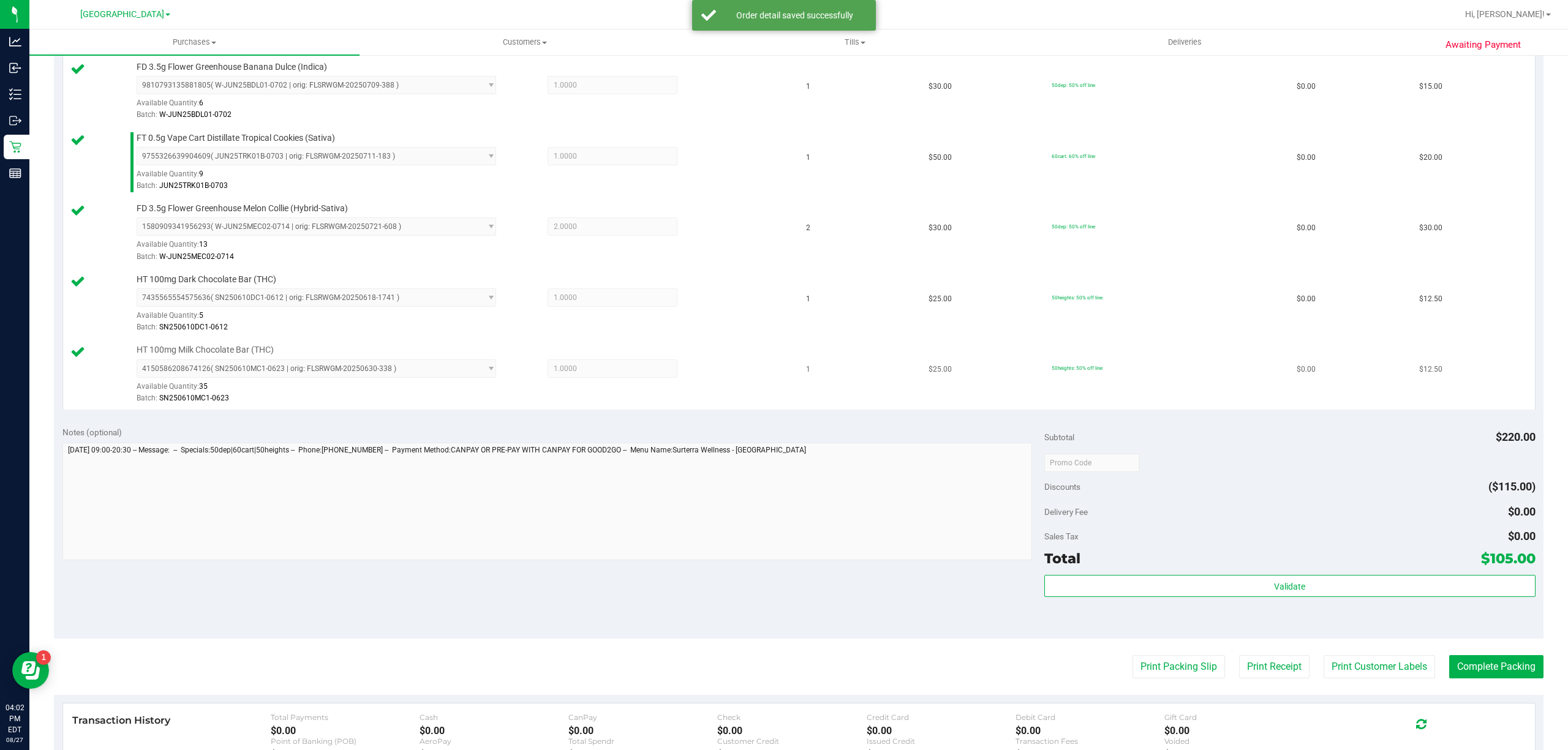
scroll to position [408, 0]
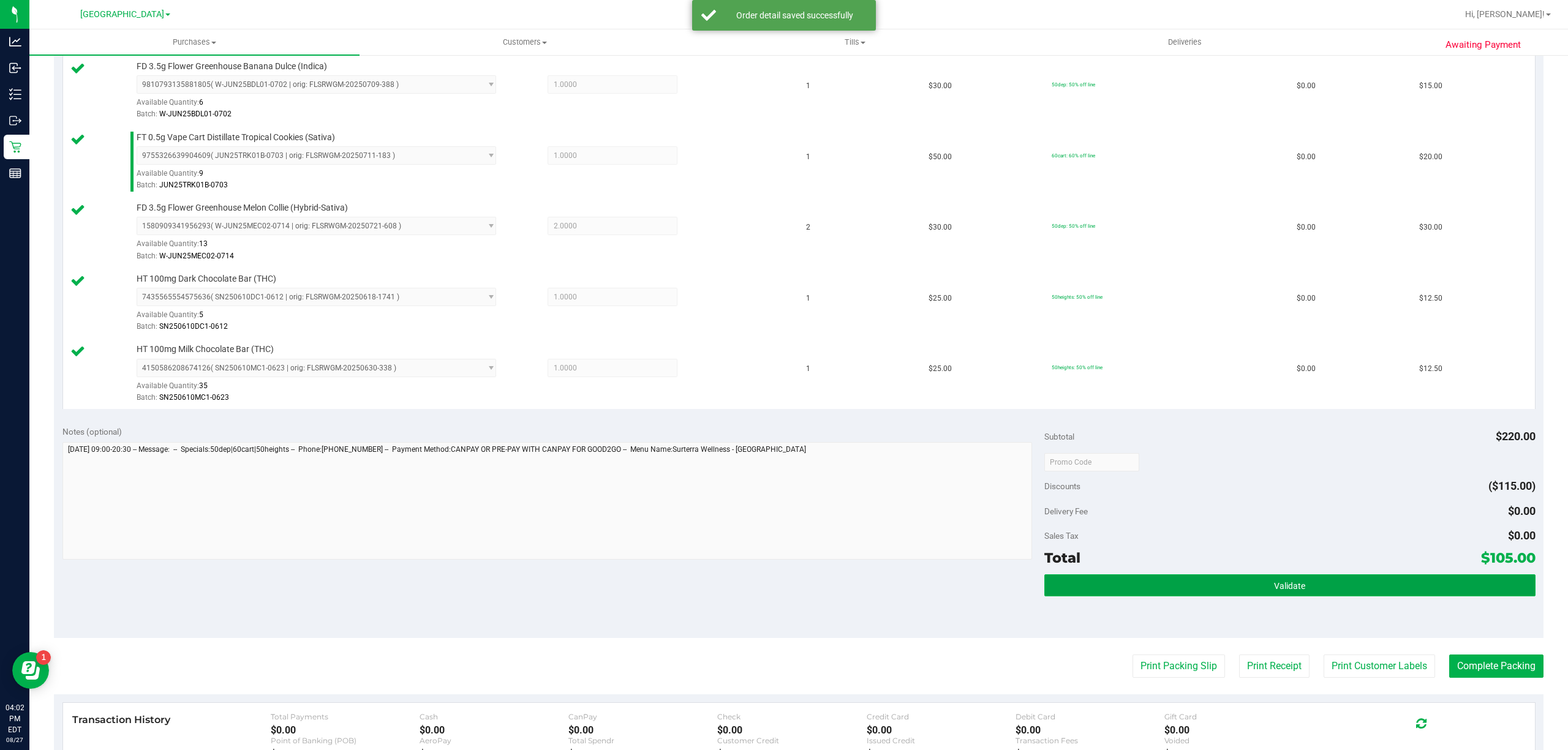
click at [1098, 584] on button "Validate" at bounding box center [1290, 585] width 491 height 22
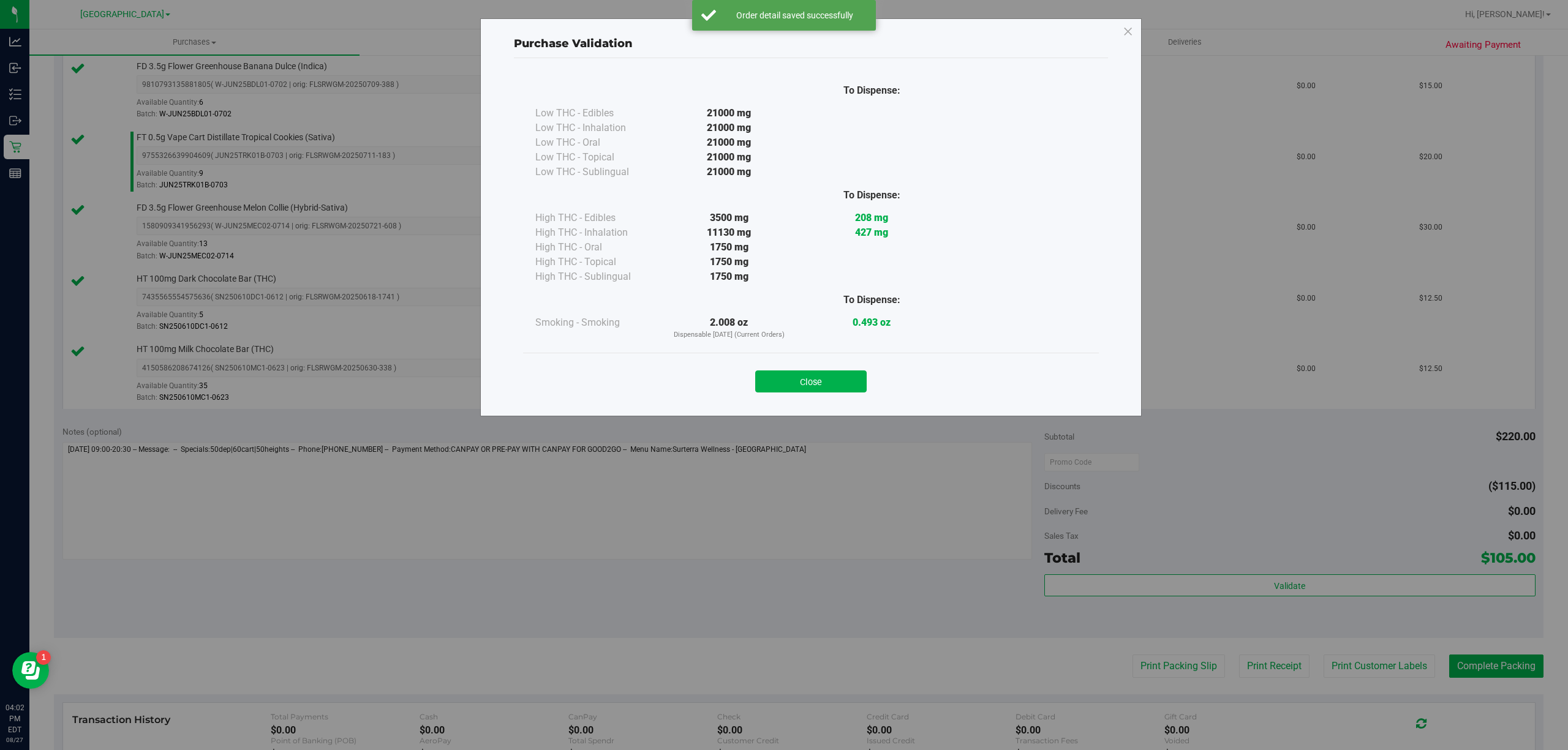
click at [1341, 676] on div "Purchase Validation To Dispense: Low THC - Edibles 21000 mg" at bounding box center [789, 375] width 1577 height 750
drag, startPoint x: 866, startPoint y: 397, endPoint x: 855, endPoint y: 390, distance: 13.0
click at [863, 397] on div "Close" at bounding box center [811, 377] width 576 height 50
click at [855, 390] on button "Close" at bounding box center [811, 381] width 112 height 22
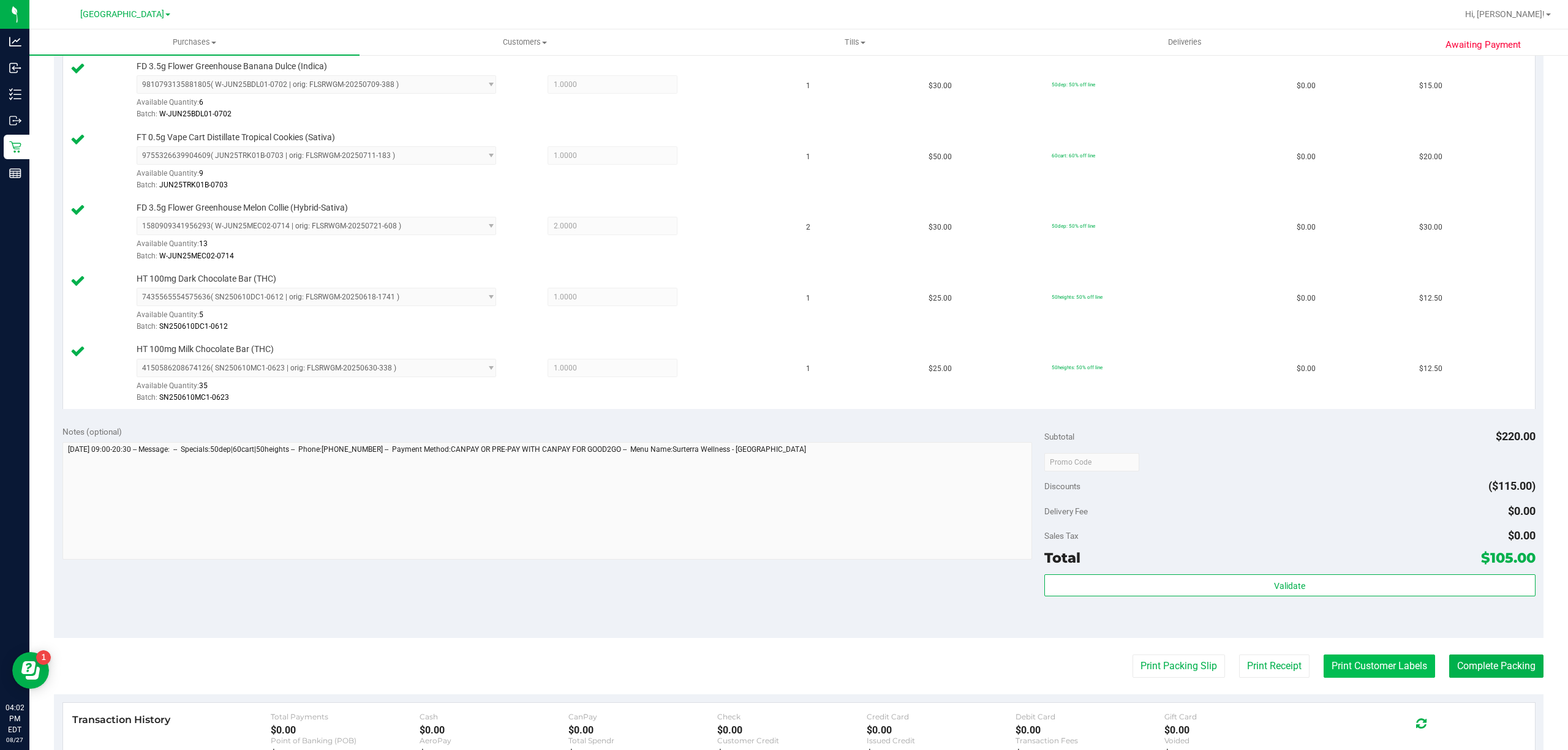
click at [1390, 668] on button "Print Customer Labels" at bounding box center [1379, 666] width 112 height 23
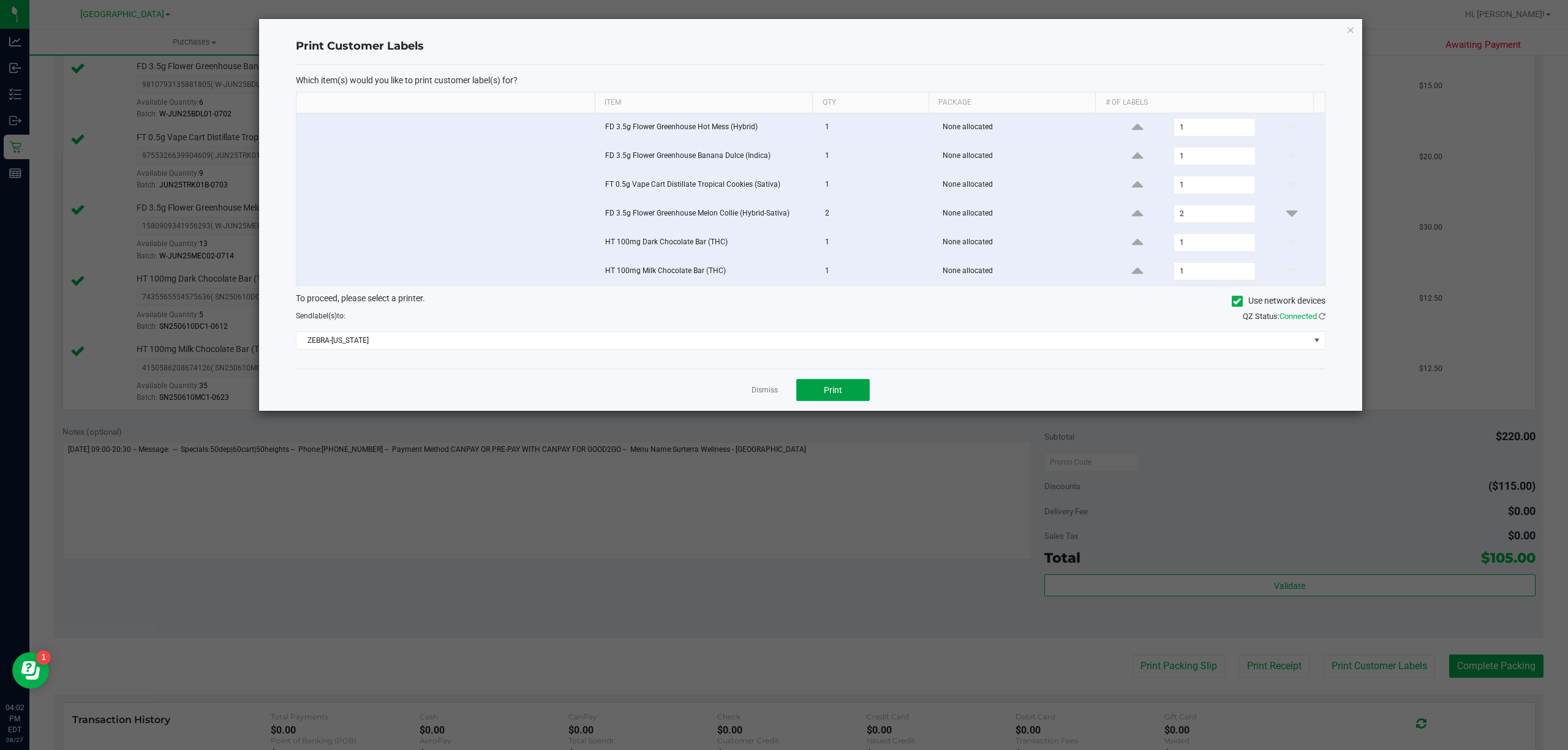
click at [849, 390] on button "Print" at bounding box center [833, 390] width 74 height 22
click at [747, 395] on div "Dismiss Print" at bounding box center [811, 389] width 1029 height 42
click at [765, 392] on link "Dismiss" at bounding box center [765, 390] width 26 height 11
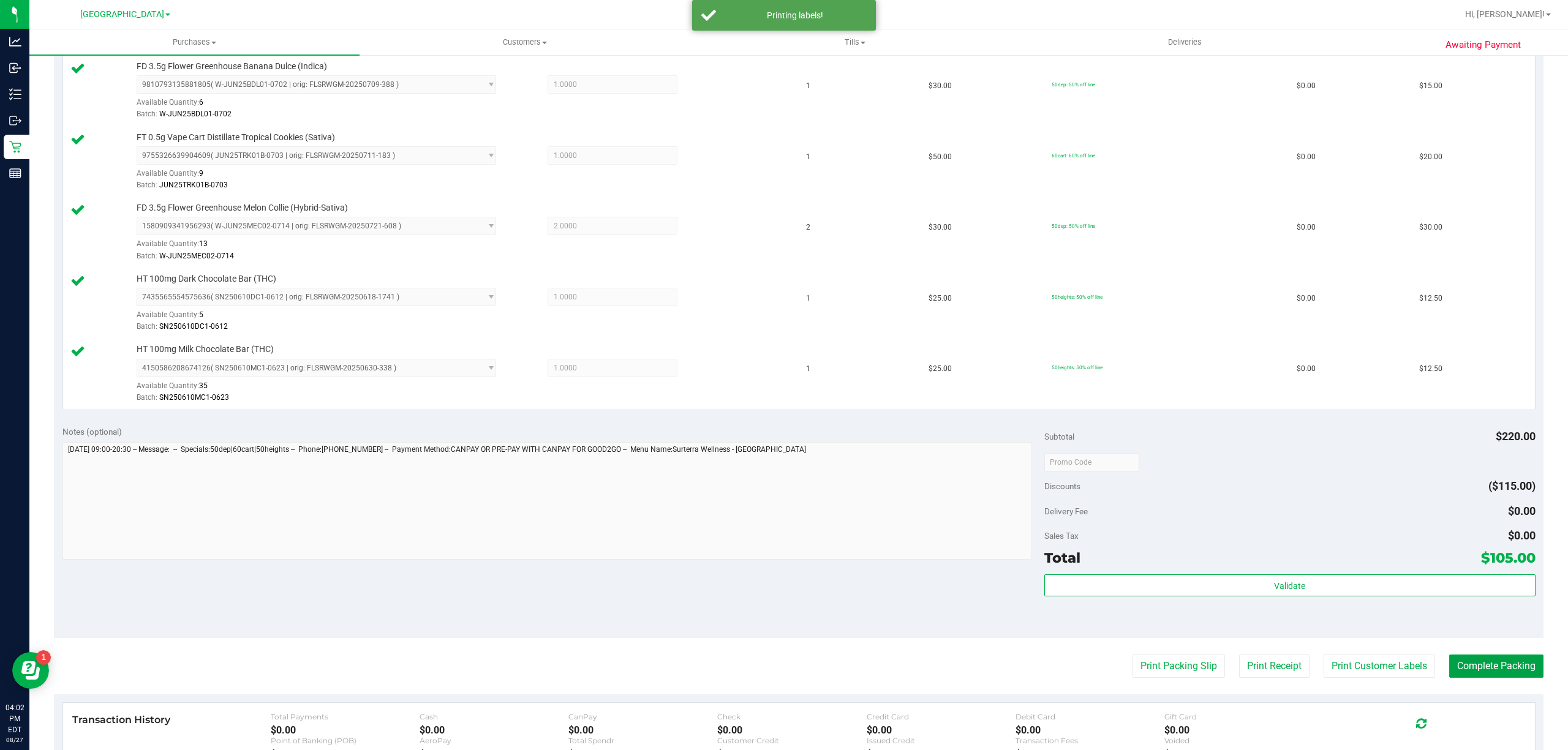
drag, startPoint x: 1480, startPoint y: 665, endPoint x: 1480, endPoint y: 655, distance: 10.0
click at [1480, 662] on button "Complete Packing" at bounding box center [1496, 666] width 94 height 23
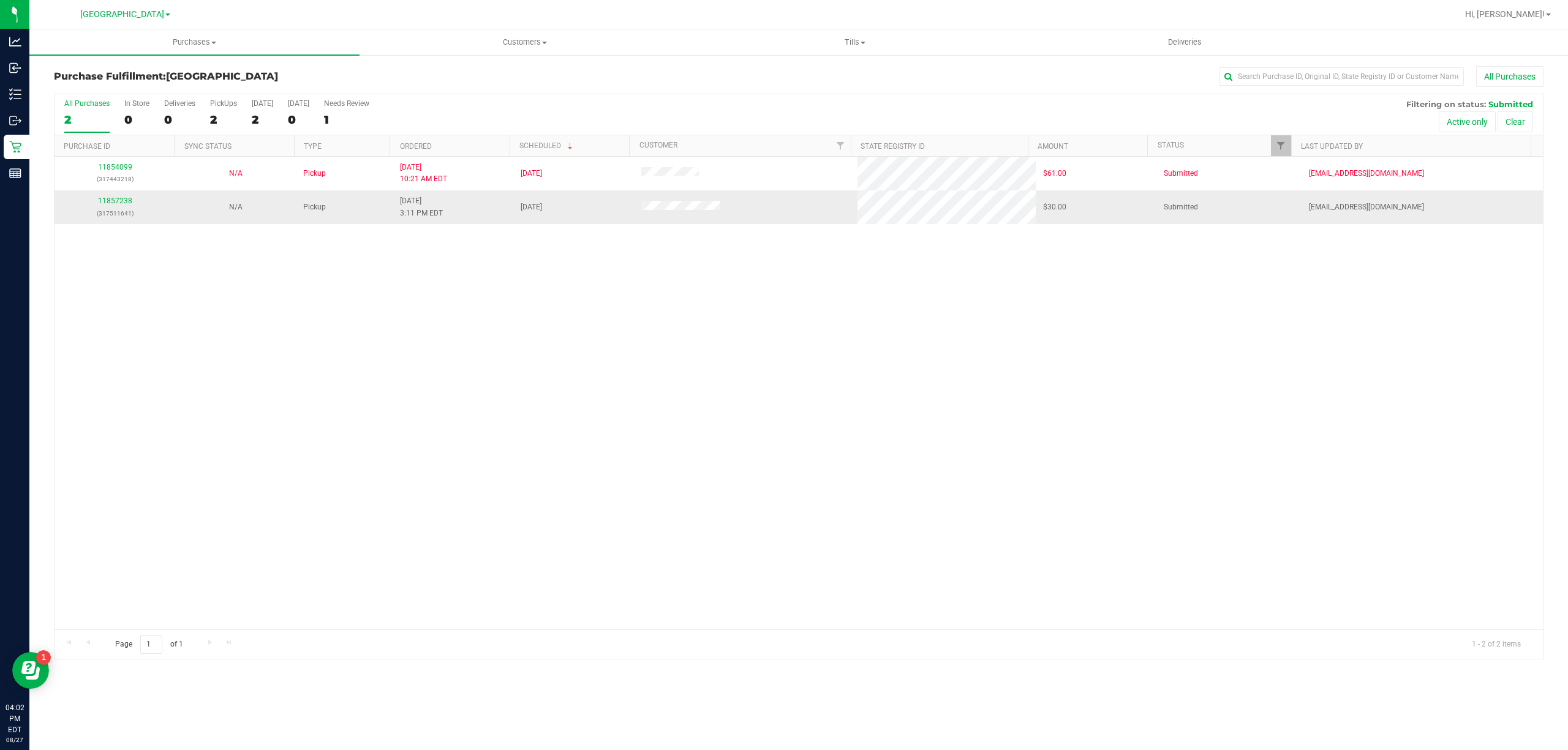
click at [113, 194] on td "11857238 (317511641)" at bounding box center [115, 207] width 121 height 33
click at [117, 197] on link "11857238" at bounding box center [115, 201] width 34 height 9
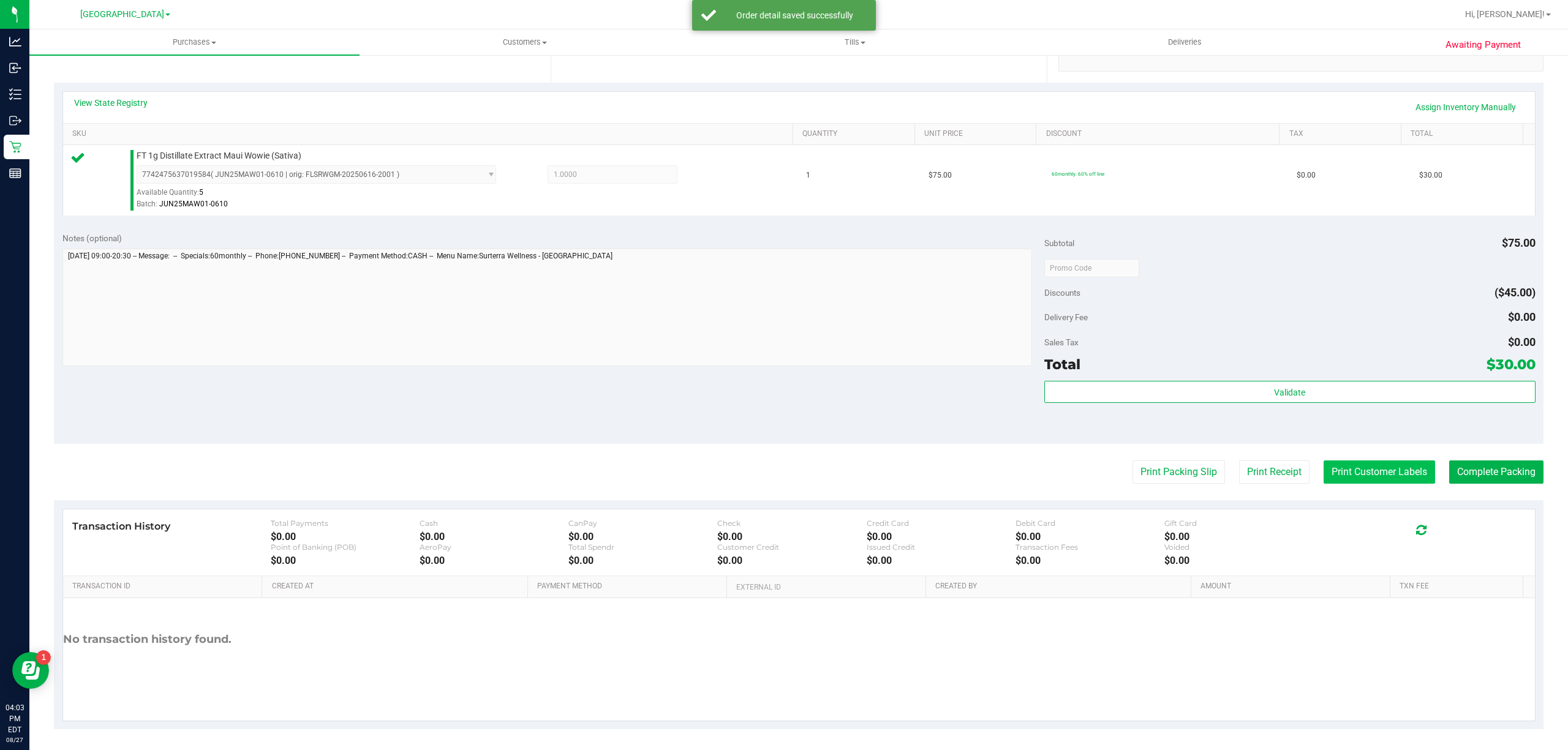
scroll to position [253, 0]
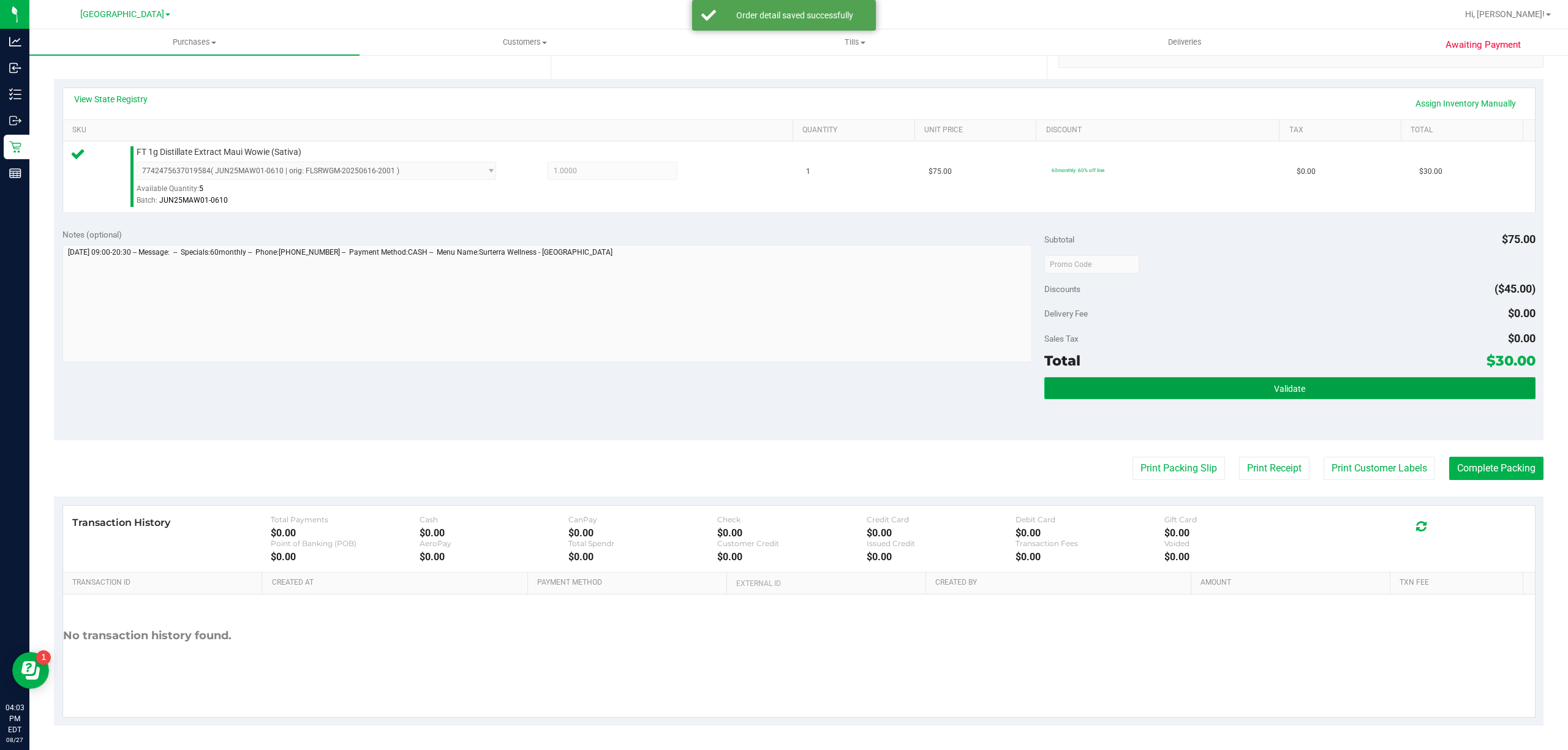
click at [1378, 377] on button "Validate" at bounding box center [1290, 388] width 491 height 22
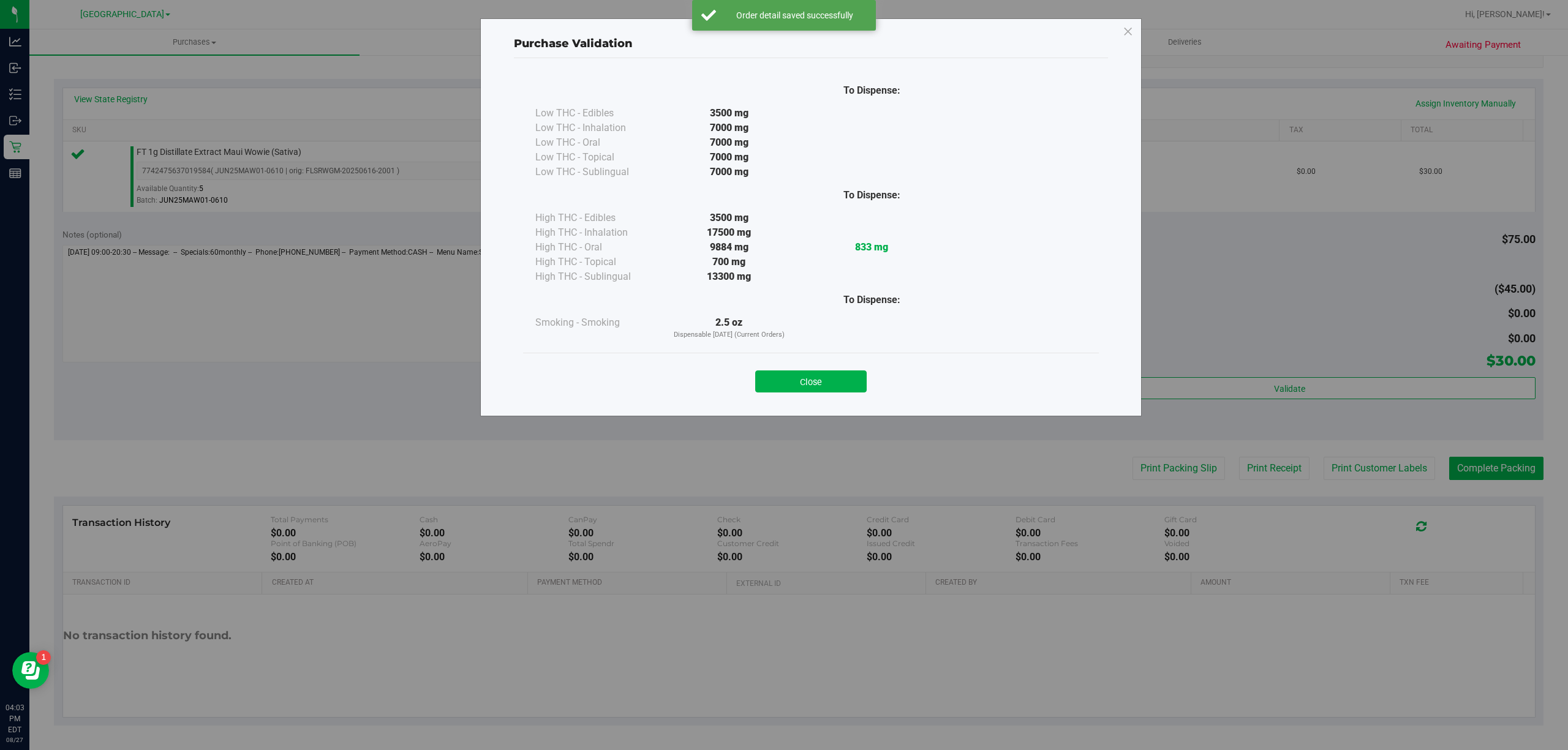
click at [1389, 470] on div "Purchase Validation To Dispense: Low THC - Edibles 3500 mg" at bounding box center [789, 375] width 1577 height 750
click at [794, 384] on button "Close" at bounding box center [811, 381] width 112 height 22
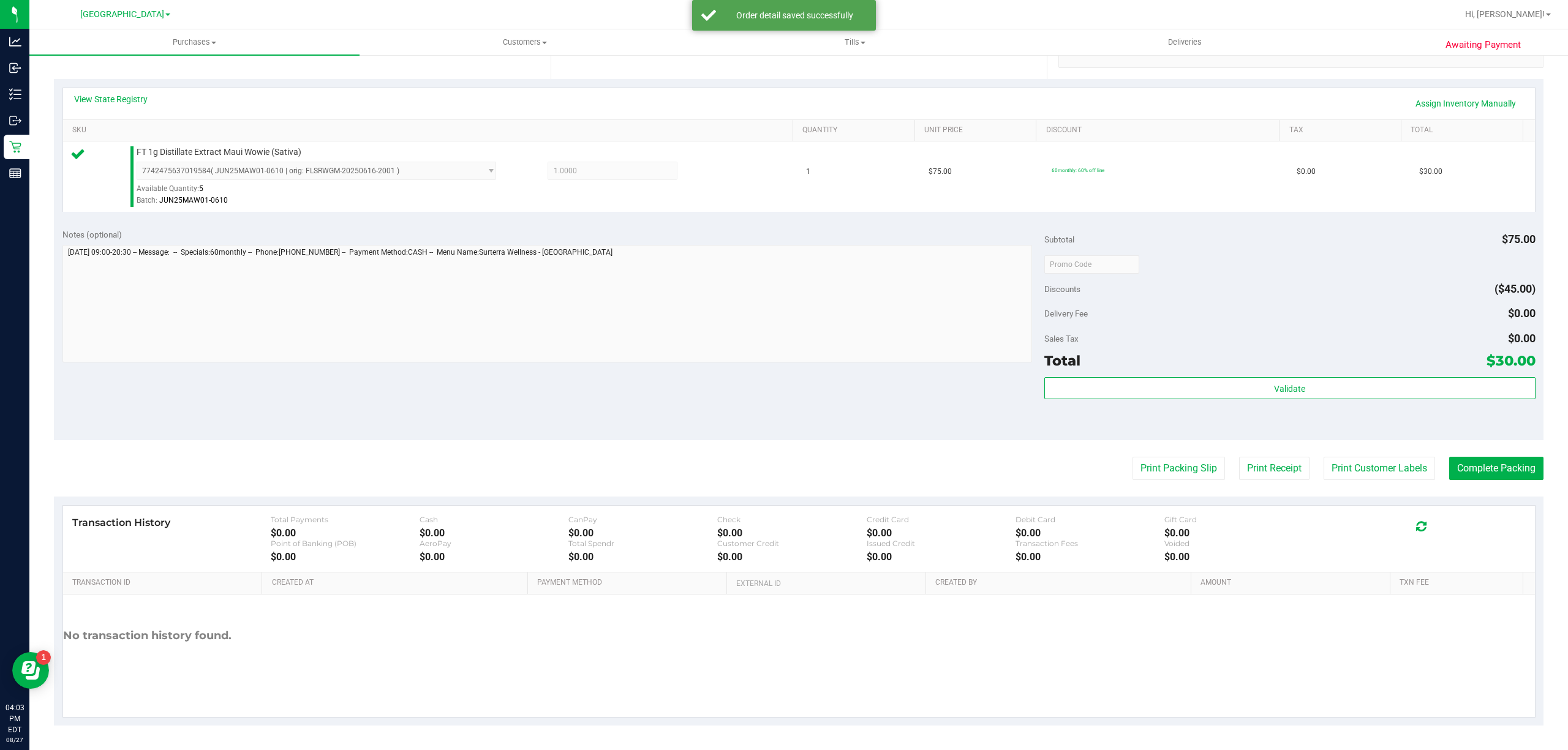
click at [1292, 450] on purchase-details "Back Edit Purchase Cancel Purchase View Profile # 11857238 BioTrack ID: - Submi…" at bounding box center [799, 270] width 1489 height 911
click at [1379, 475] on button "Print Customer Labels" at bounding box center [1379, 468] width 112 height 23
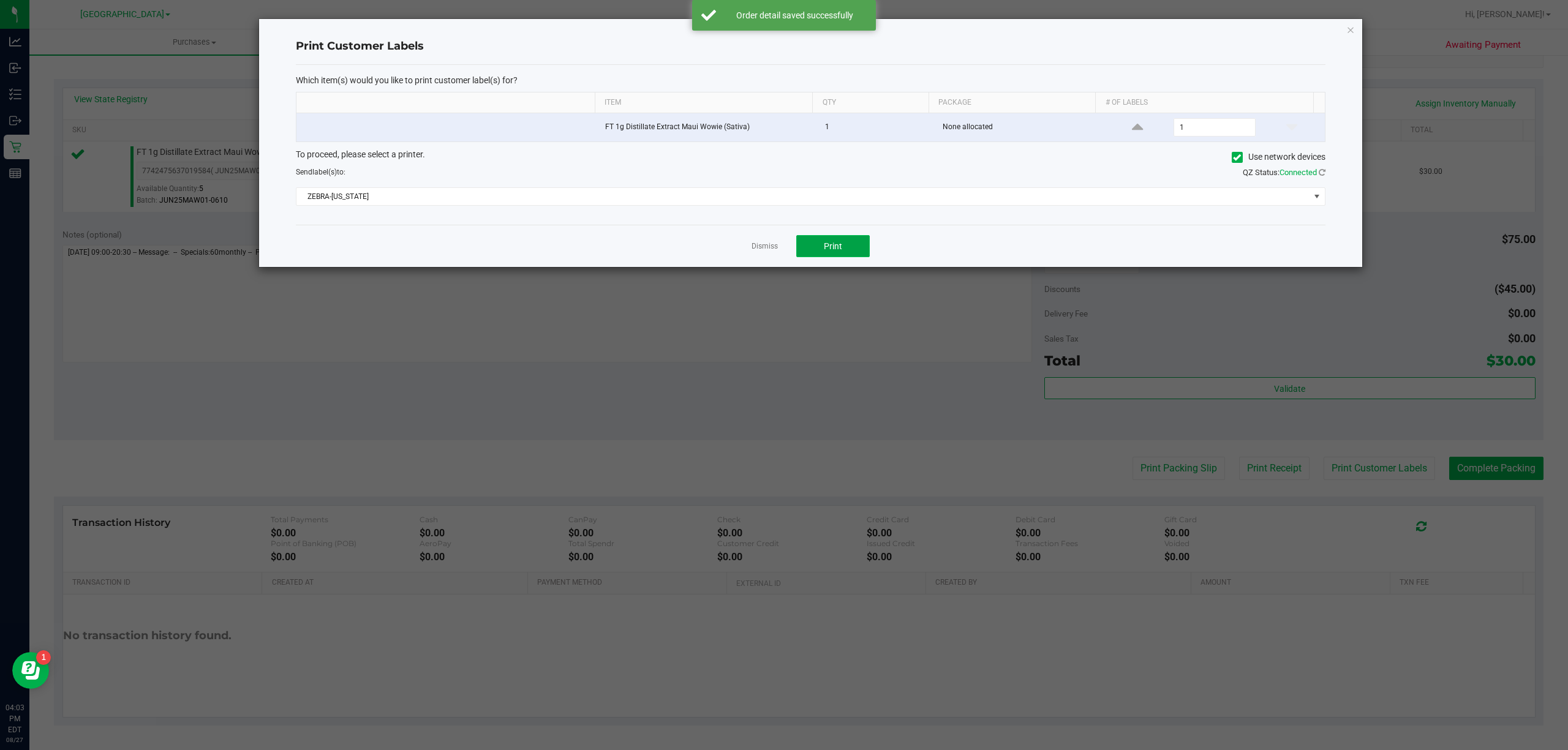
click at [826, 251] on span "Print" at bounding box center [833, 246] width 18 height 10
click at [772, 249] on link "Dismiss" at bounding box center [765, 246] width 26 height 11
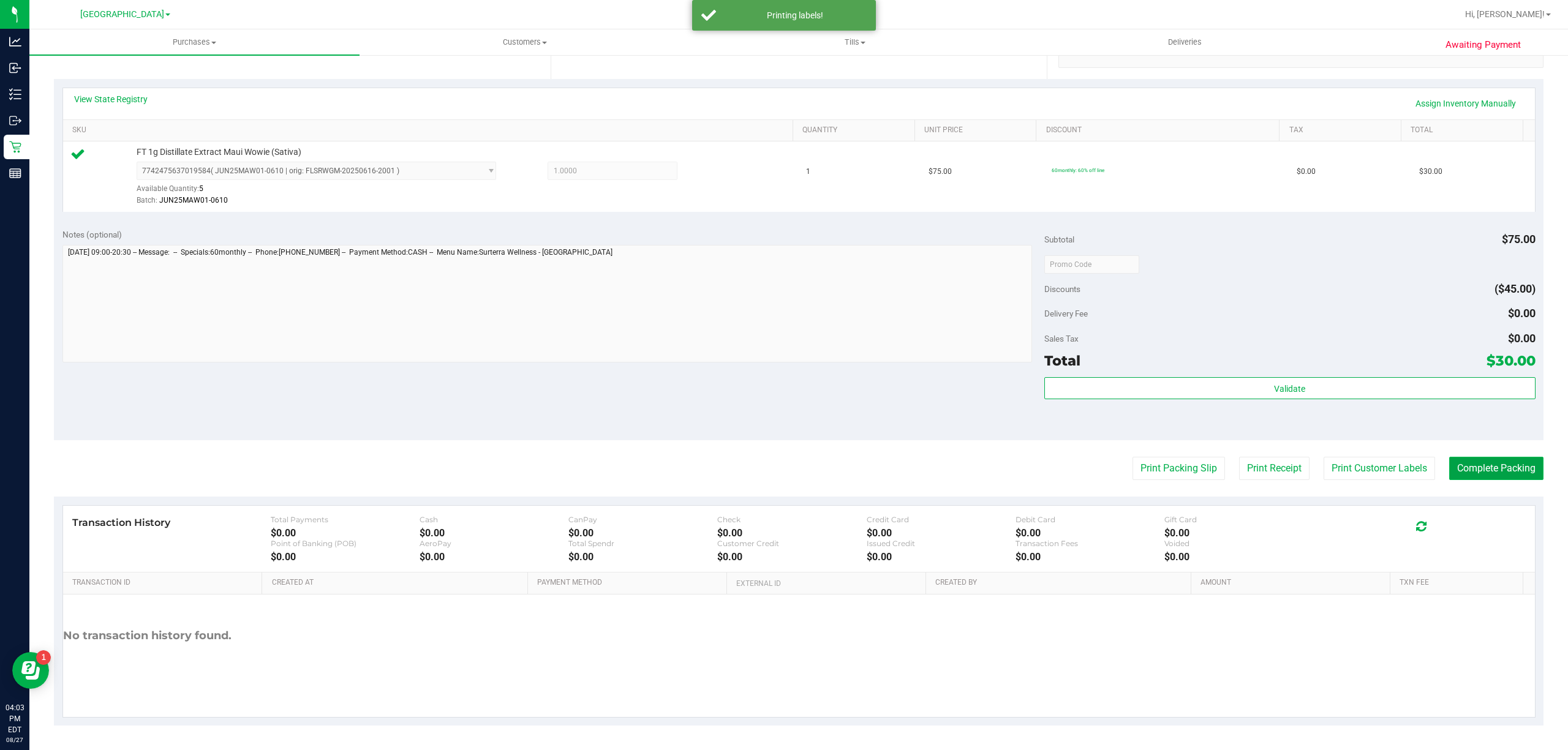
click at [1511, 474] on button "Complete Packing" at bounding box center [1496, 468] width 94 height 23
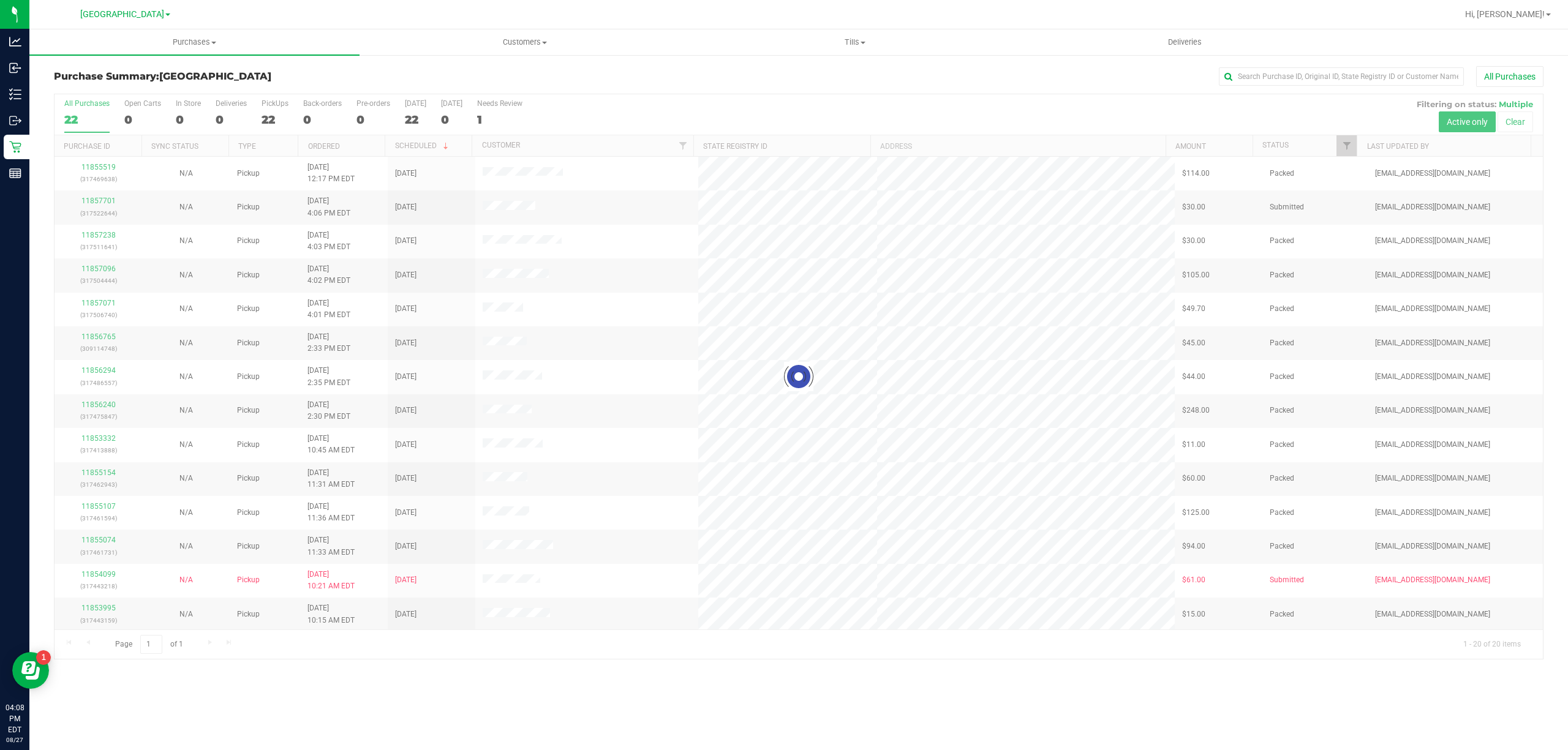
click at [91, 200] on div at bounding box center [799, 377] width 1489 height 564
click at [96, 199] on div at bounding box center [799, 377] width 1489 height 564
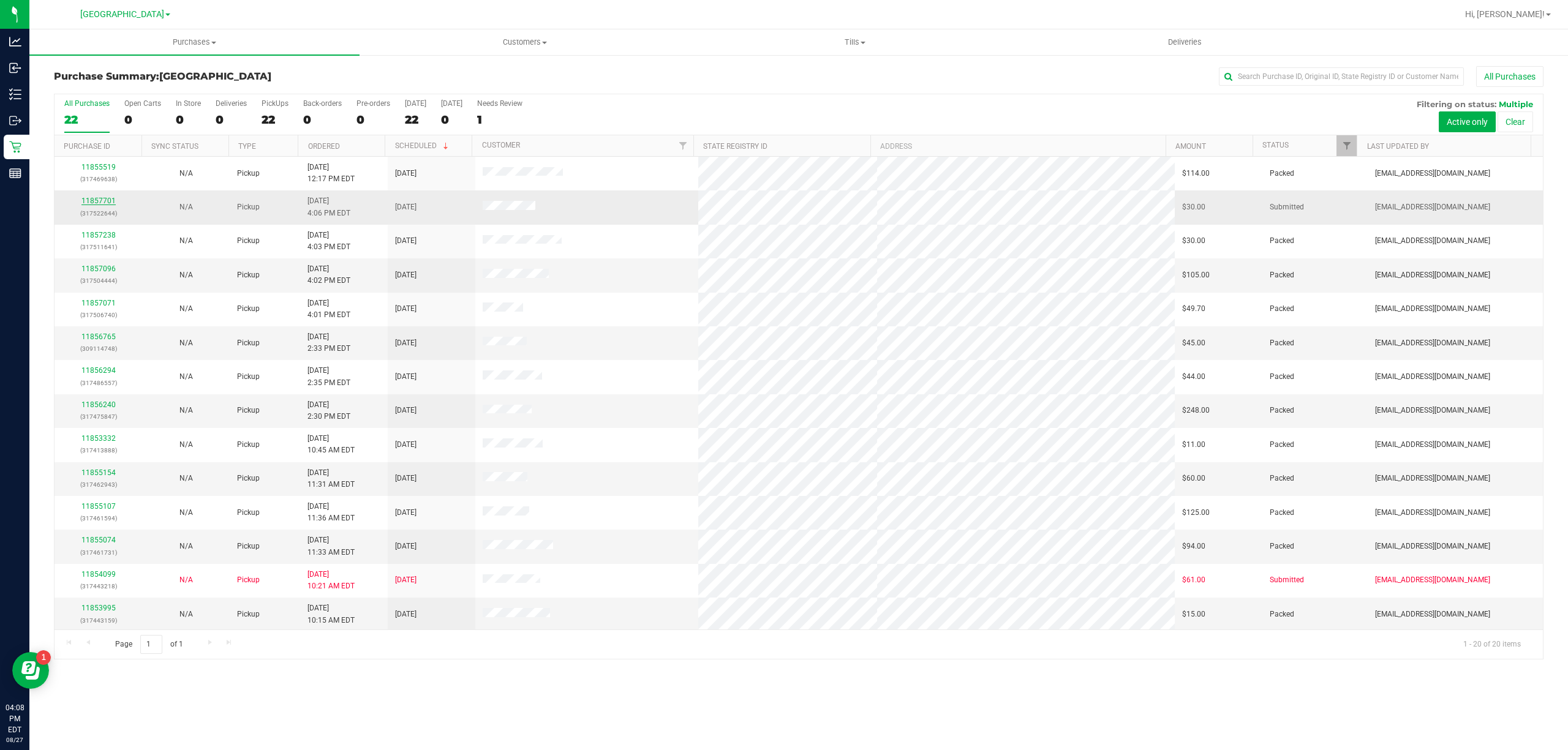
click at [103, 203] on link "11857701" at bounding box center [98, 201] width 34 height 9
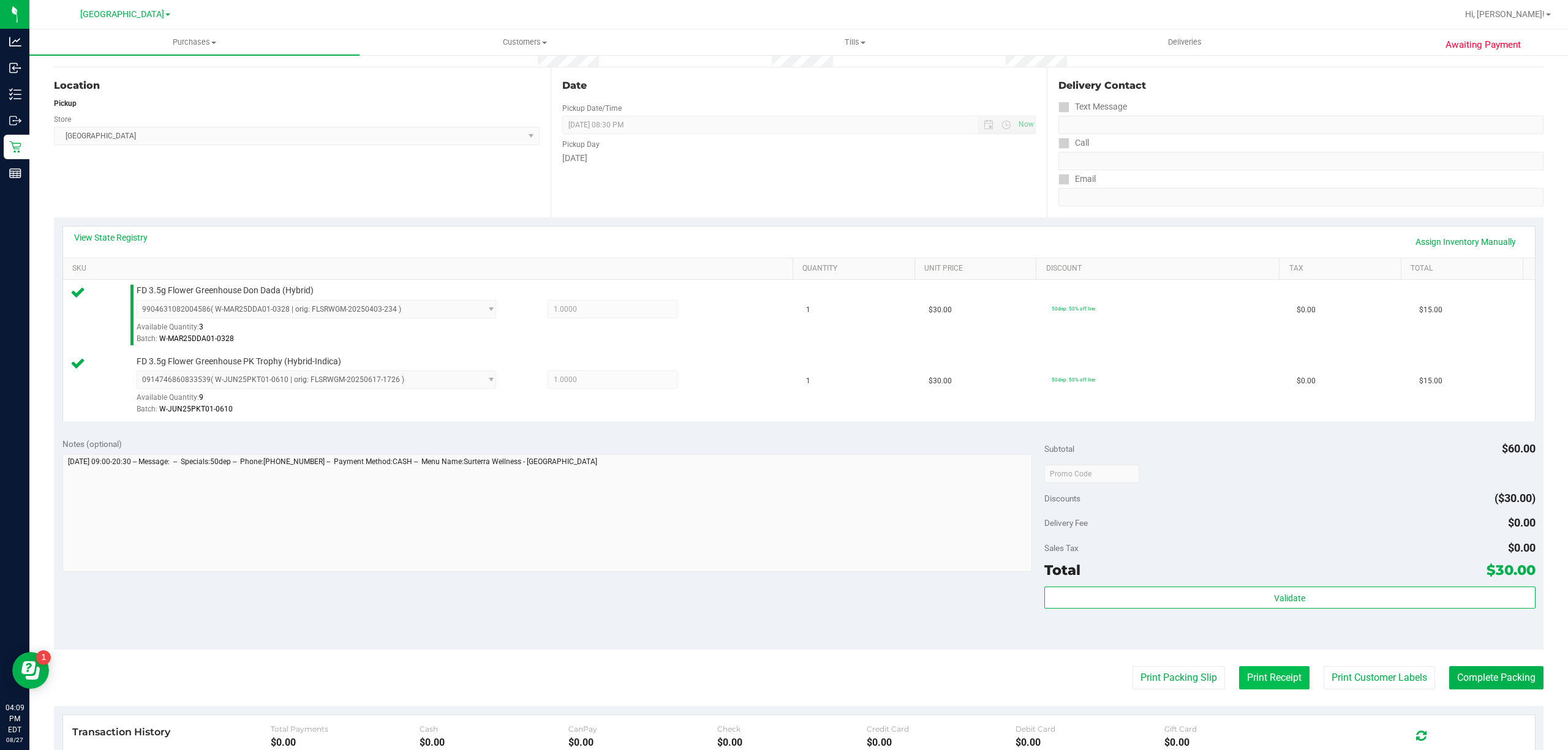
scroll to position [245, 0]
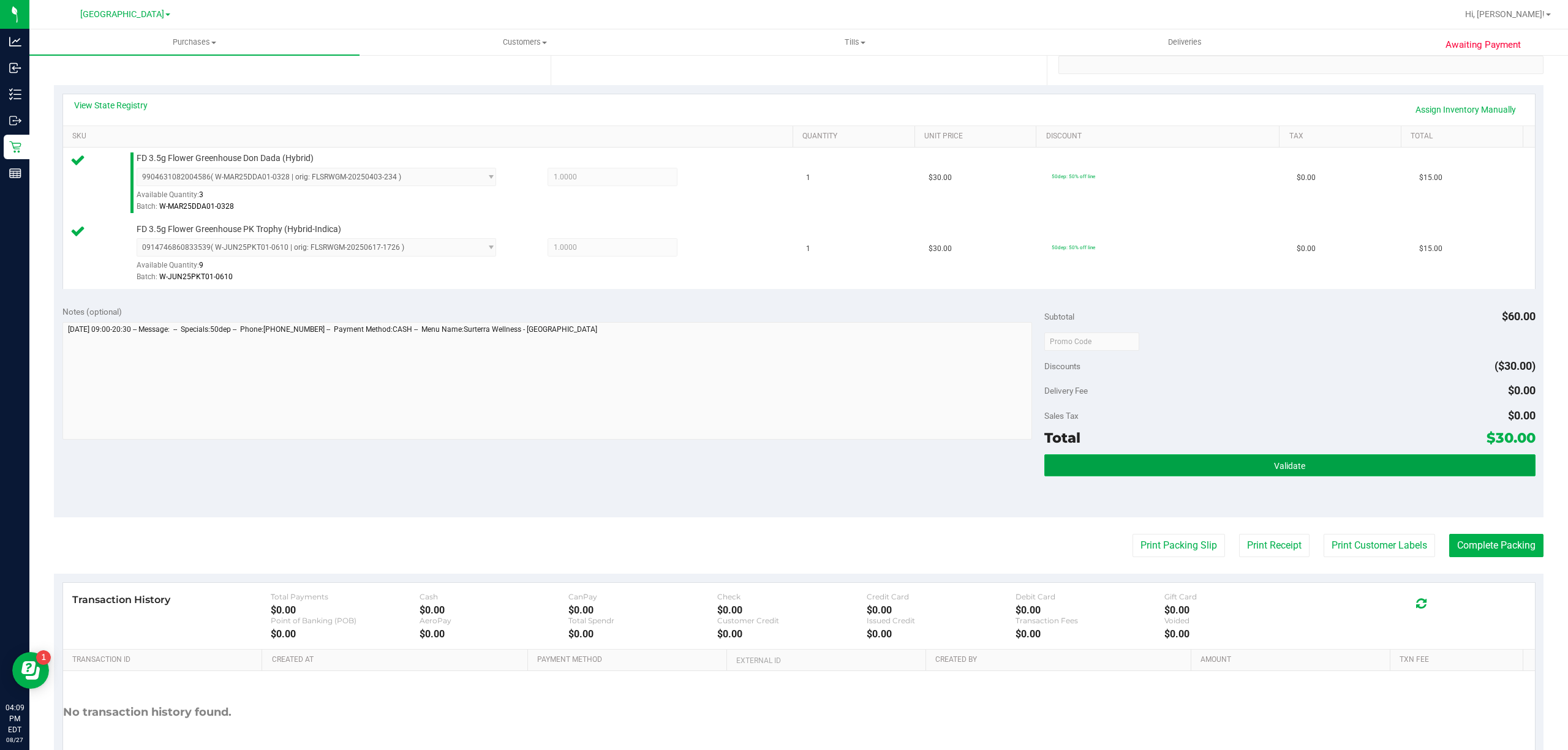
click at [1271, 476] on button "Validate" at bounding box center [1290, 465] width 491 height 22
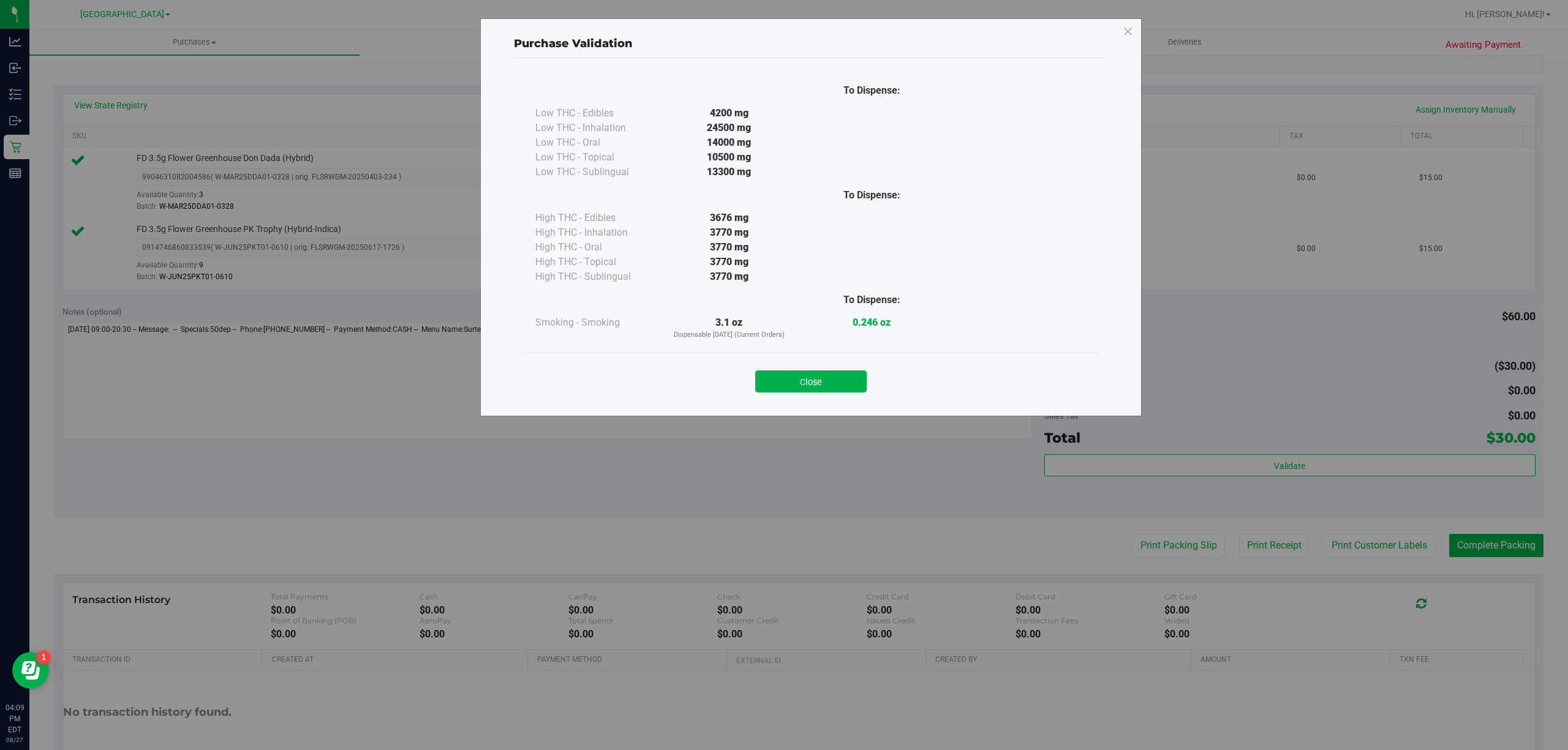
drag, startPoint x: 791, startPoint y: 392, endPoint x: 801, endPoint y: 386, distance: 11.7
click at [791, 390] on button "Close" at bounding box center [811, 381] width 112 height 22
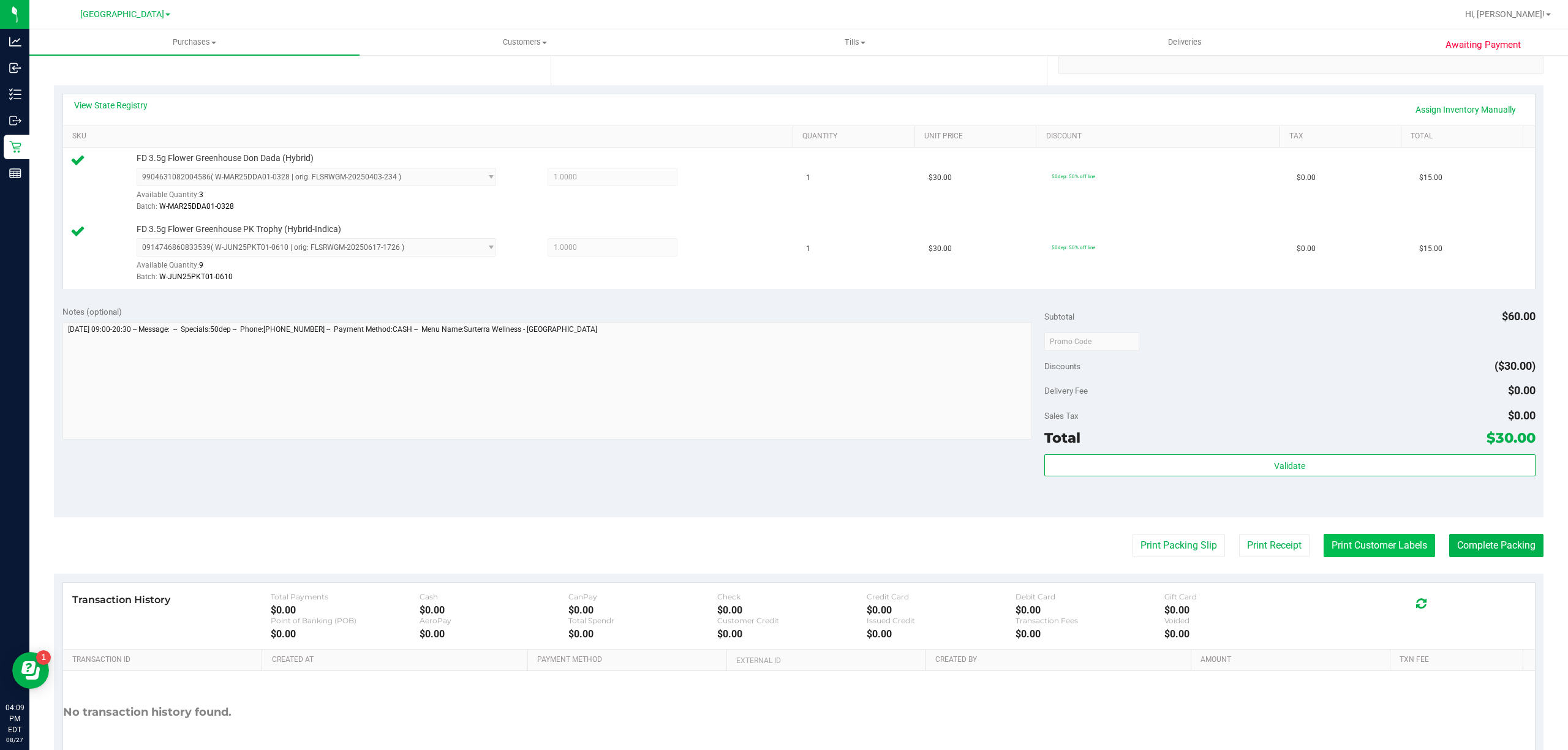
click at [1358, 551] on button "Print Customer Labels" at bounding box center [1379, 545] width 112 height 23
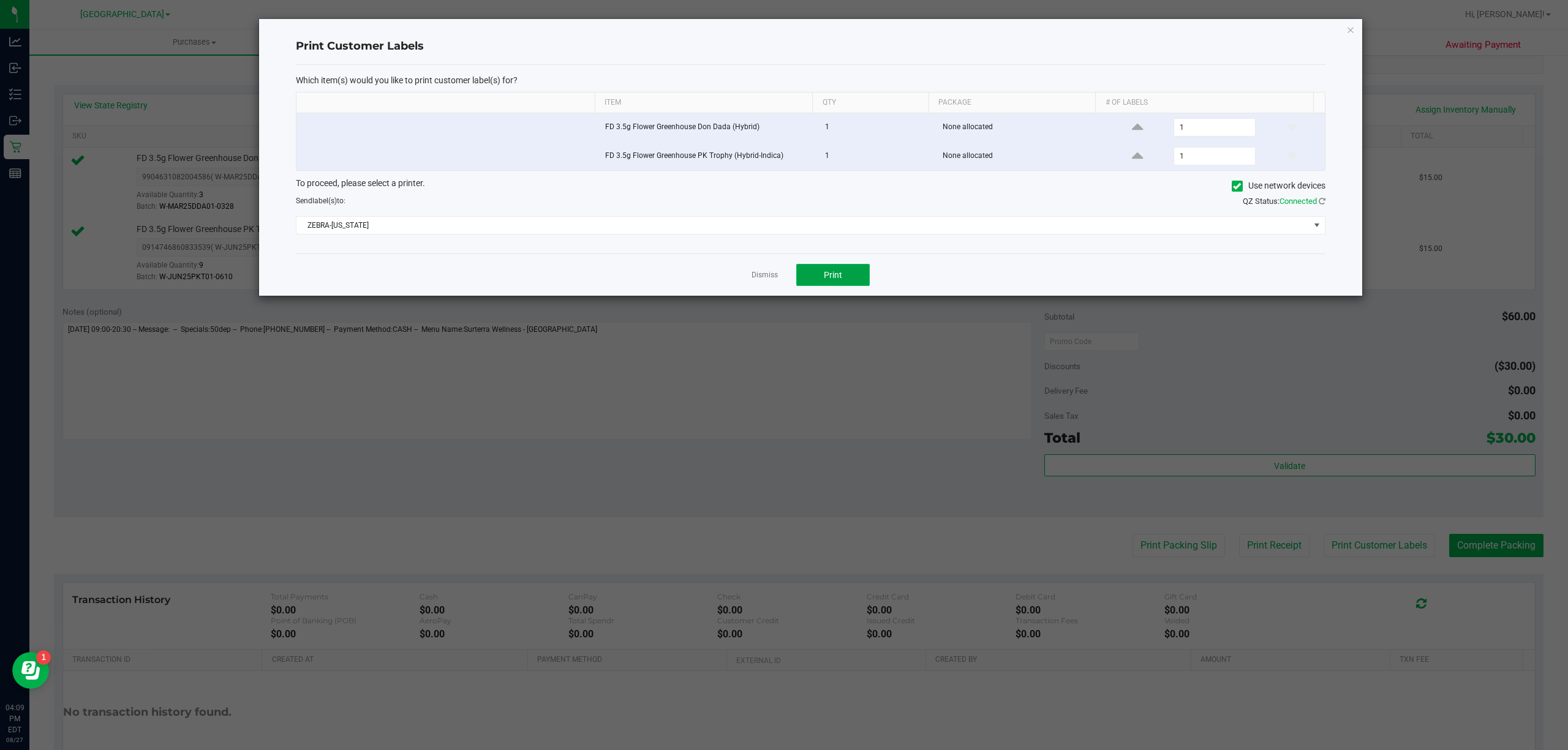
click at [833, 285] on button "Print" at bounding box center [833, 275] width 74 height 22
click at [765, 276] on link "Dismiss" at bounding box center [765, 275] width 26 height 11
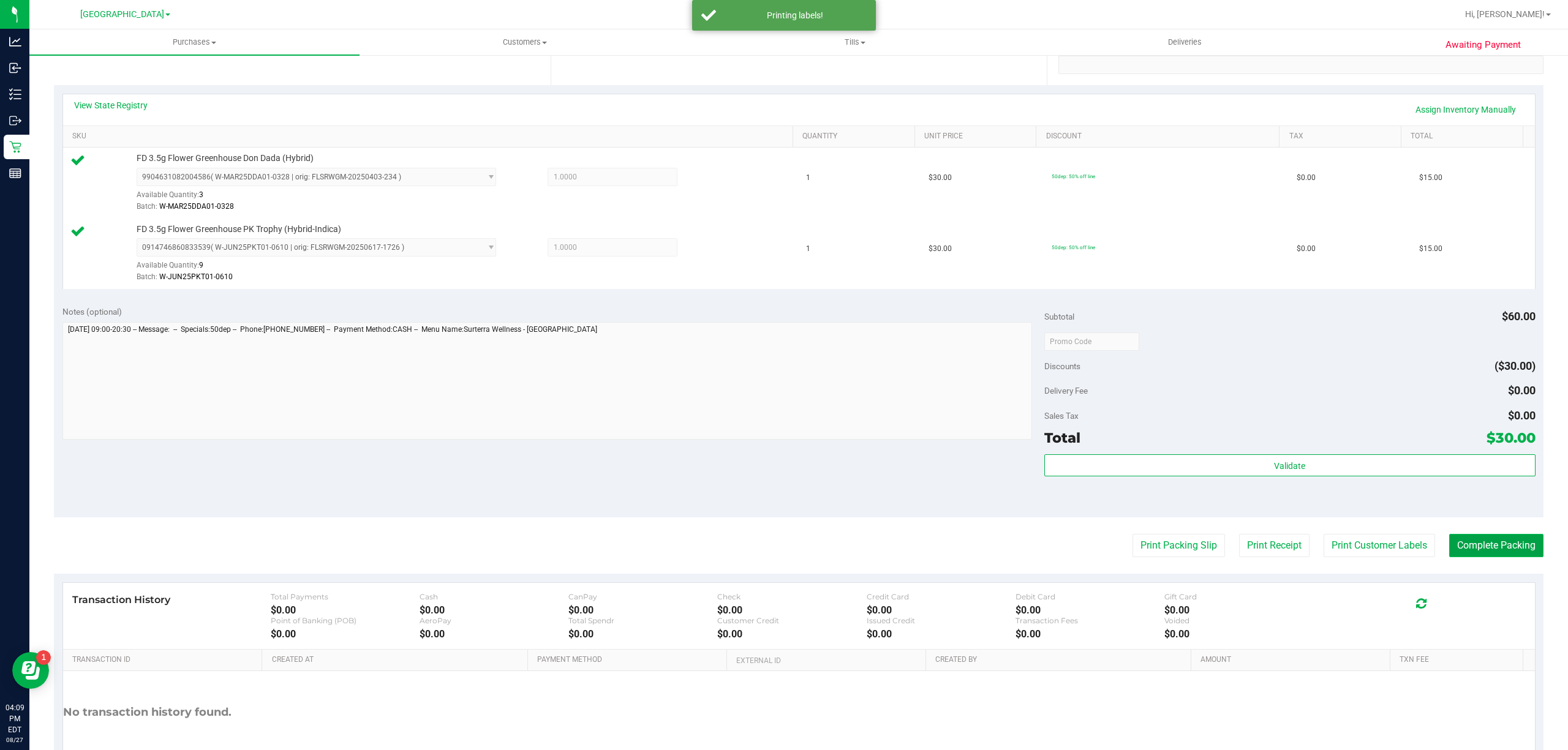
click at [1478, 554] on button "Complete Packing" at bounding box center [1496, 545] width 94 height 23
